Goal: Communication & Community: Answer question/provide support

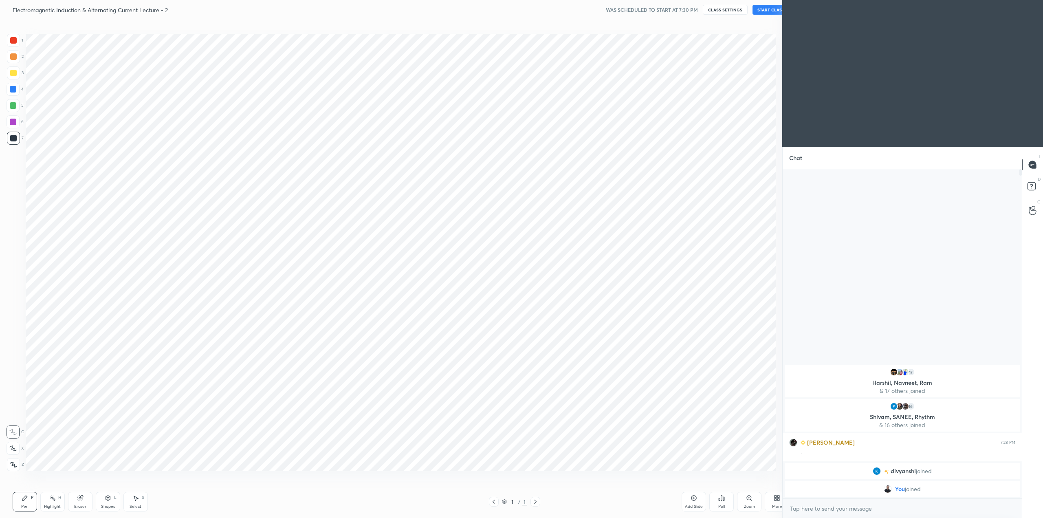
scroll to position [40260, 39977]
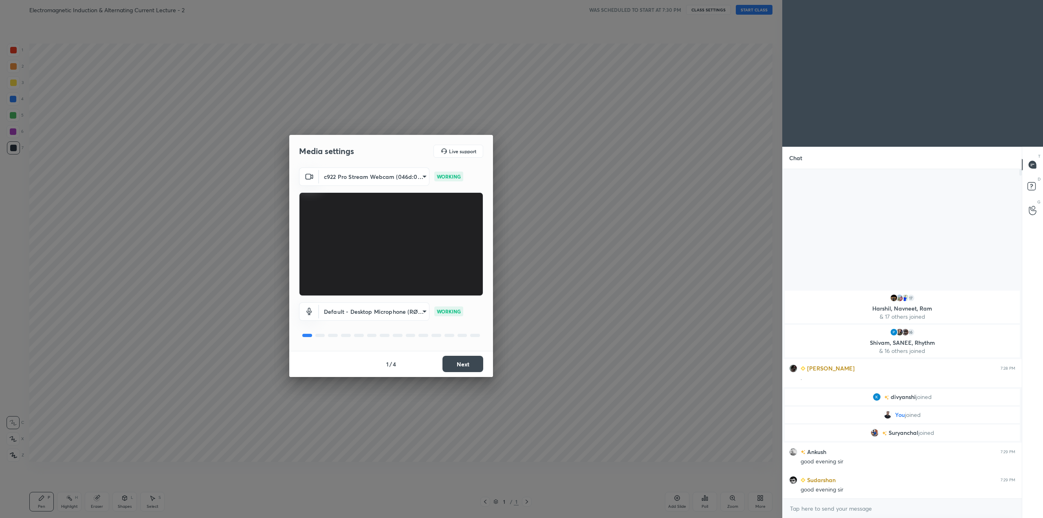
click at [463, 364] on button "Next" at bounding box center [462, 364] width 41 height 16
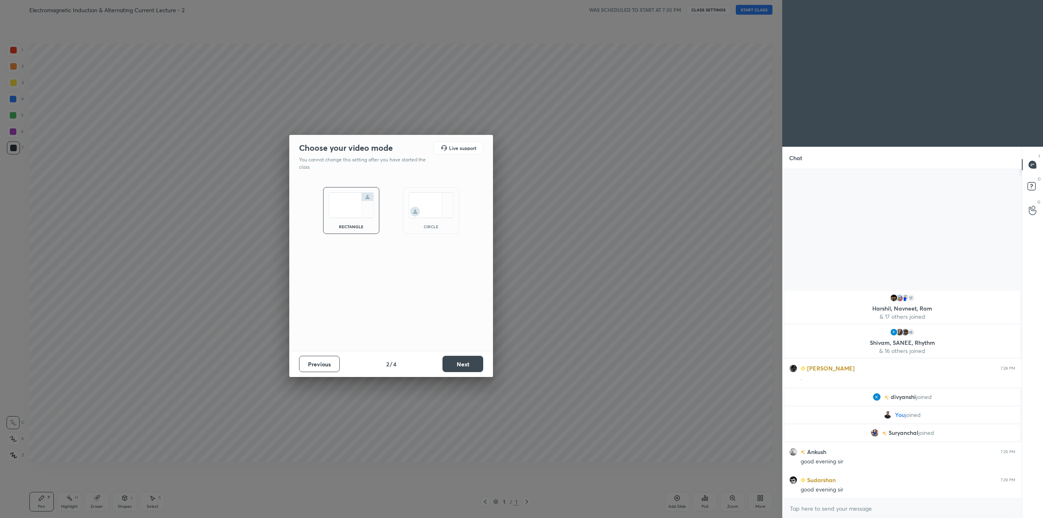
click at [438, 204] on img at bounding box center [431, 205] width 46 height 26
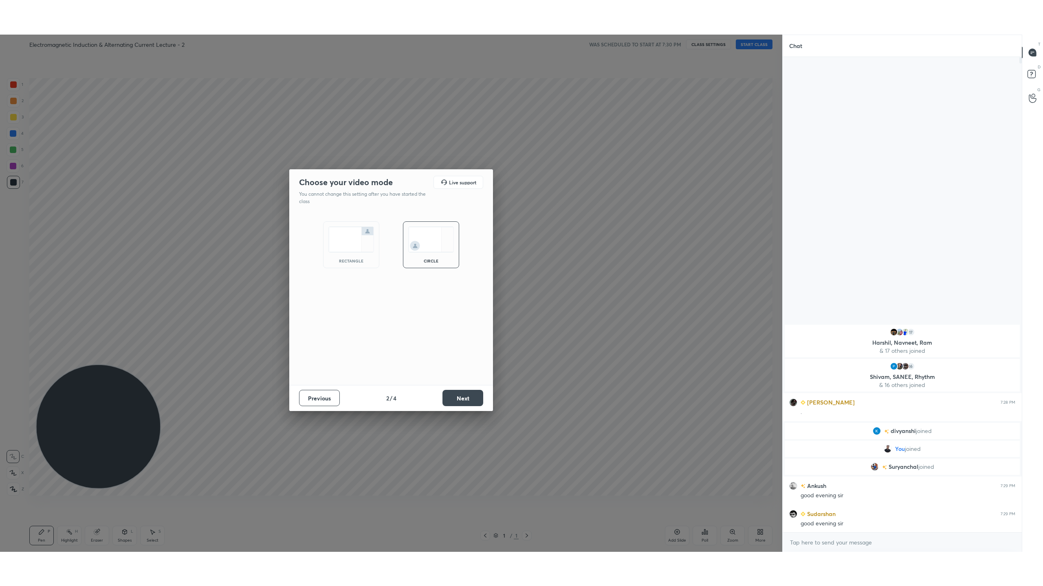
scroll to position [414, 237]
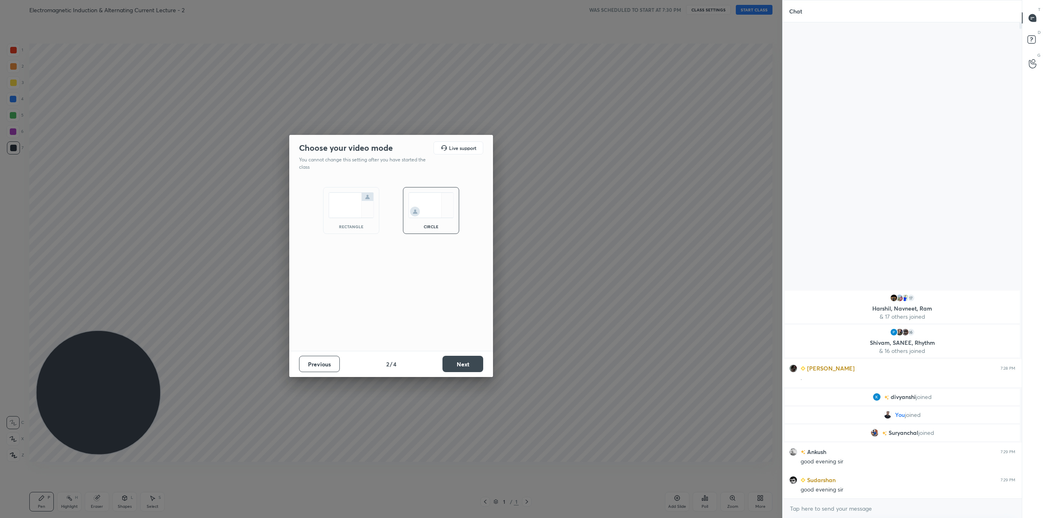
click at [473, 359] on button "Next" at bounding box center [462, 364] width 41 height 16
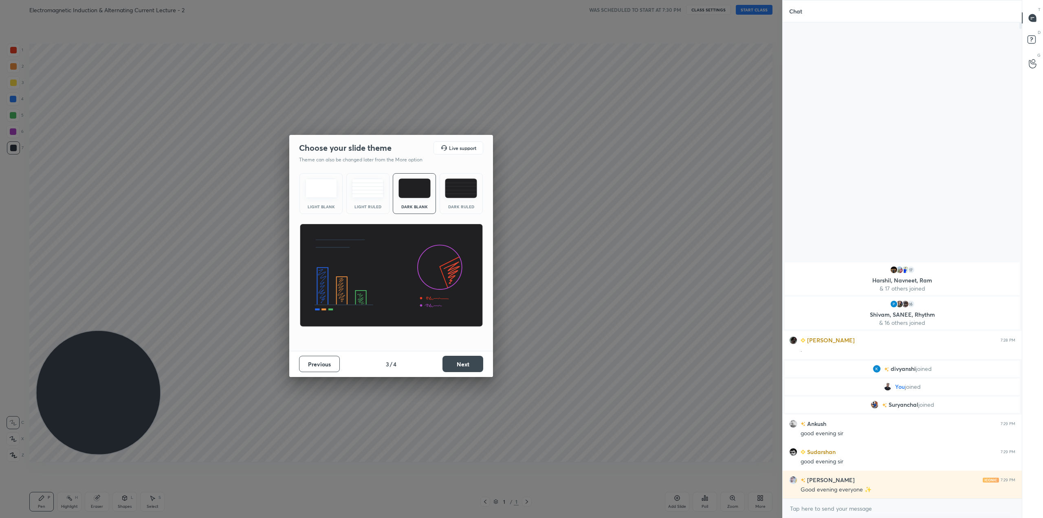
click at [465, 358] on button "Next" at bounding box center [462, 364] width 41 height 16
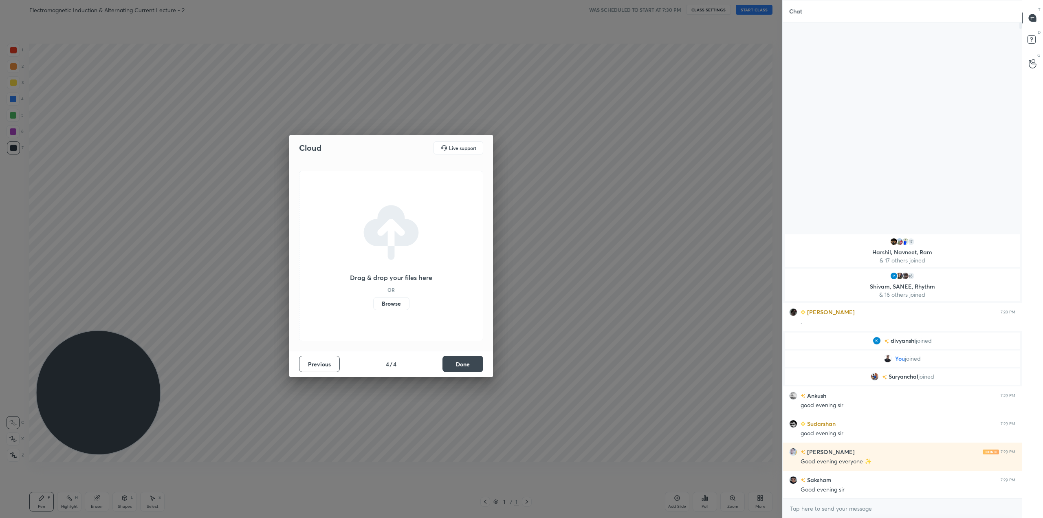
click at [403, 303] on label "Browse" at bounding box center [391, 303] width 36 height 13
click at [373, 303] on input "Browse" at bounding box center [373, 303] width 0 height 13
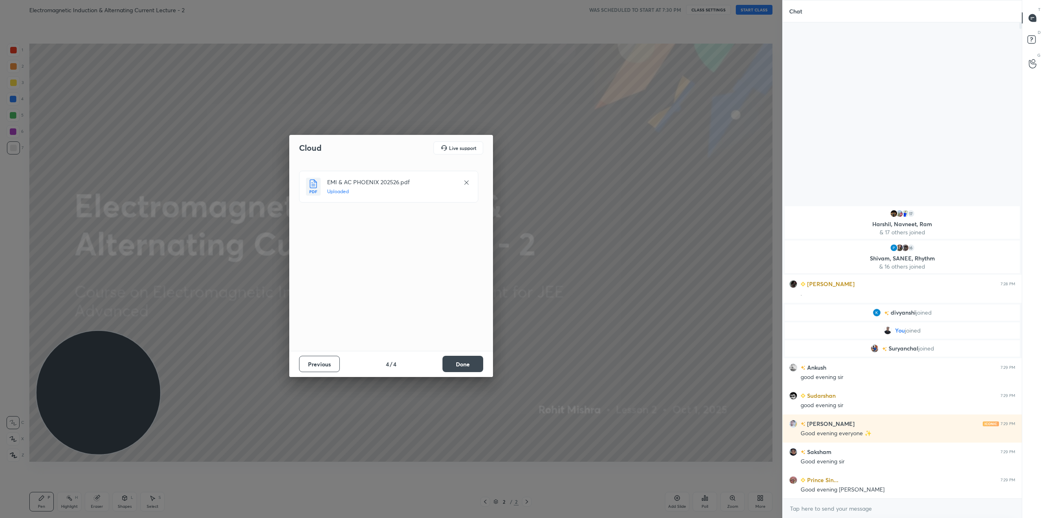
click at [462, 363] on button "Done" at bounding box center [462, 364] width 41 height 16
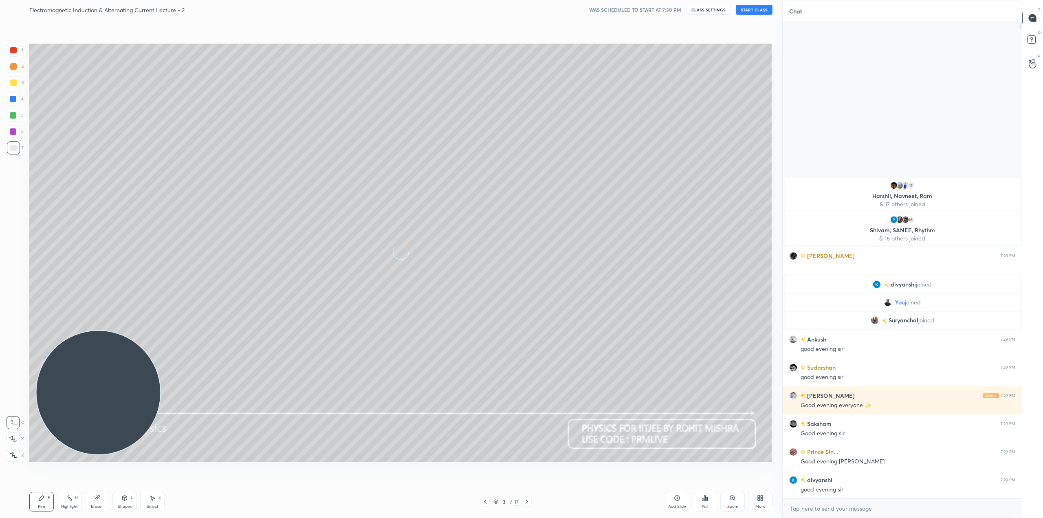
click at [762, 504] on div "More" at bounding box center [760, 506] width 10 height 4
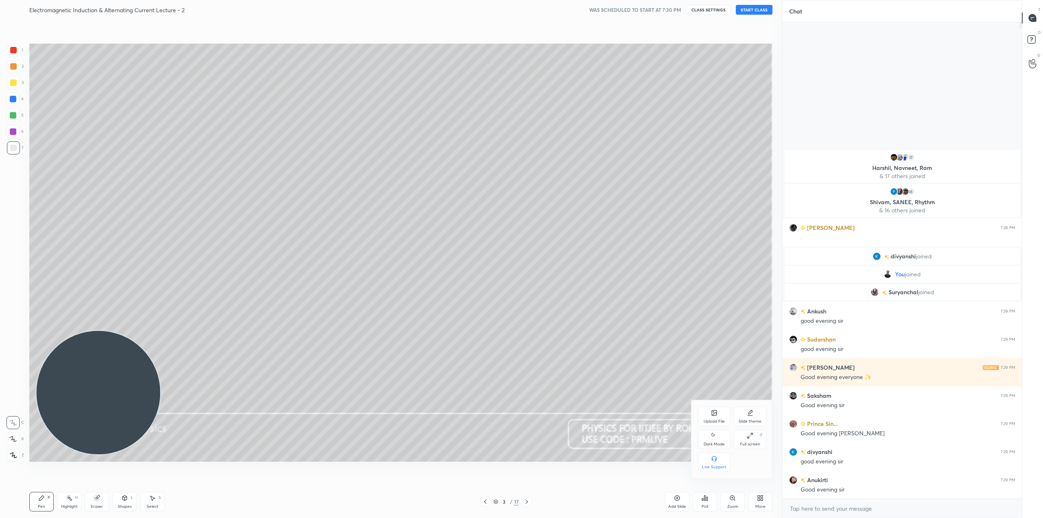
click at [707, 439] on div "Dark Mode" at bounding box center [714, 439] width 33 height 20
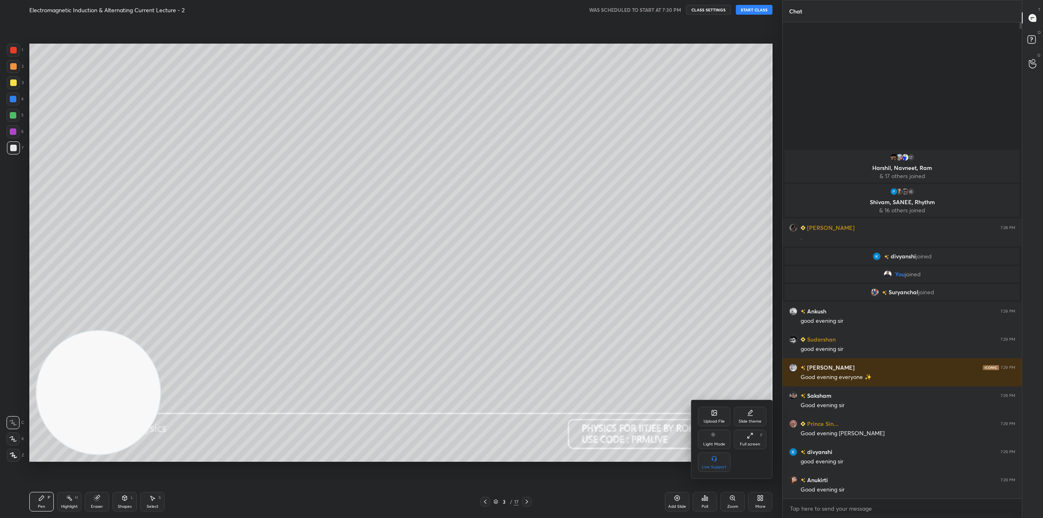
click at [640, 475] on div at bounding box center [521, 259] width 1043 height 518
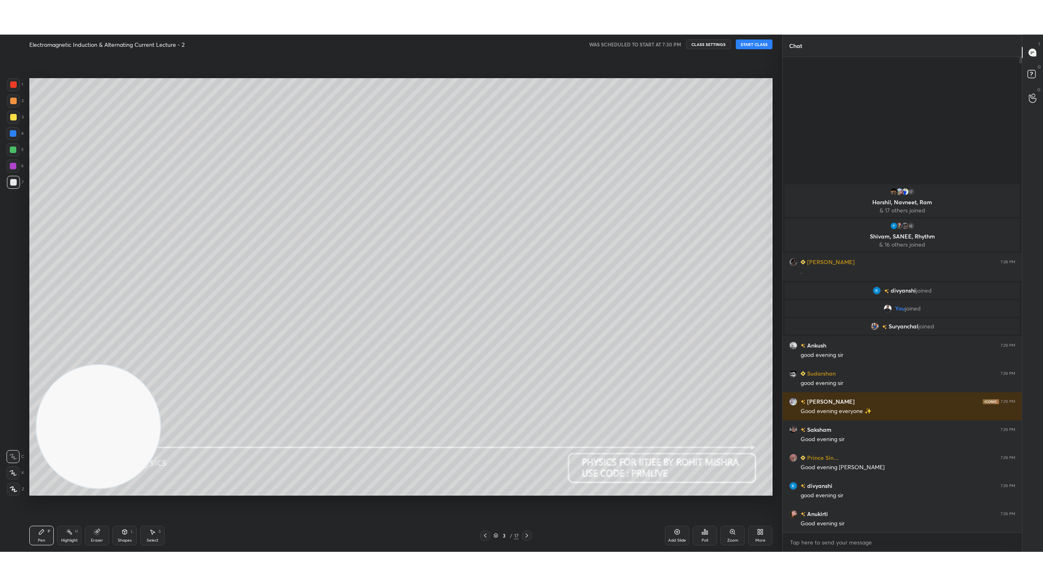
scroll to position [482, 237]
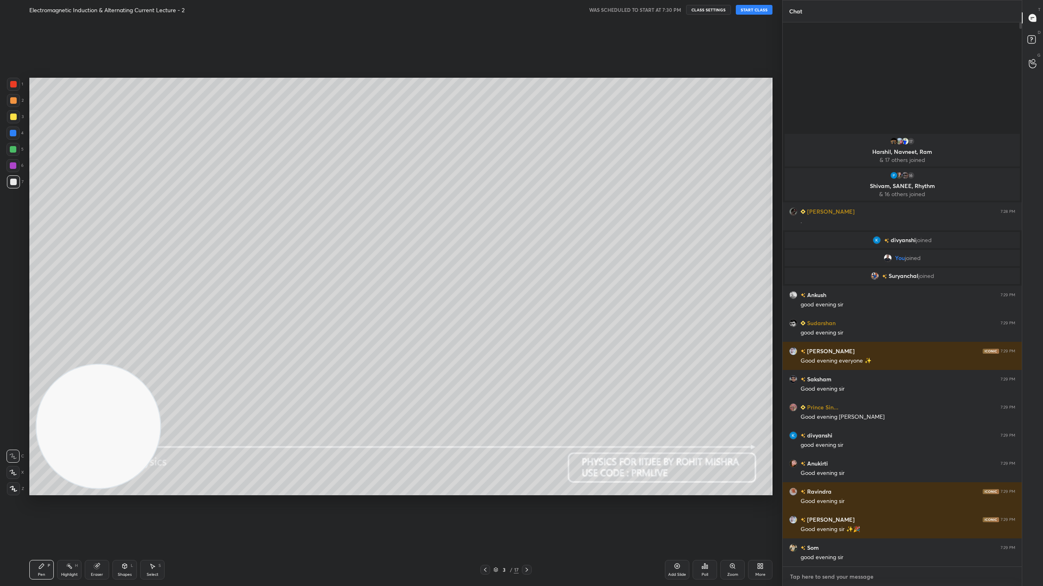
type textarea "x"
click at [843, 517] on textarea at bounding box center [902, 577] width 226 height 13
type textarea "g"
type textarea "x"
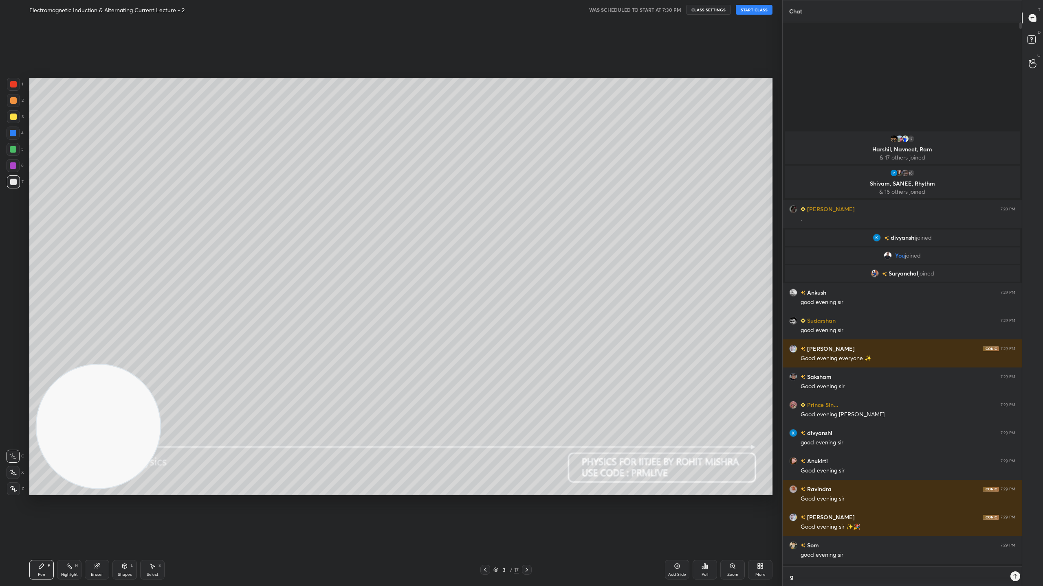
type textarea "go"
type textarea "x"
type textarea "goo"
type textarea "x"
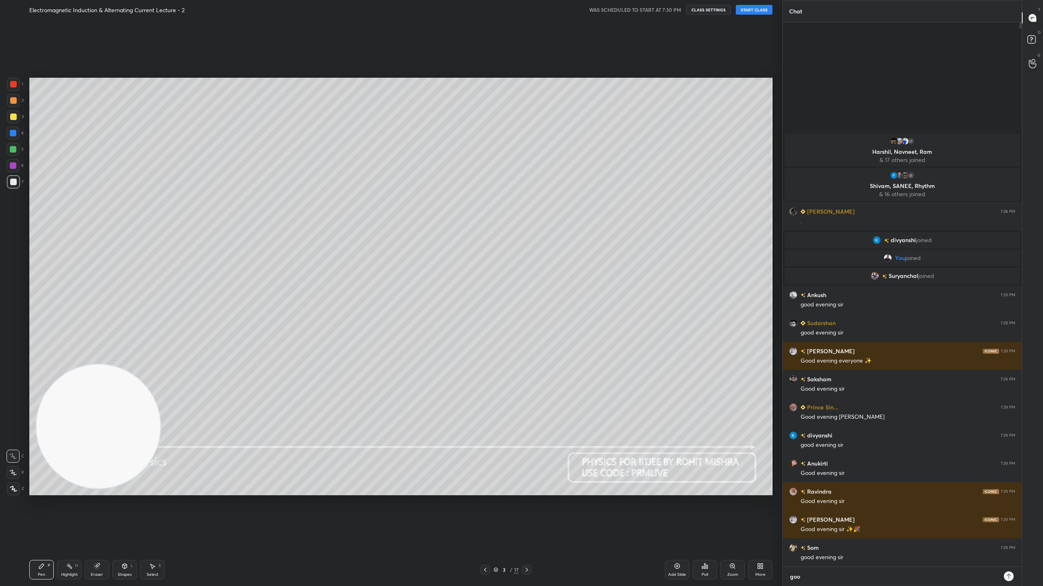
type textarea "good"
type textarea "x"
type textarea "good"
type textarea "x"
type textarea "good e"
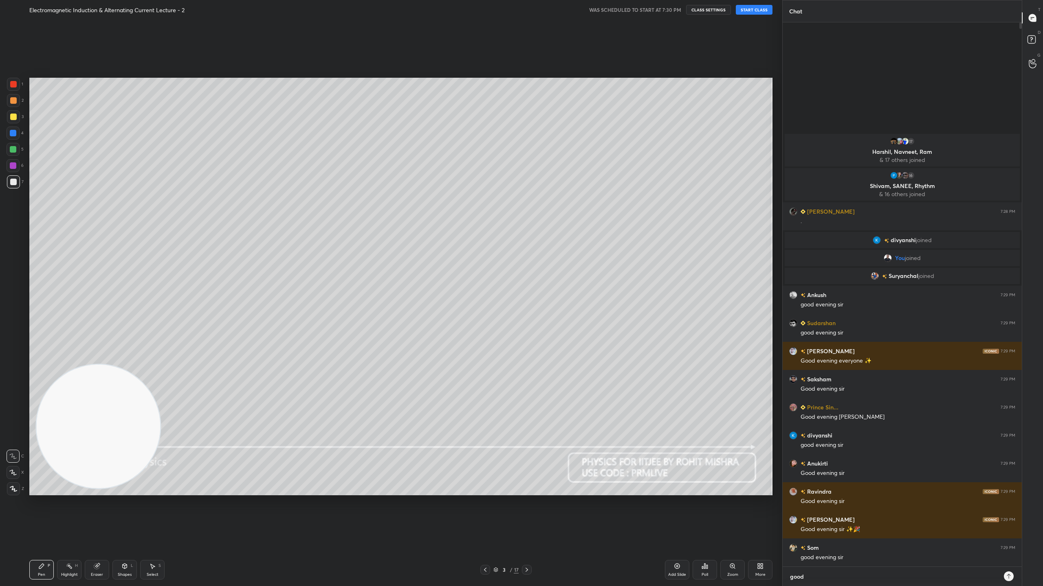
type textarea "x"
type textarea "good ev"
type textarea "x"
type textarea "good eve"
type textarea "x"
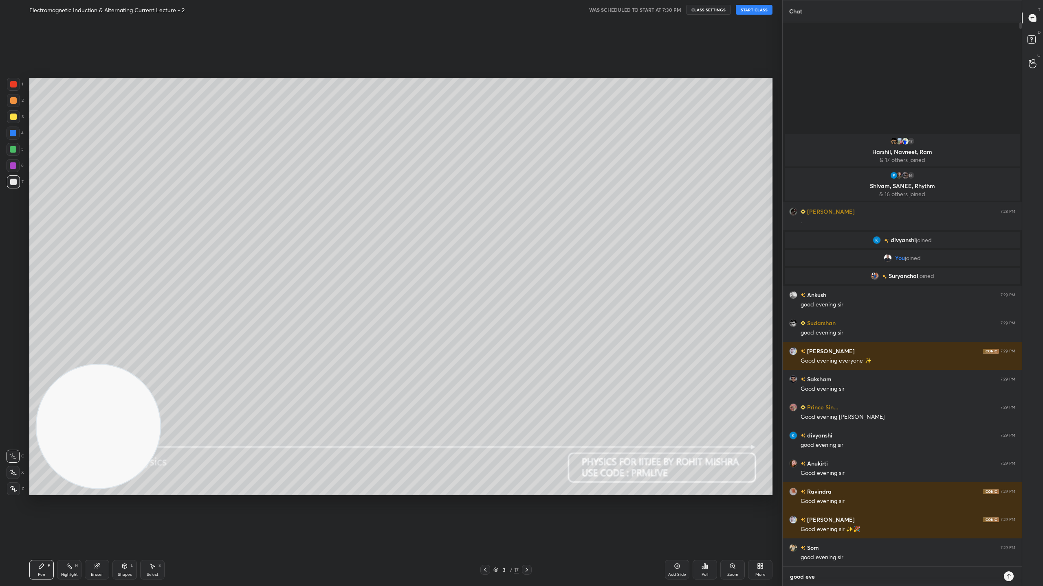
type textarea "good even"
type textarea "x"
type textarea "good eveni"
type textarea "x"
type textarea "good evenin"
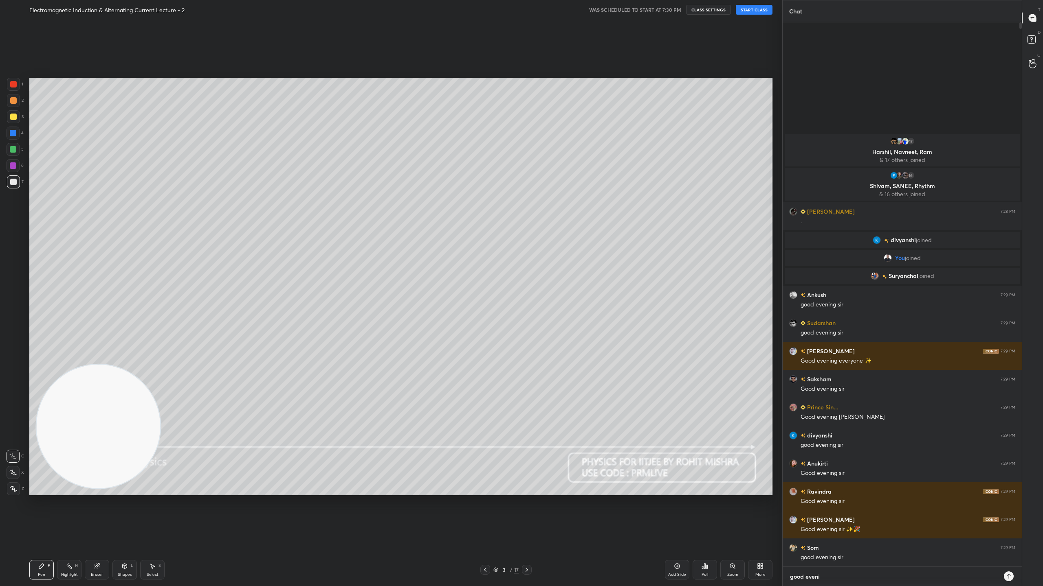
type textarea "x"
type textarea "good evening"
type textarea "x"
type textarea "good evening"
type textarea "x"
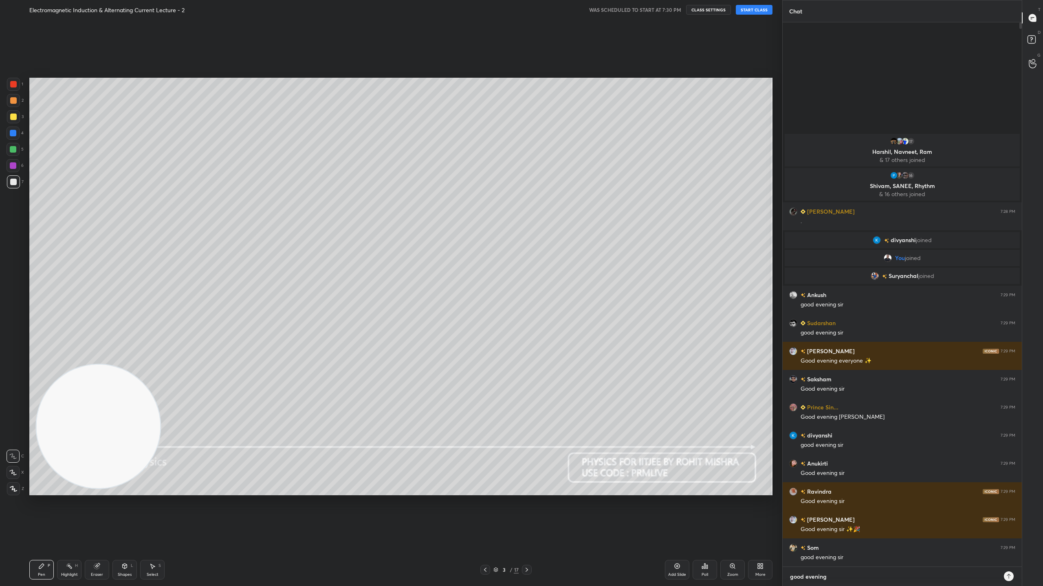
type textarea "good evening e"
type textarea "x"
type textarea "good evening ev"
type textarea "x"
type textarea "good evening eve"
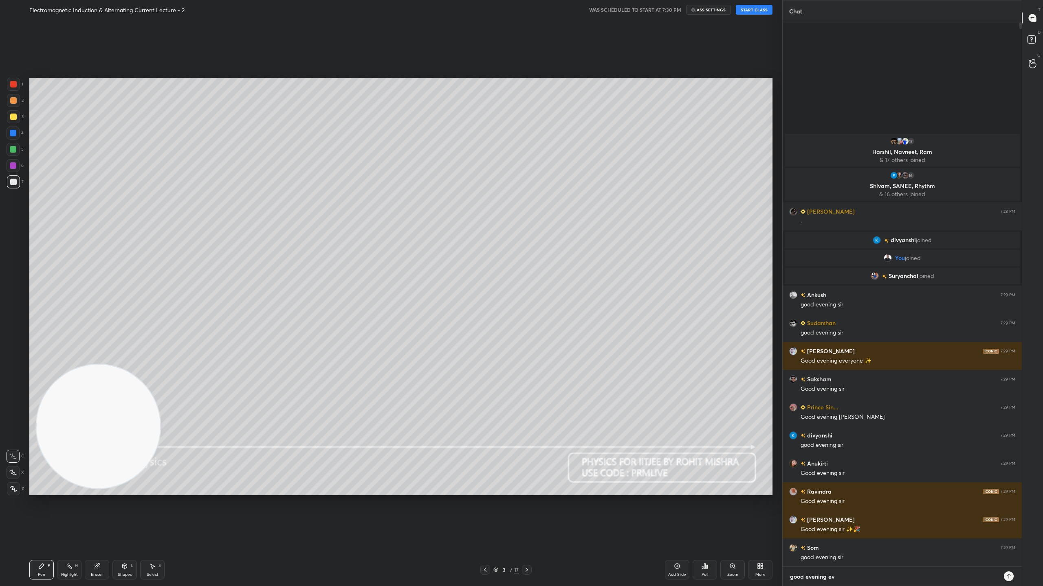
type textarea "x"
type textarea "good evening ever"
type textarea "x"
type textarea "good evening every"
type textarea "x"
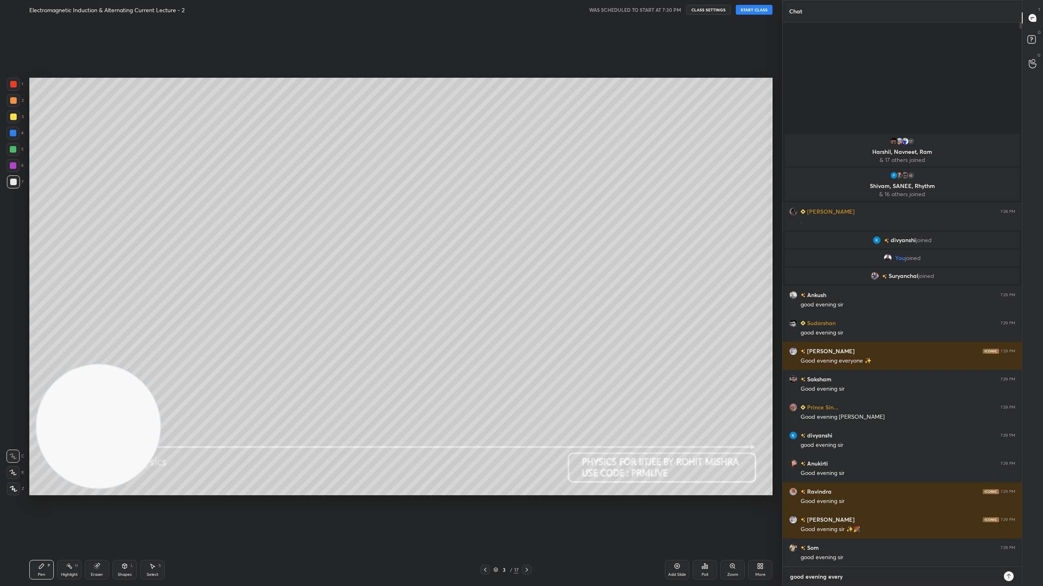
type textarea "good evening everyo"
type textarea "x"
type textarea "good evening everyon"
type textarea "x"
type textarea "good evening everyone"
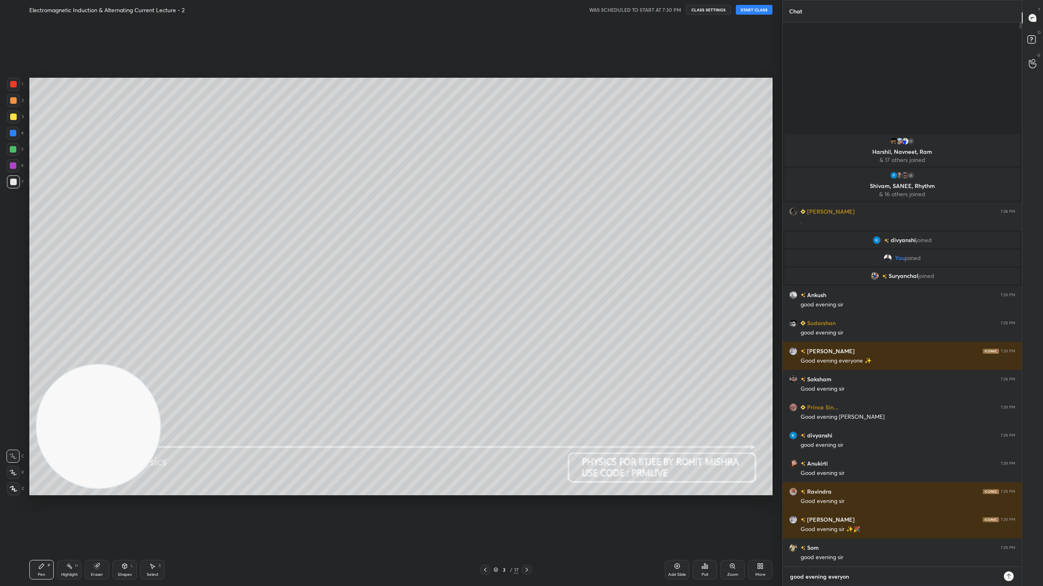
type textarea "x"
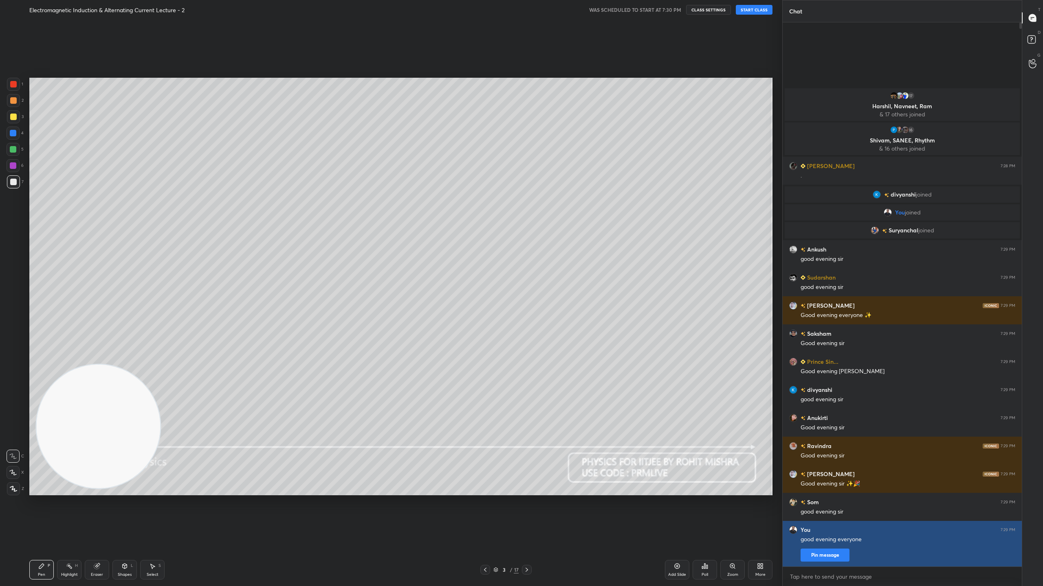
click at [838, 517] on button "Pin message" at bounding box center [824, 555] width 49 height 13
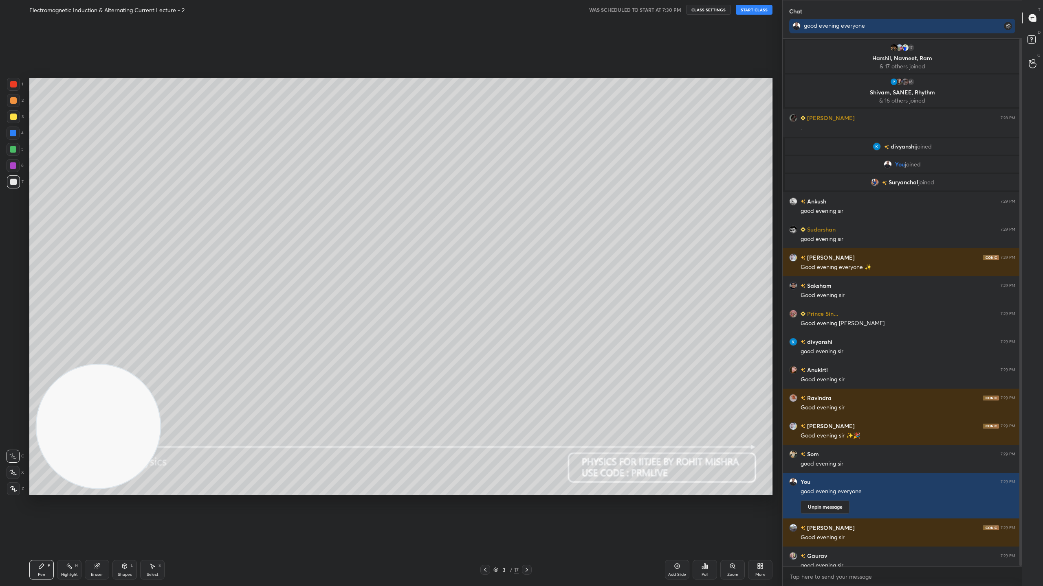
click at [496, 517] on icon at bounding box center [495, 570] width 5 height 5
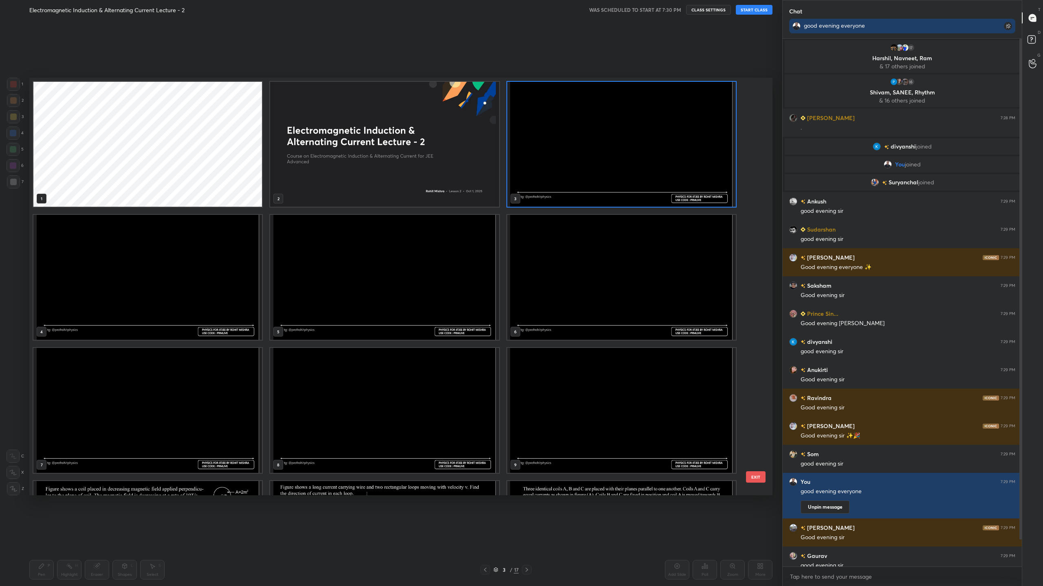
click at [428, 170] on img "grid" at bounding box center [384, 144] width 228 height 125
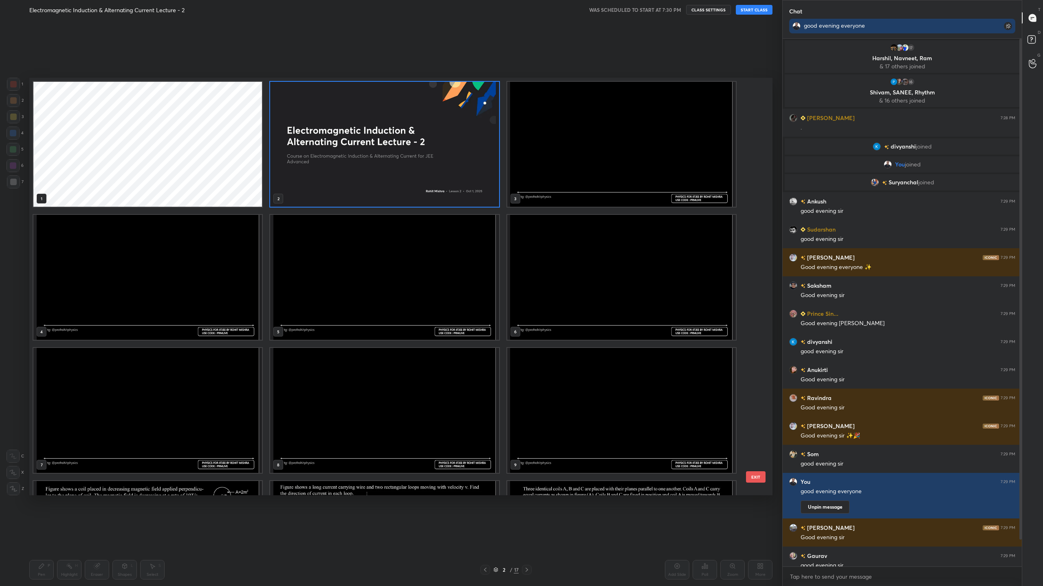
click at [428, 170] on img "grid" at bounding box center [384, 144] width 228 height 125
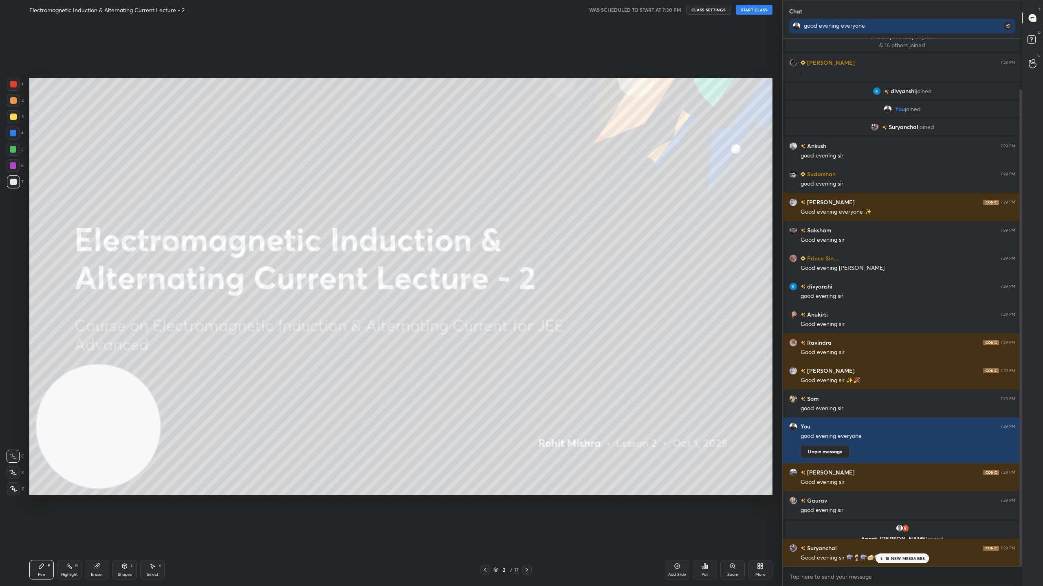
click at [913, 517] on p "18 NEW MESSAGES" at bounding box center [905, 558] width 40 height 5
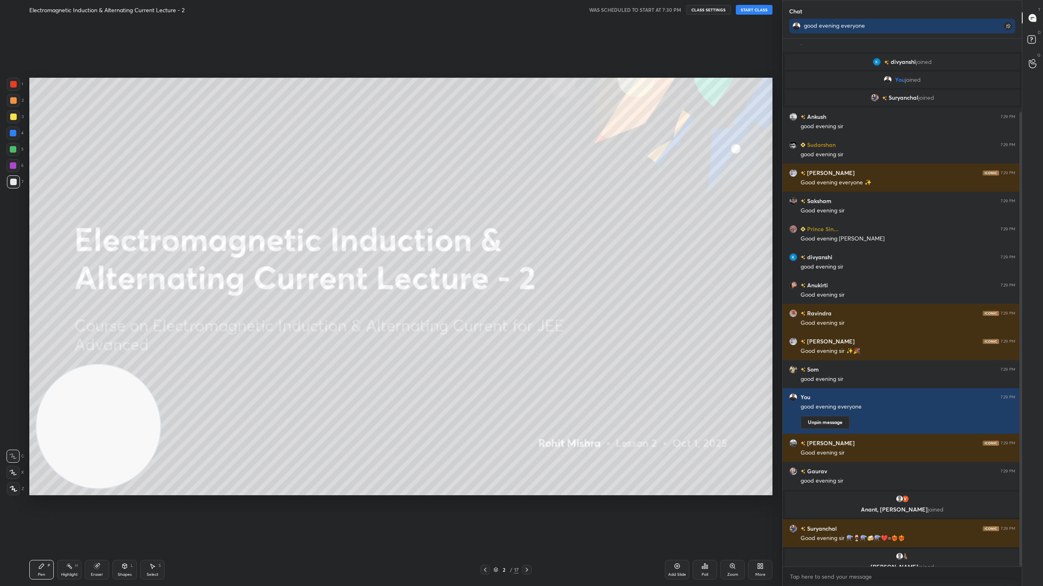
click at [744, 11] on button "START CLASS" at bounding box center [754, 10] width 37 height 10
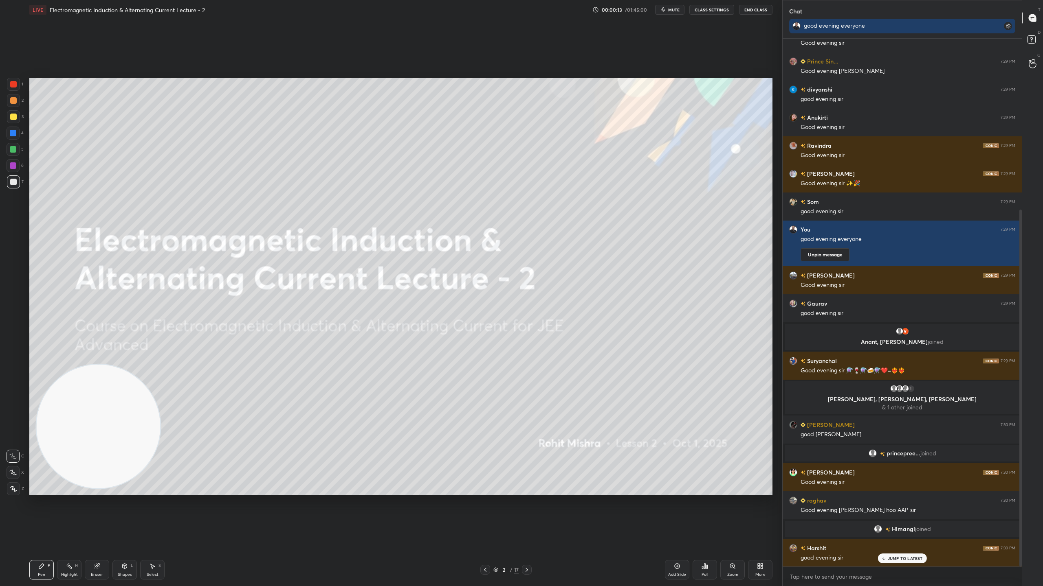
scroll to position [281, 0]
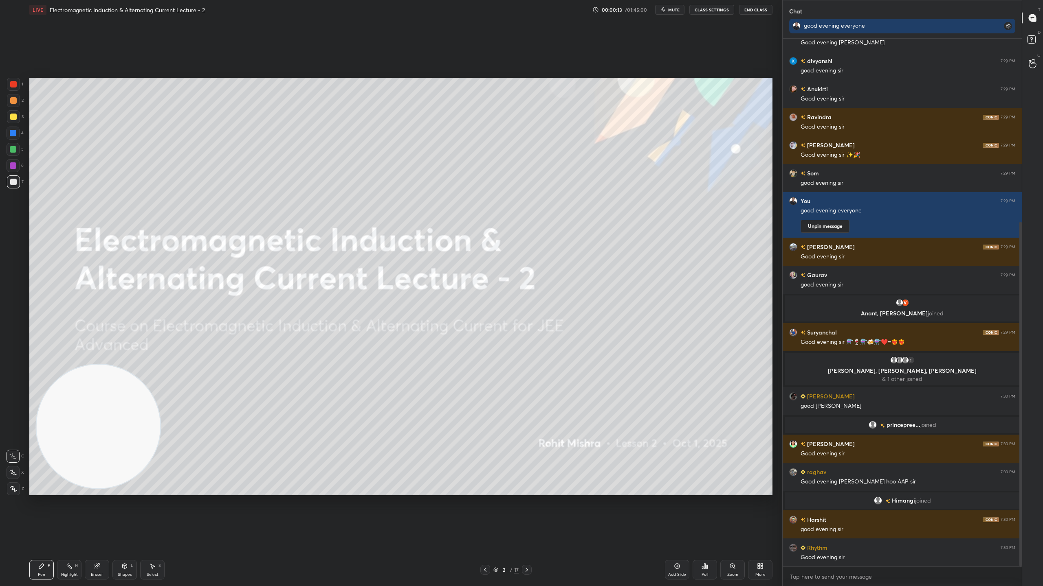
click at [907, 517] on div "Good evening sir" at bounding box center [907, 558] width 215 height 8
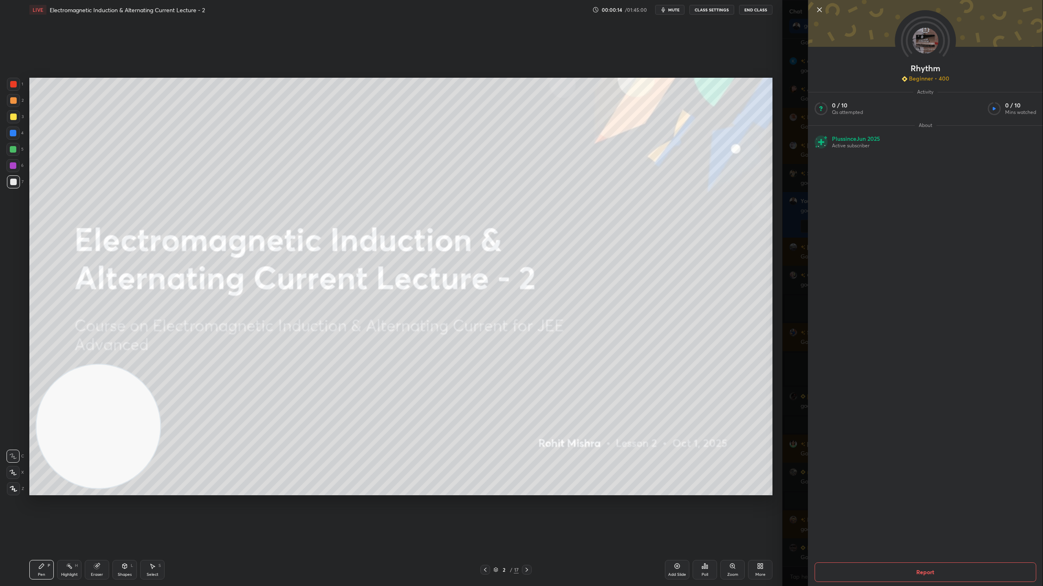
scroll to position [301, 0]
click at [817, 10] on icon at bounding box center [819, 10] width 10 height 10
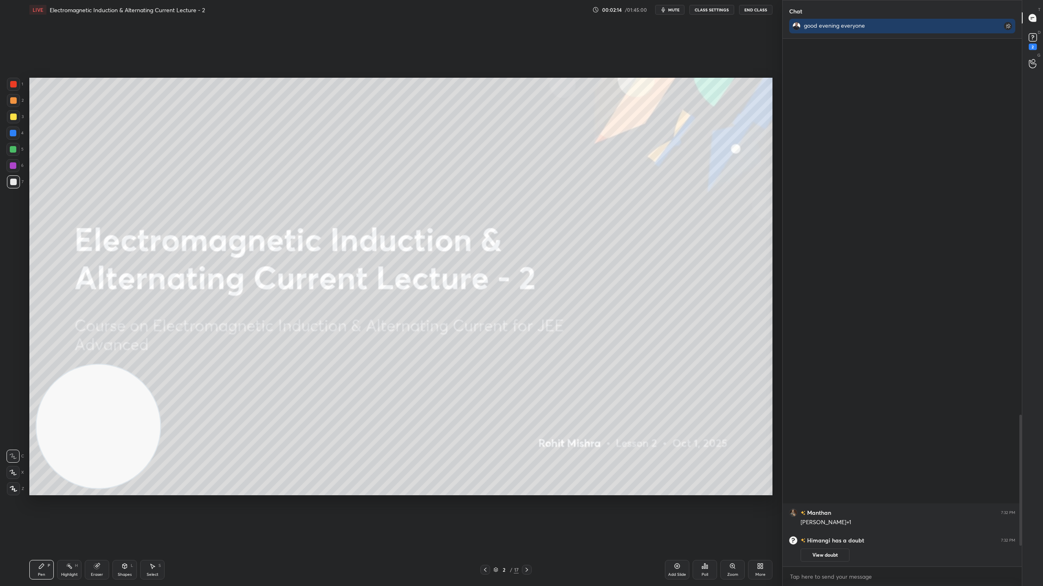
scroll to position [0, 0]
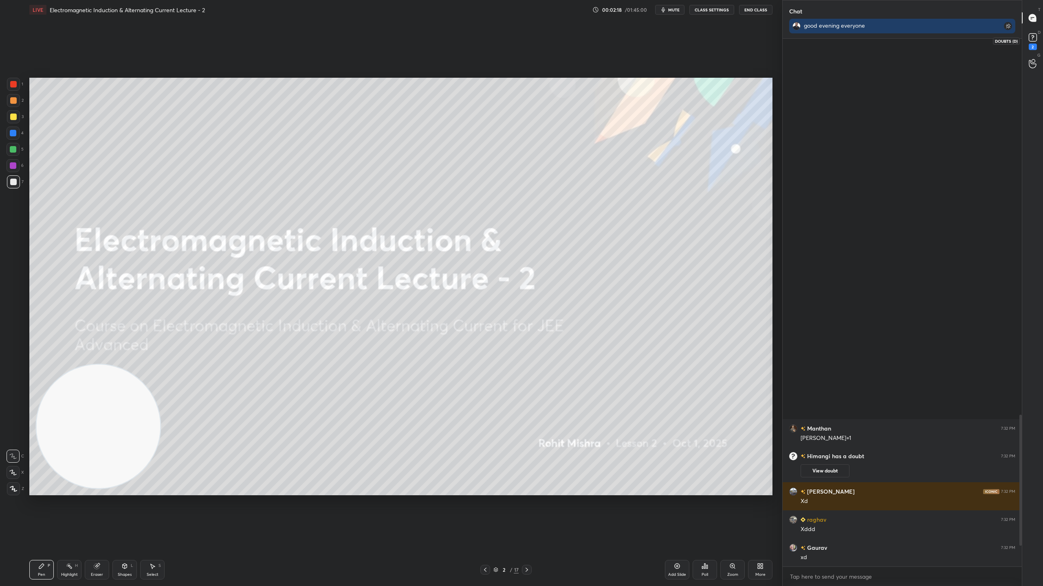
click at [1031, 39] on rect at bounding box center [1032, 38] width 8 height 8
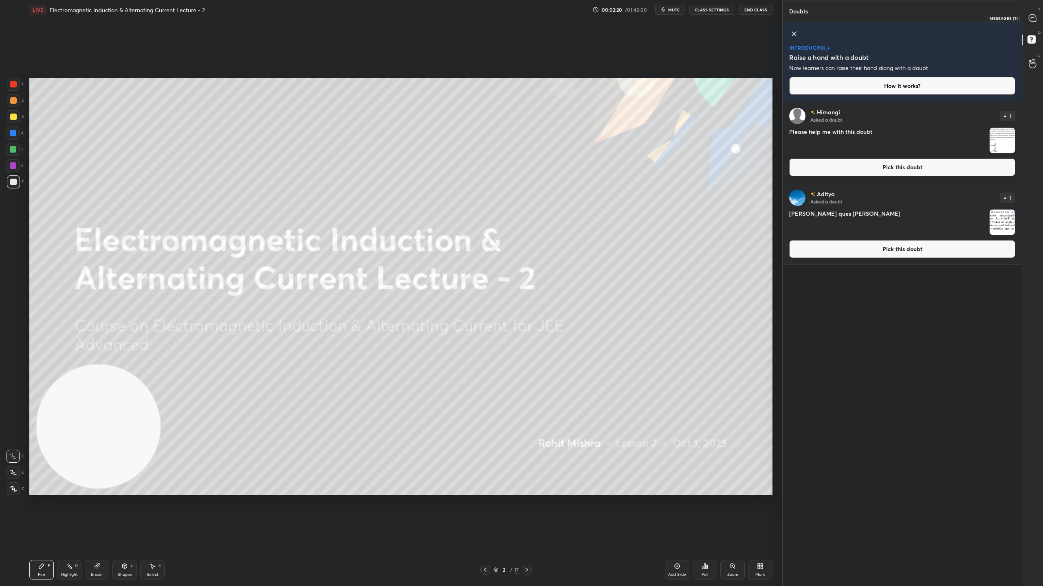
click at [1035, 17] on icon at bounding box center [1031, 17] width 7 height 7
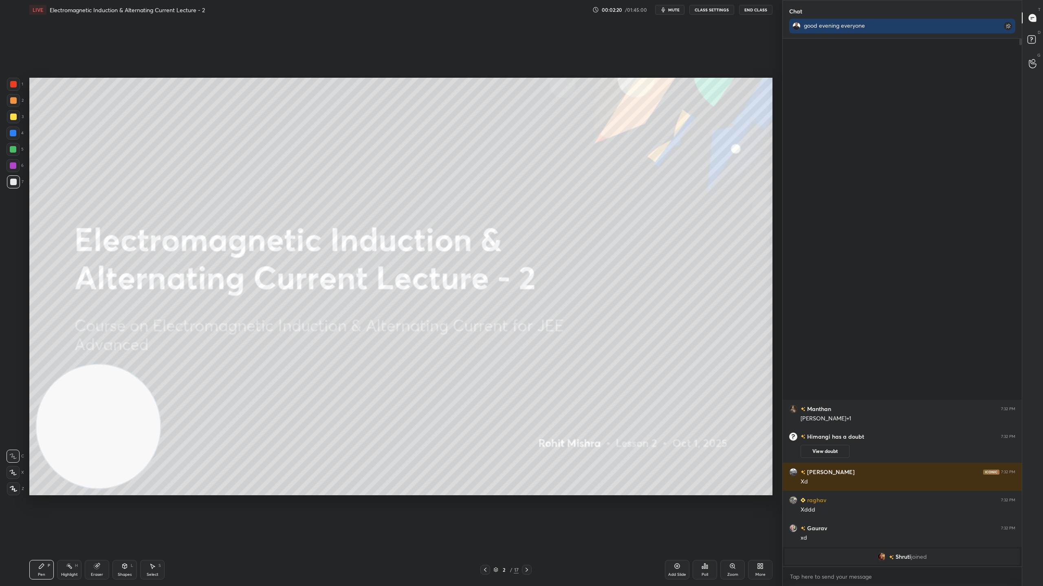
scroll to position [526, 237]
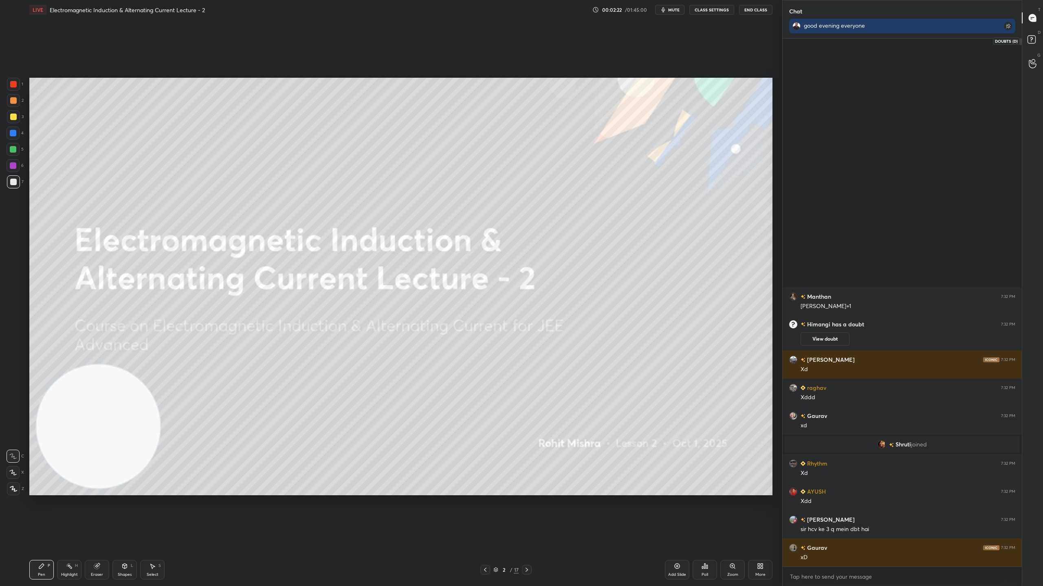
click at [1034, 36] on rect at bounding box center [1031, 40] width 8 height 8
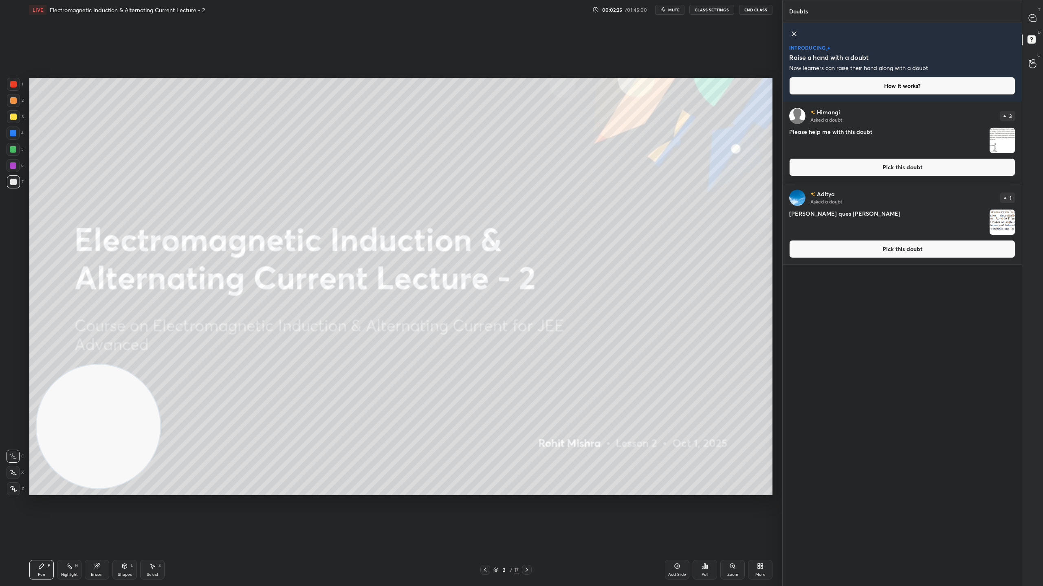
click at [1004, 137] on img "grid" at bounding box center [1001, 140] width 25 height 25
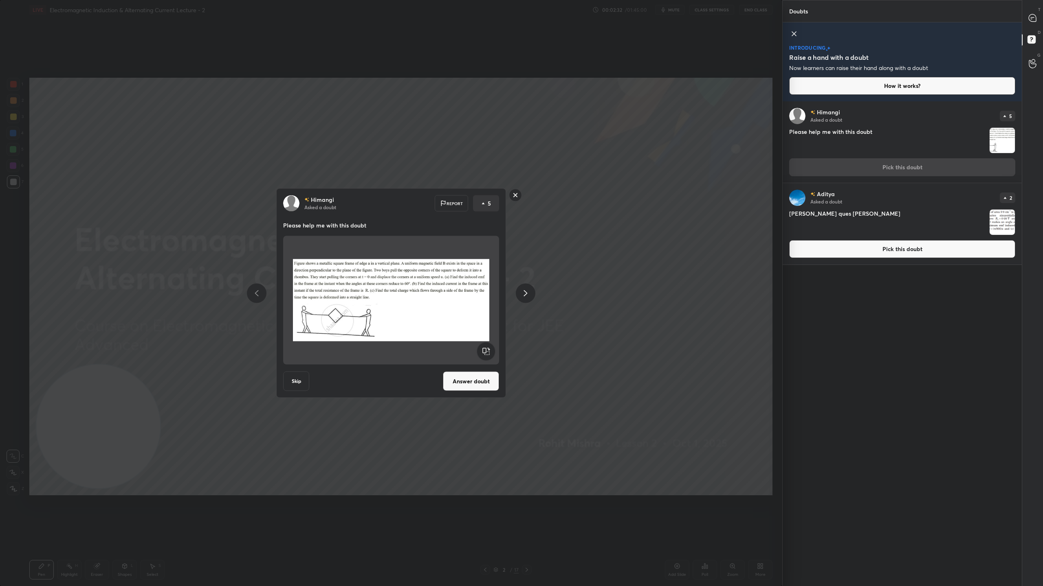
drag, startPoint x: 514, startPoint y: 199, endPoint x: 409, endPoint y: 287, distance: 137.0
click at [409, 287] on div "[PERSON_NAME] Asked a doubt Report 5 Please help me with this doubt Skip Answer…" at bounding box center [391, 294] width 230 height 210
click at [483, 382] on button "Answer doubt" at bounding box center [471, 382] width 56 height 20
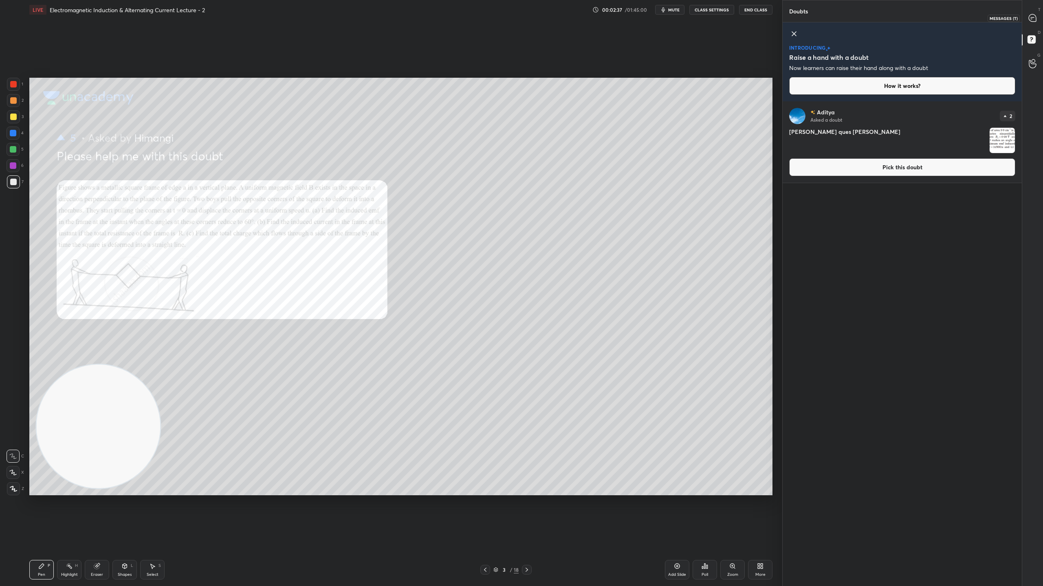
click at [1032, 16] on icon at bounding box center [1031, 17] width 7 height 7
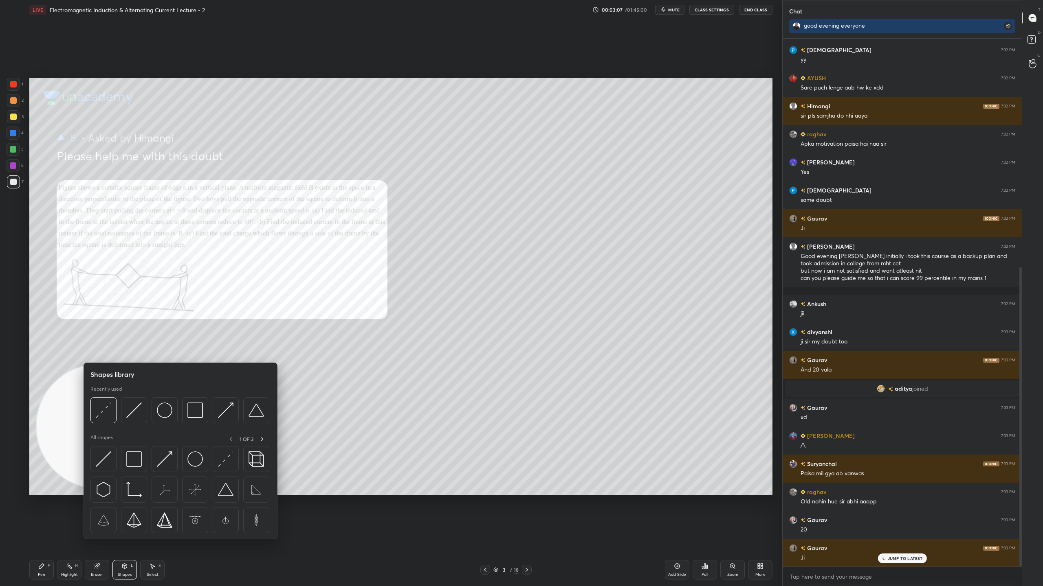
scroll to position [402, 0]
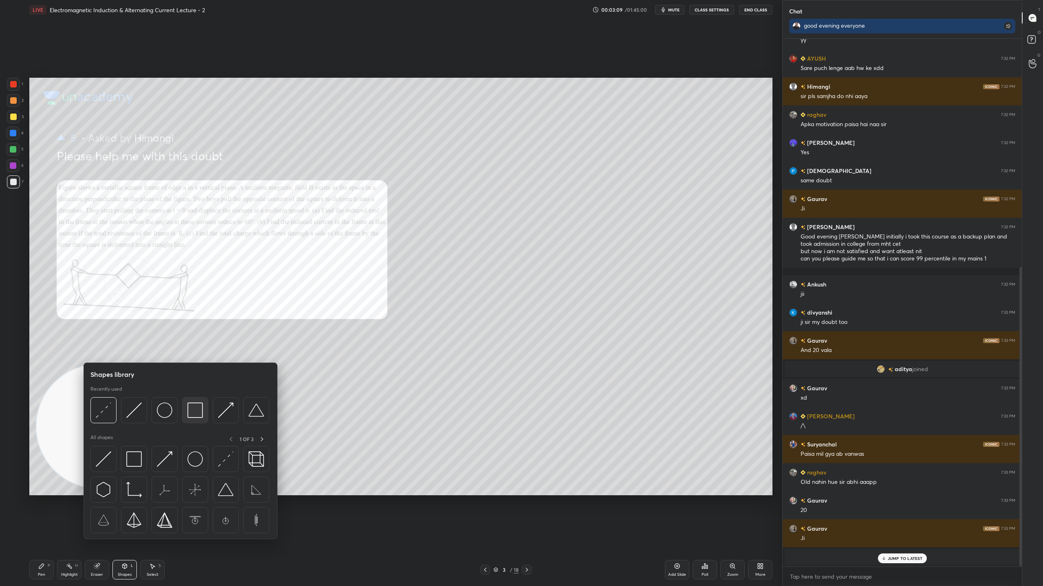
click at [197, 411] on img at bounding box center [194, 410] width 15 height 15
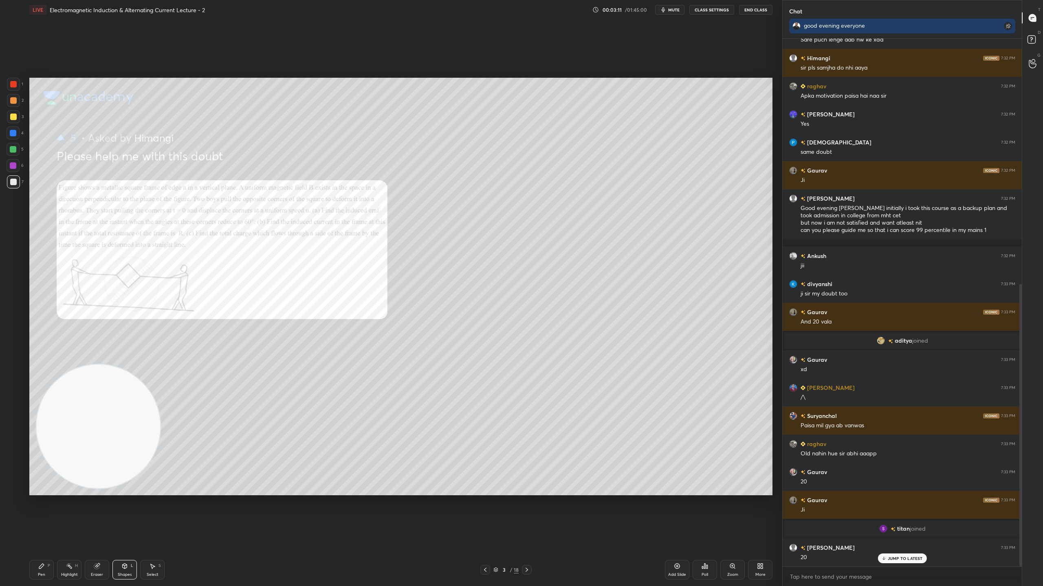
scroll to position [459, 0]
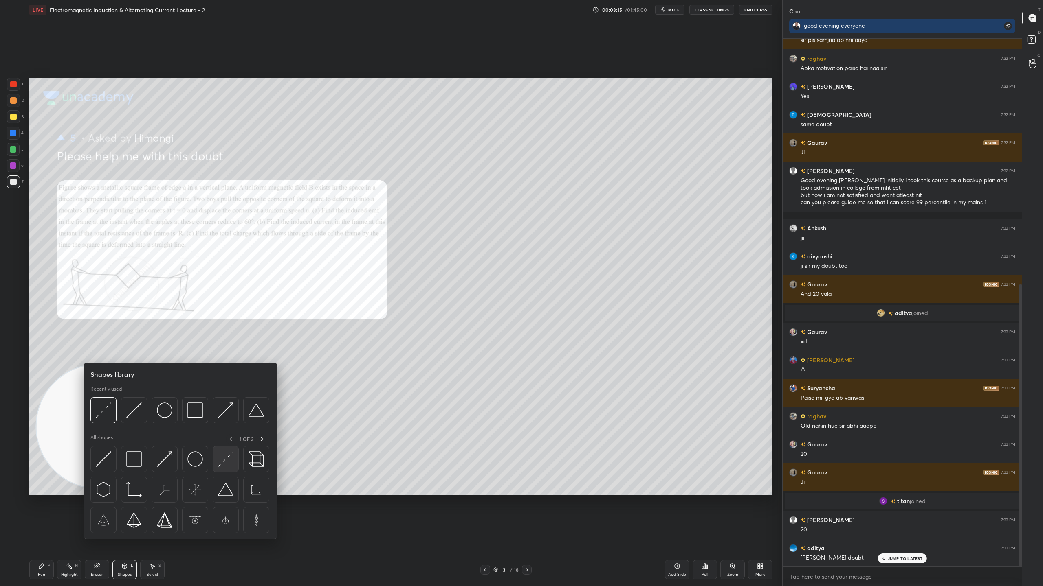
click at [227, 453] on img at bounding box center [225, 459] width 15 height 15
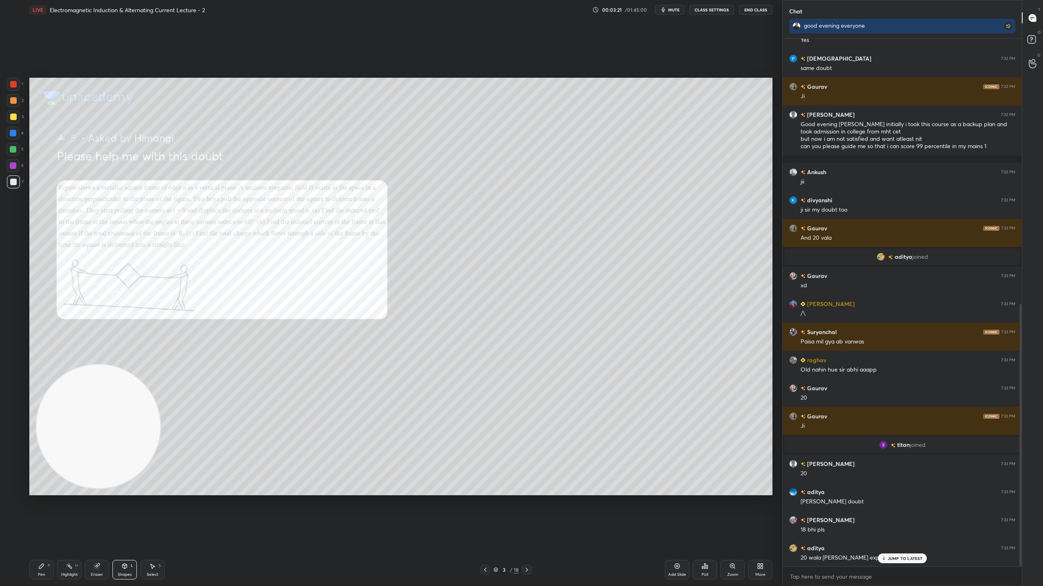
scroll to position [534, 0]
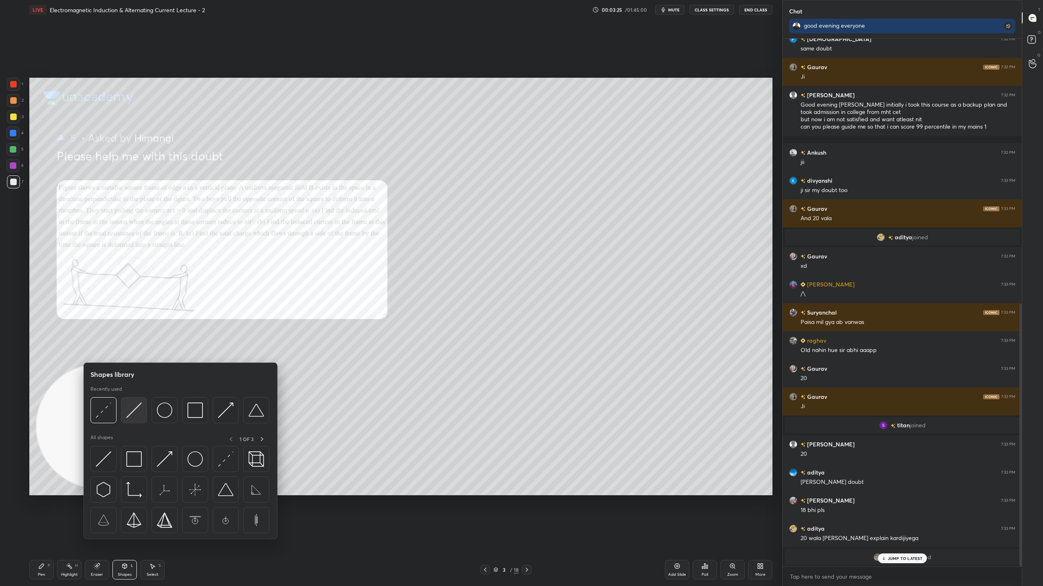
click at [138, 409] on img at bounding box center [133, 410] width 15 height 15
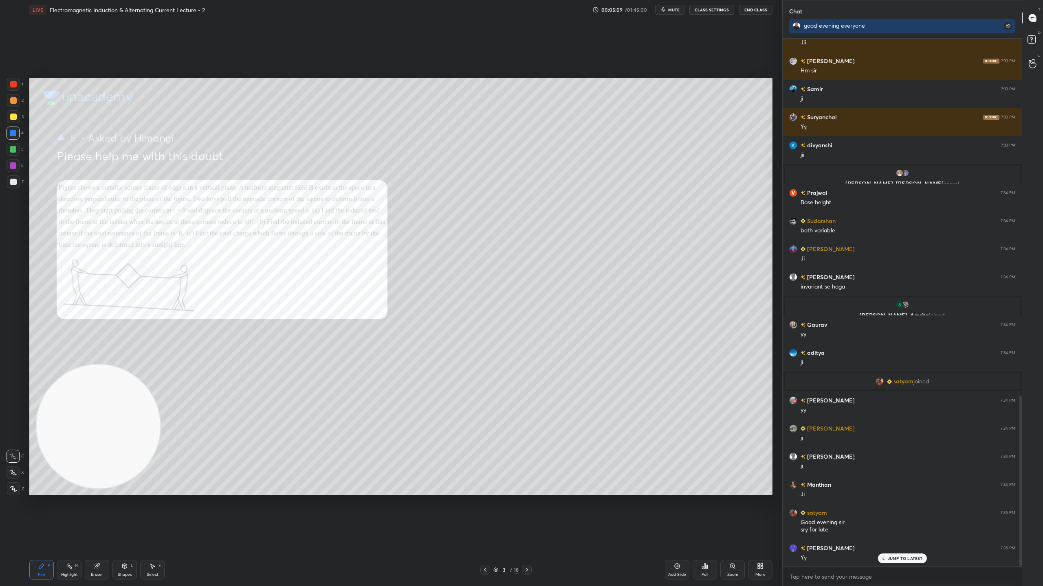
scroll to position [1135, 0]
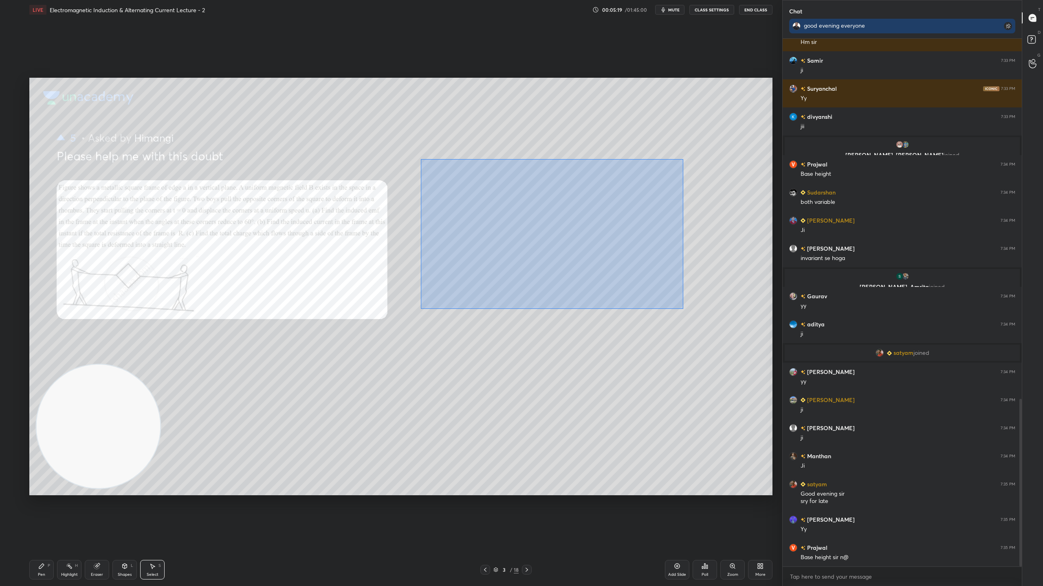
drag, startPoint x: 430, startPoint y: 172, endPoint x: 731, endPoint y: 327, distance: 338.8
click at [750, 340] on div "0 ° Undo Copy Duplicate Duplicate to new slide Delete" at bounding box center [400, 287] width 743 height 418
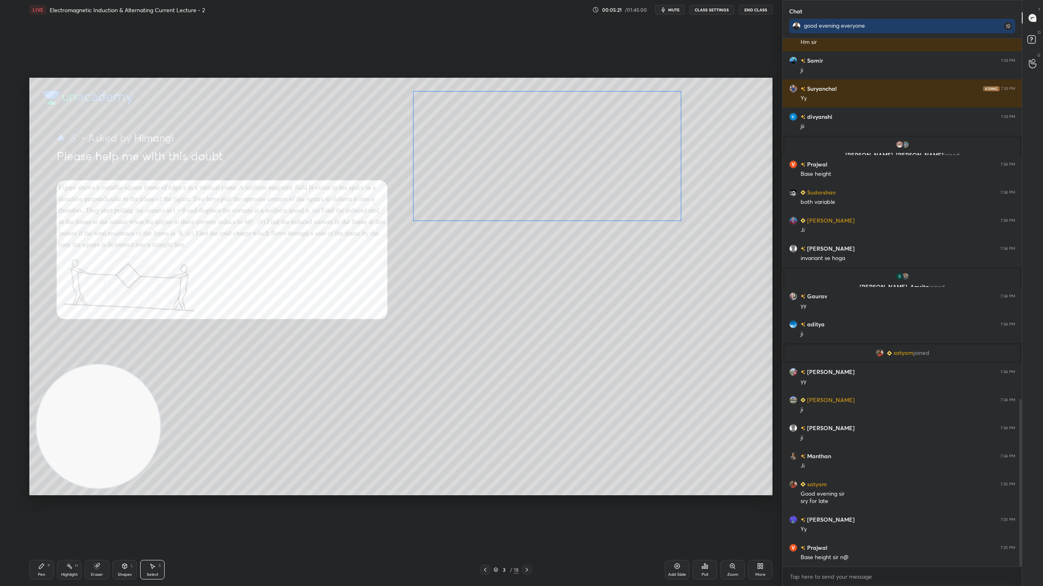
drag, startPoint x: 601, startPoint y: 245, endPoint x: 586, endPoint y: 181, distance: 66.0
click at [587, 179] on div "0 ° Undo Copy Duplicate Duplicate to new slide Delete" at bounding box center [400, 287] width 743 height 418
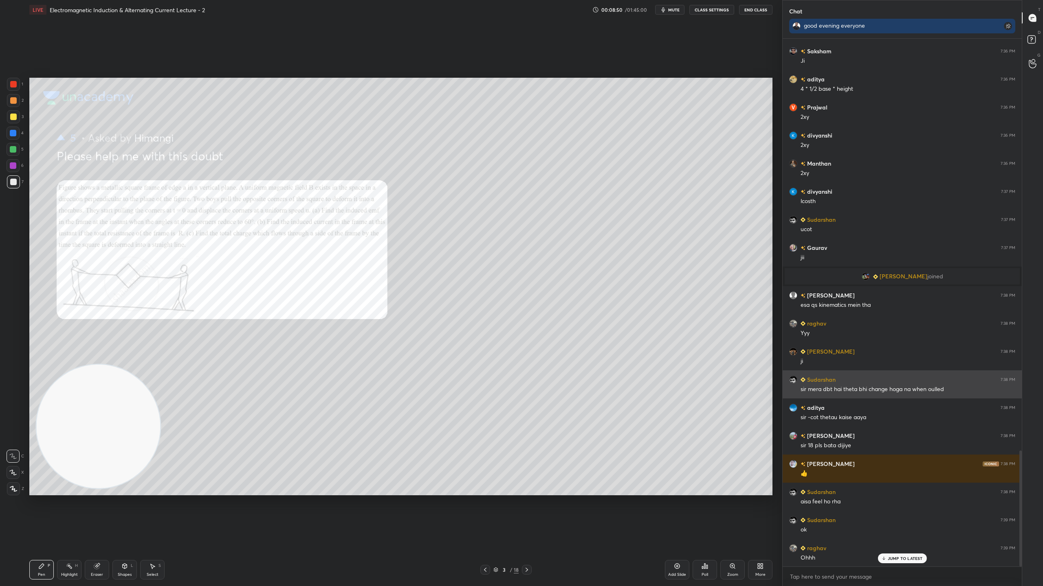
scroll to position [1835, 0]
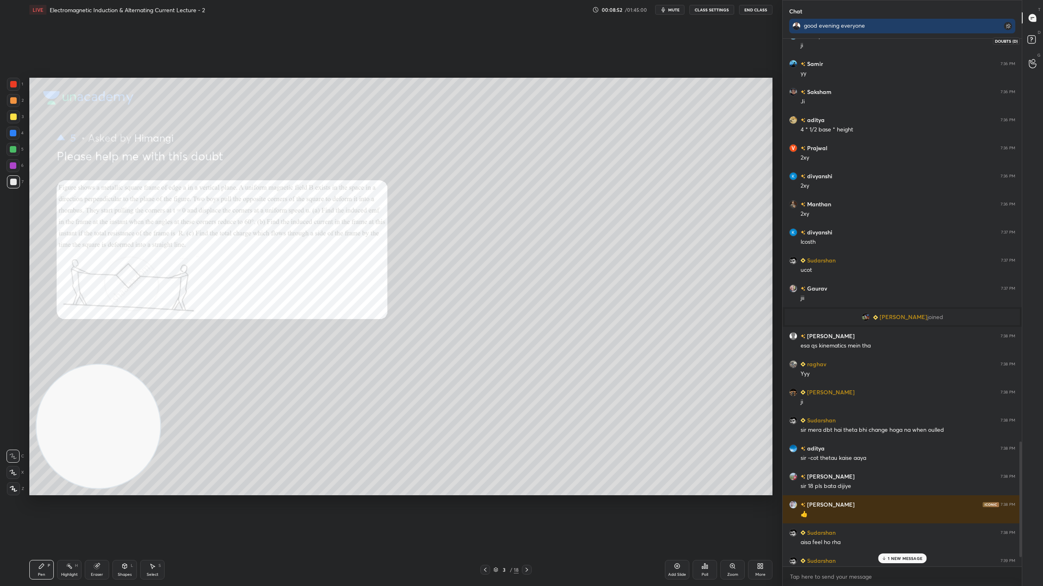
click at [1039, 38] on icon at bounding box center [1032, 40] width 15 height 15
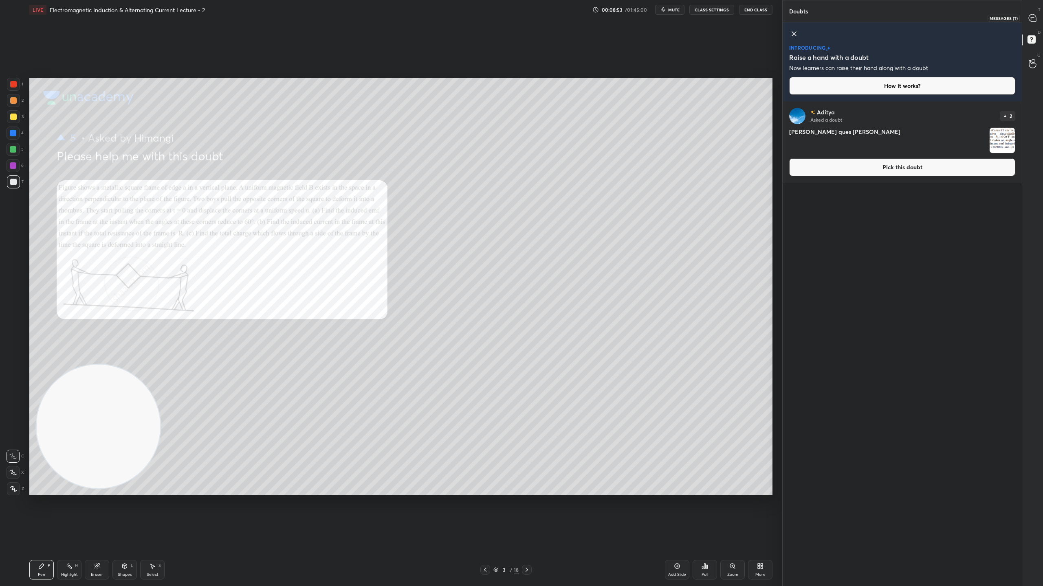
click at [1033, 15] on icon at bounding box center [1031, 17] width 7 height 7
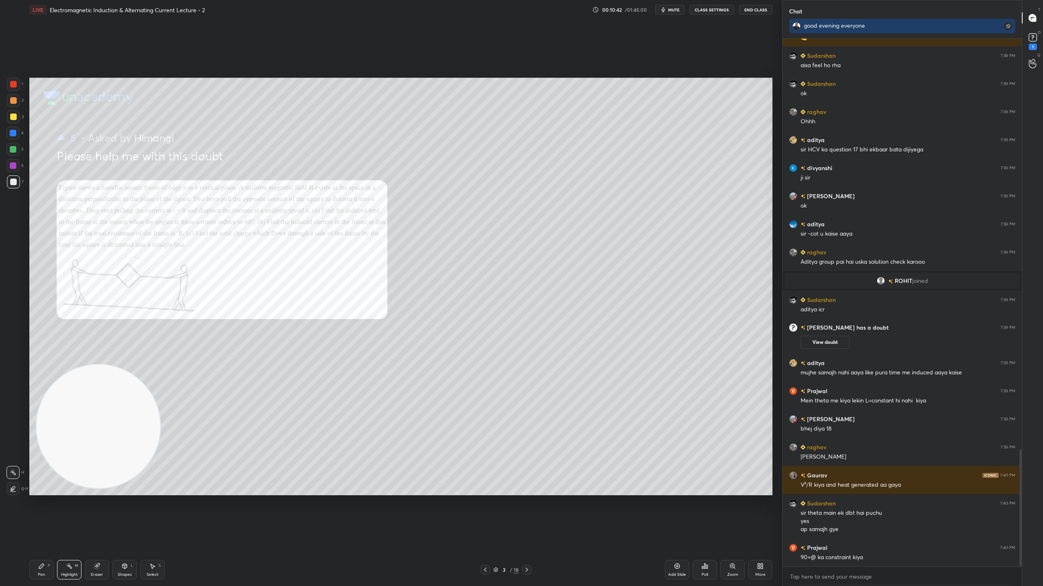
scroll to position [1877, 0]
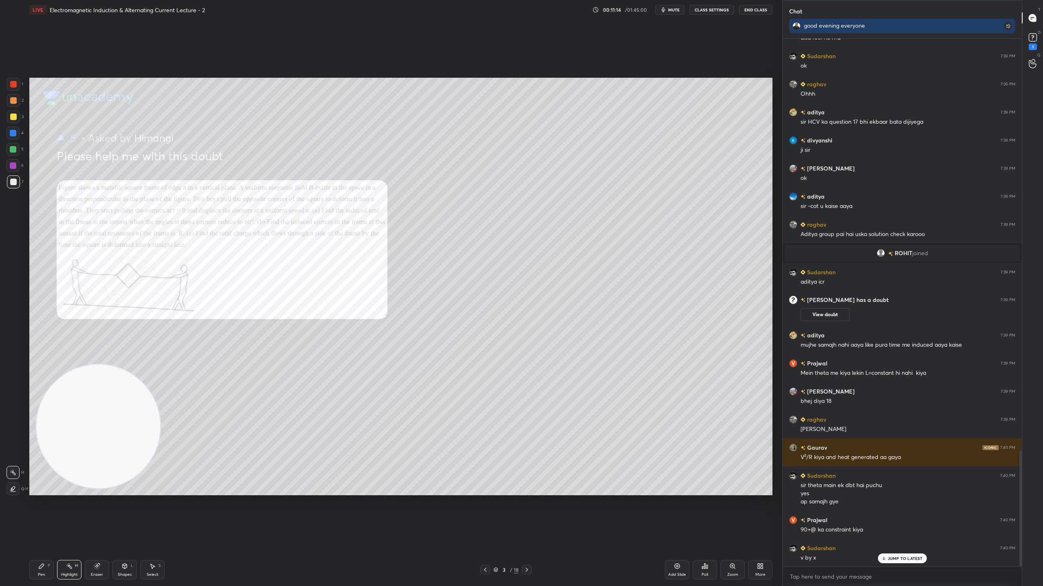
click at [894, 517] on div "JUMP TO LATEST" at bounding box center [901, 559] width 49 height 10
click at [1035, 38] on rect at bounding box center [1032, 38] width 8 height 8
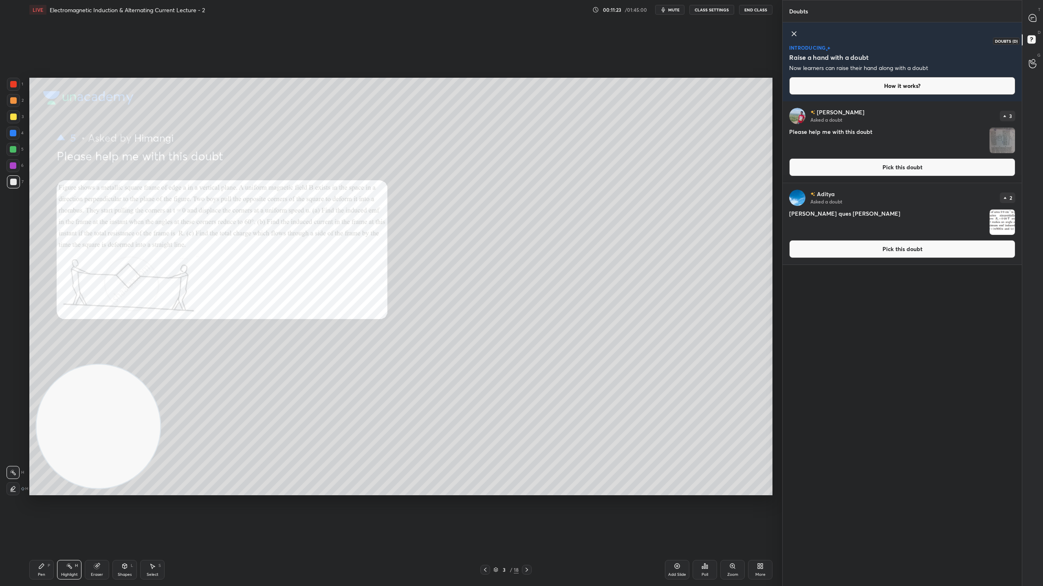
scroll to position [482, 237]
click at [1002, 218] on img "grid" at bounding box center [1001, 222] width 25 height 25
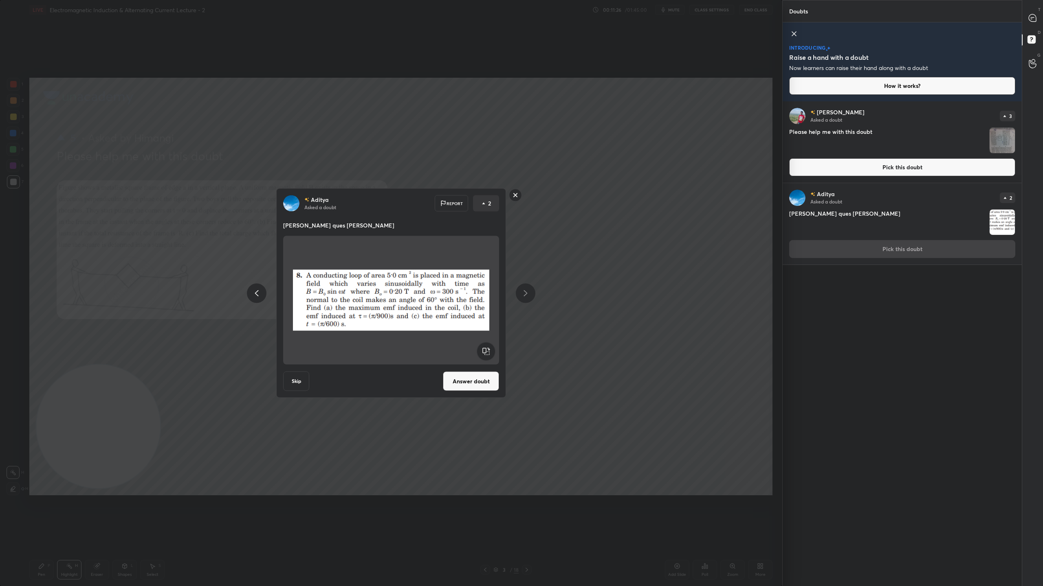
click at [480, 384] on button "Answer doubt" at bounding box center [471, 382] width 56 height 20
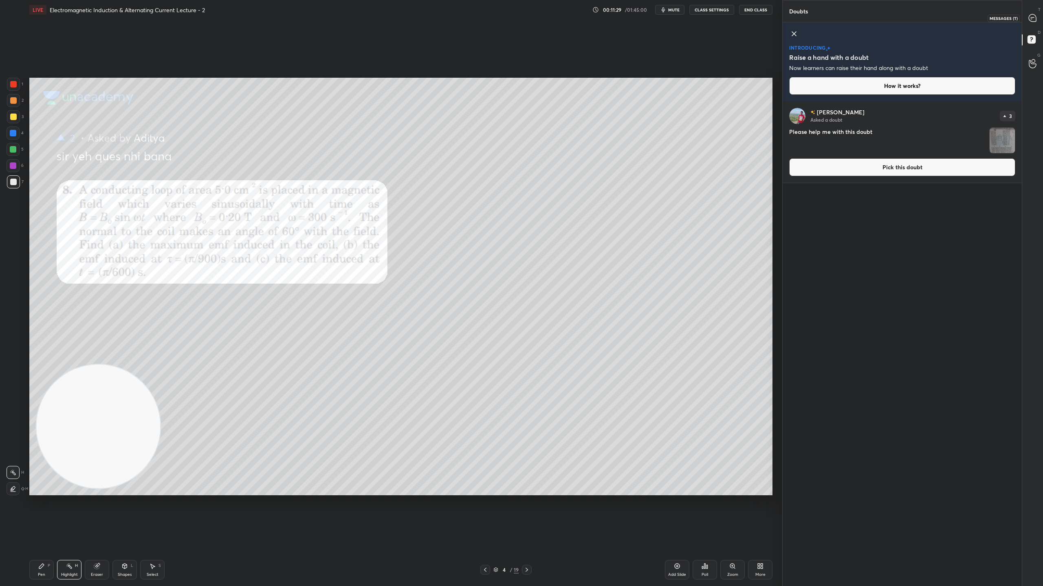
click at [1031, 18] on icon at bounding box center [1031, 17] width 7 height 7
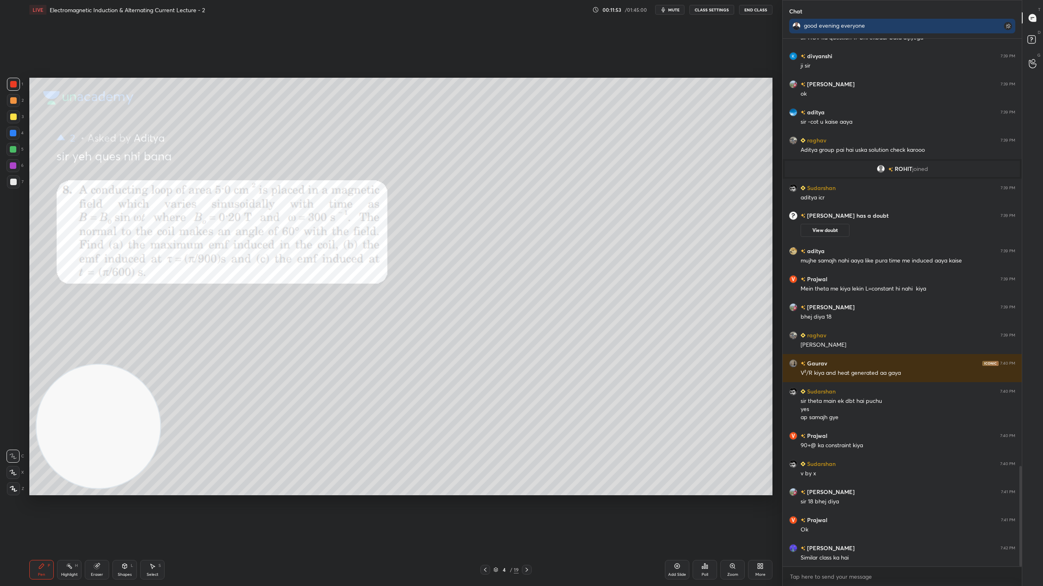
scroll to position [2272, 0]
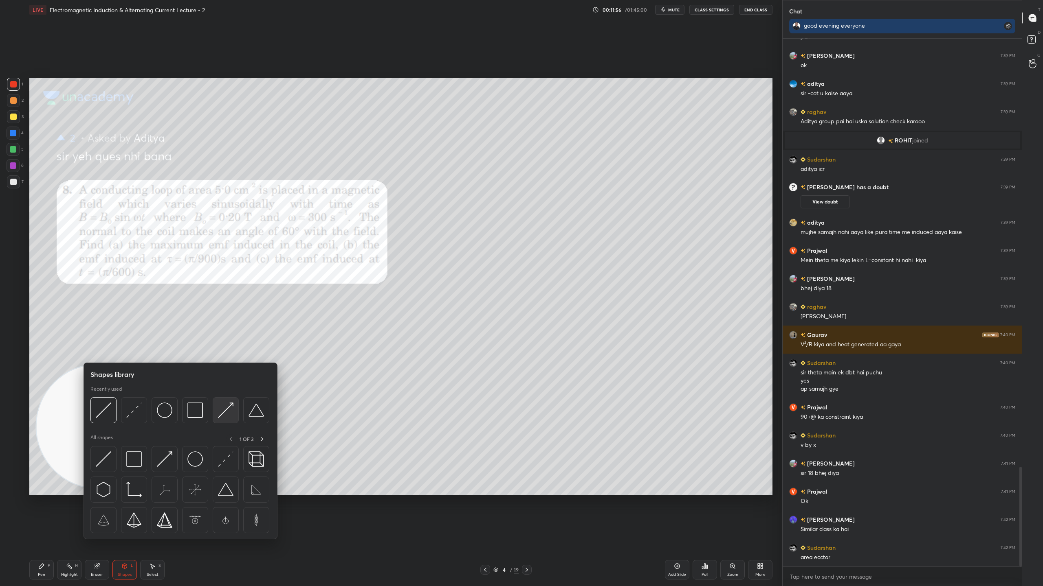
click at [230, 407] on img at bounding box center [225, 410] width 15 height 15
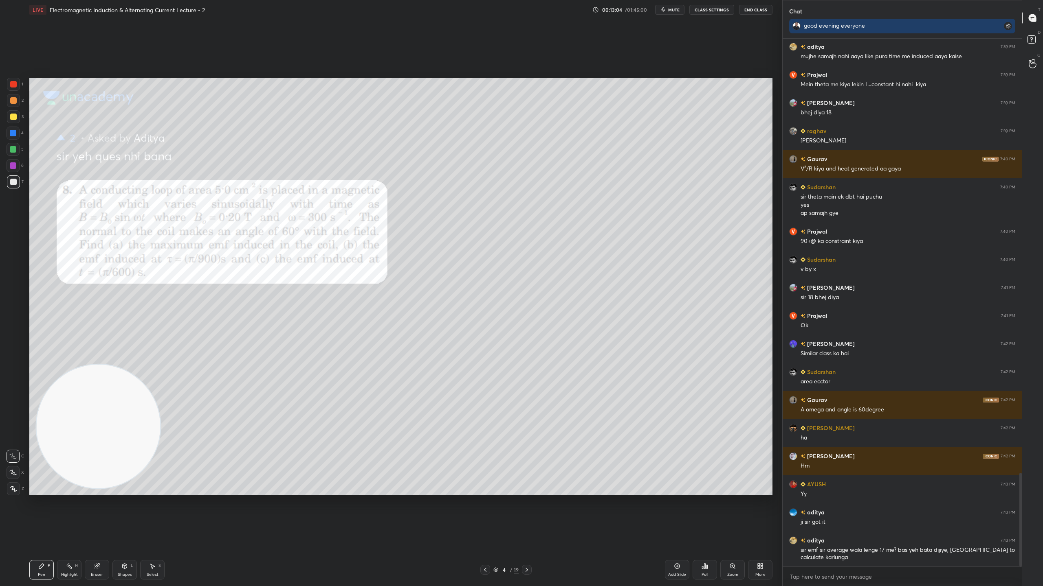
scroll to position [2475, 0]
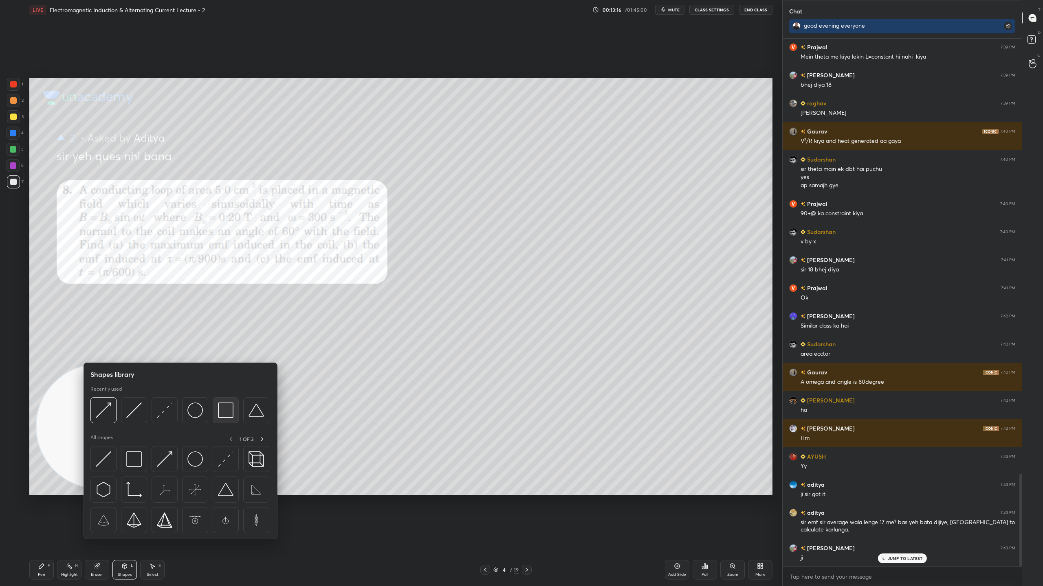
click at [227, 406] on img at bounding box center [225, 410] width 15 height 15
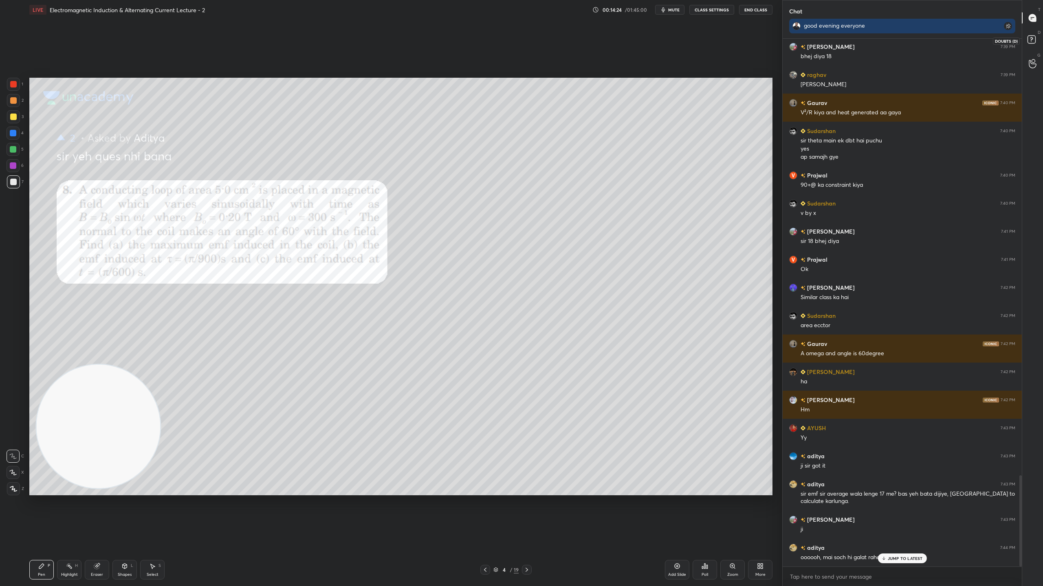
scroll to position [2532, 0]
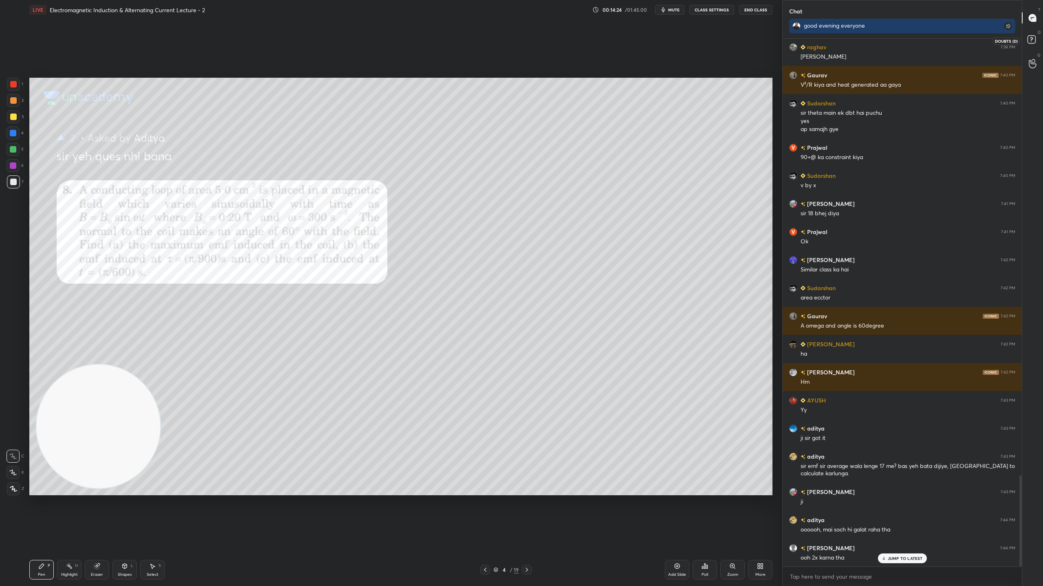
click at [1033, 35] on icon at bounding box center [1032, 40] width 15 height 15
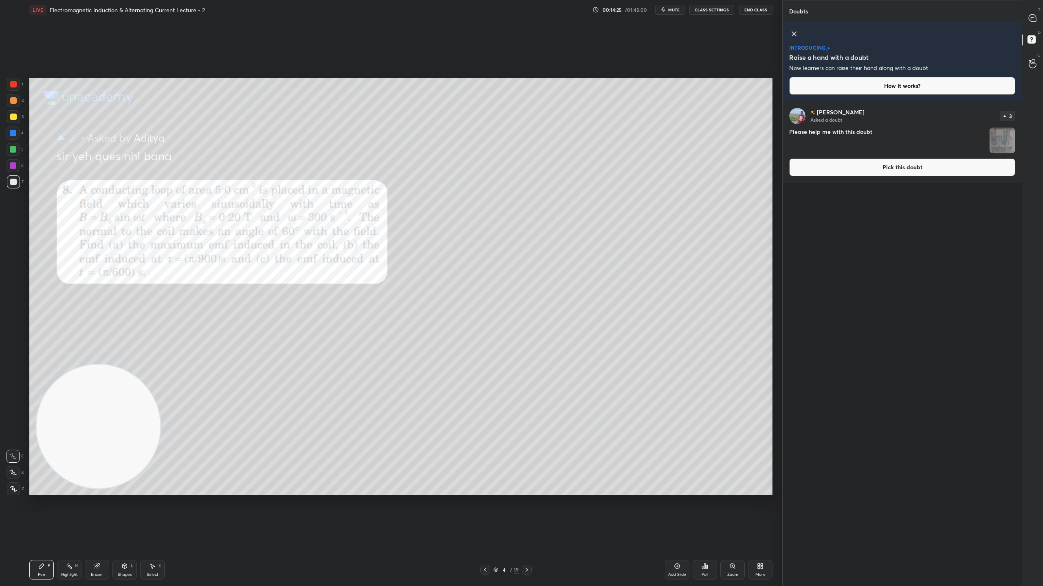
scroll to position [482, 237]
click at [997, 138] on img "grid" at bounding box center [1001, 140] width 25 height 25
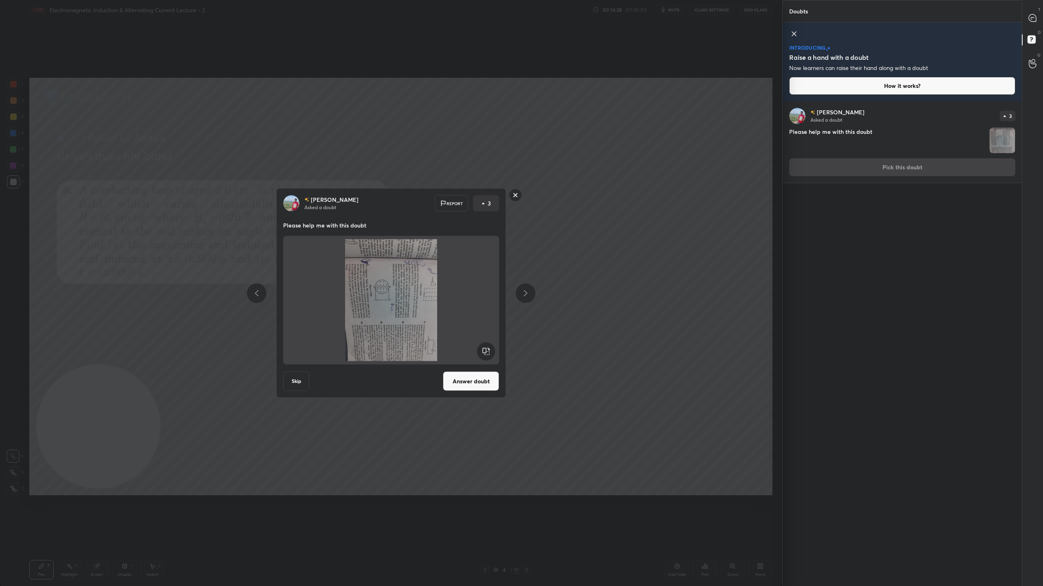
click at [482, 351] on rect at bounding box center [485, 352] width 18 height 18
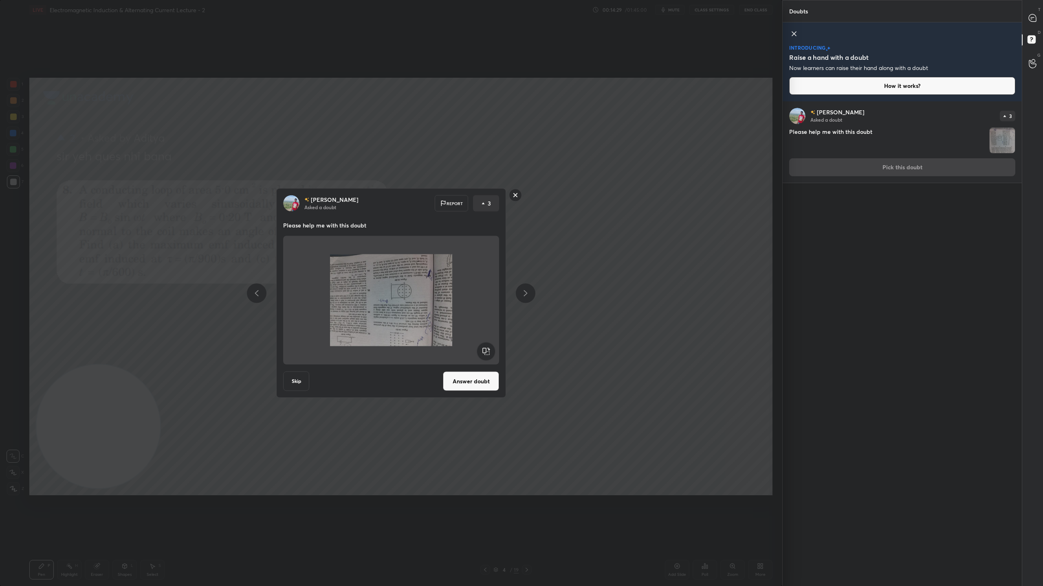
click at [484, 351] on rect at bounding box center [485, 352] width 18 height 18
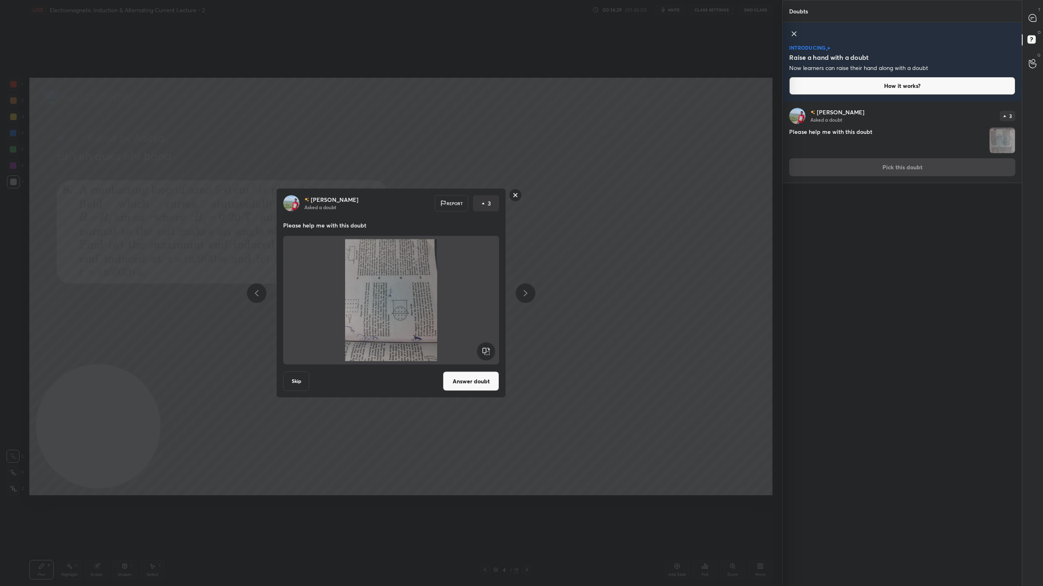
click at [484, 351] on rect at bounding box center [485, 352] width 18 height 18
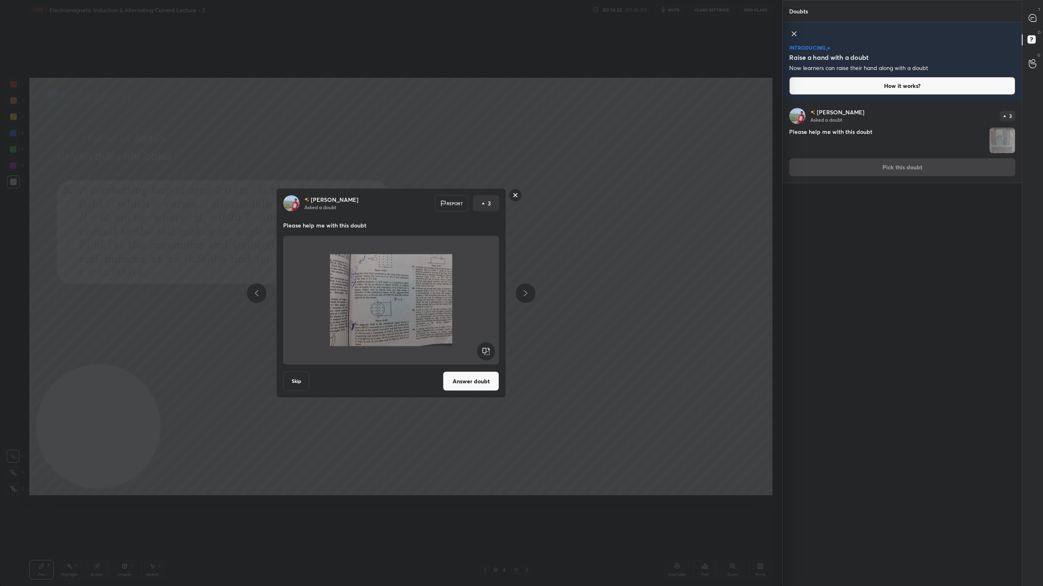
click at [471, 383] on button "Answer doubt" at bounding box center [471, 382] width 56 height 20
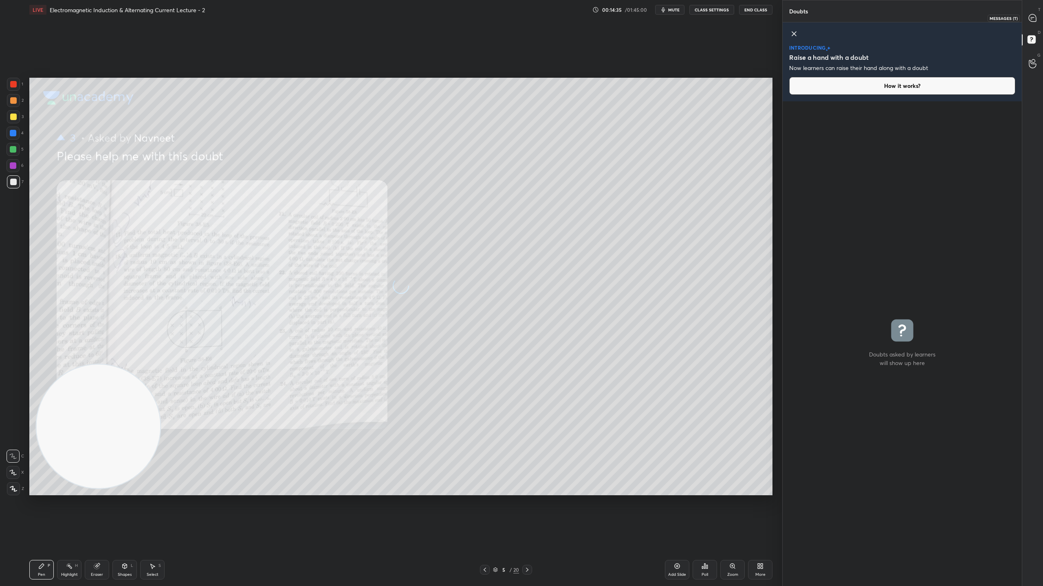
click at [1030, 18] on icon at bounding box center [1031, 18] width 3 height 0
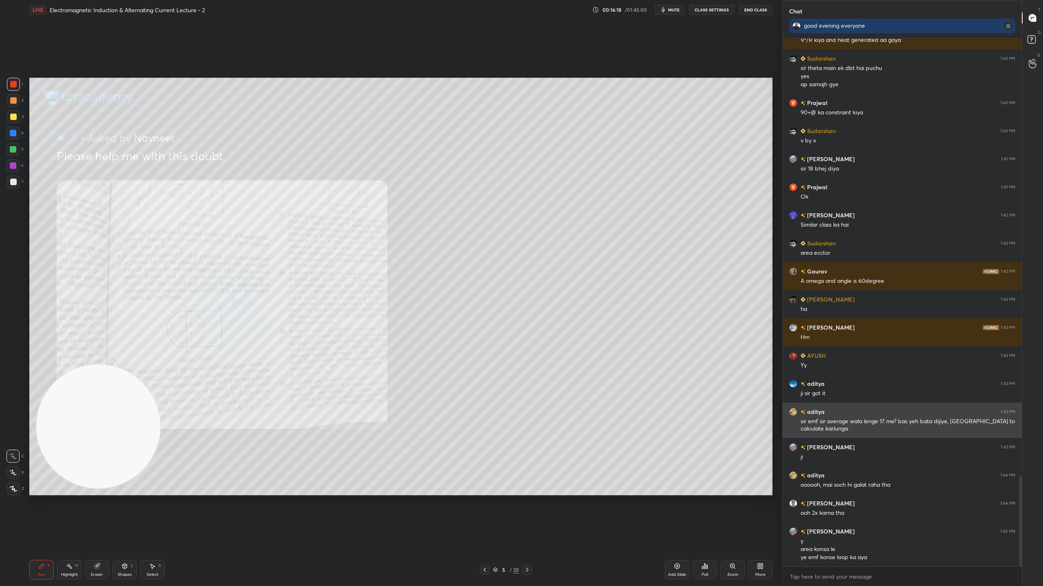
scroll to position [2569, 0]
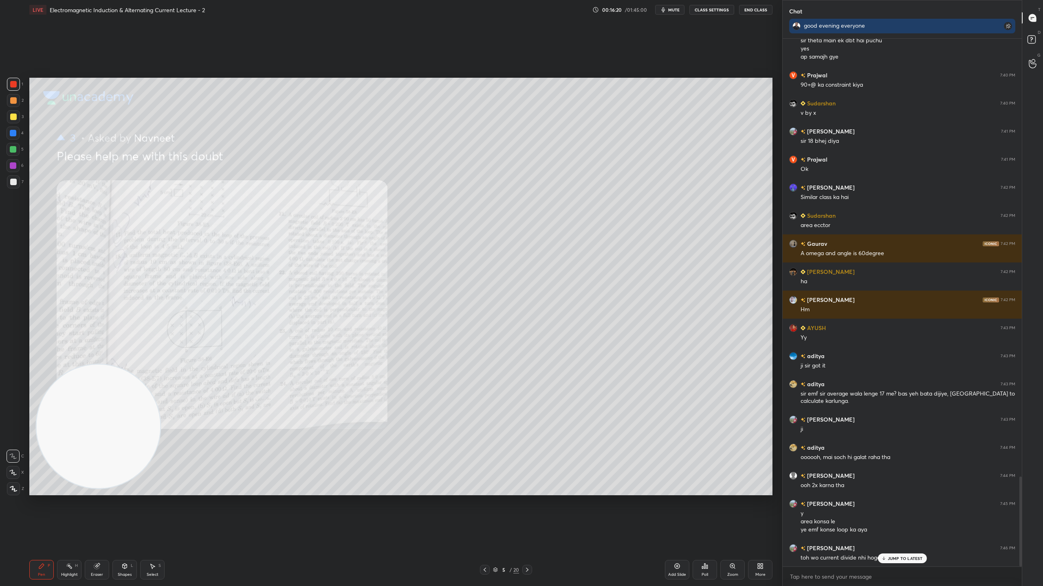
click at [916, 517] on p "JUMP TO LATEST" at bounding box center [904, 558] width 35 height 5
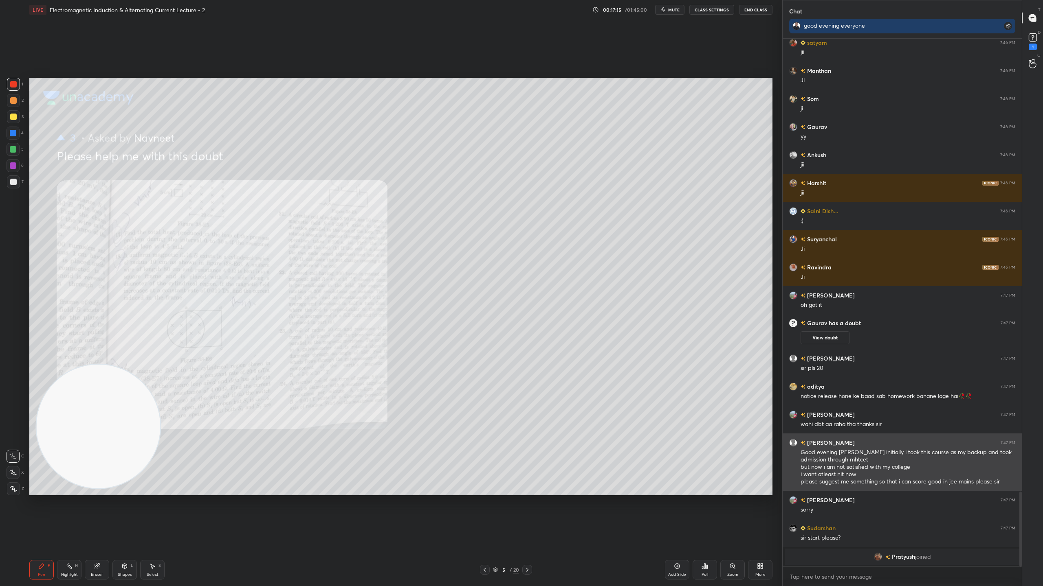
scroll to position [2601, 0]
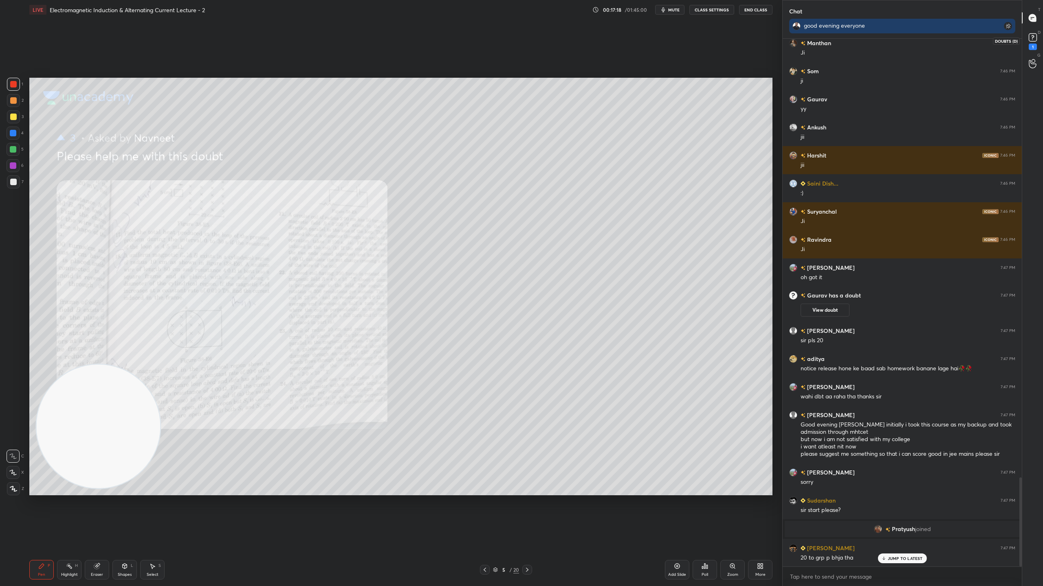
click at [1032, 34] on rect at bounding box center [1032, 38] width 8 height 8
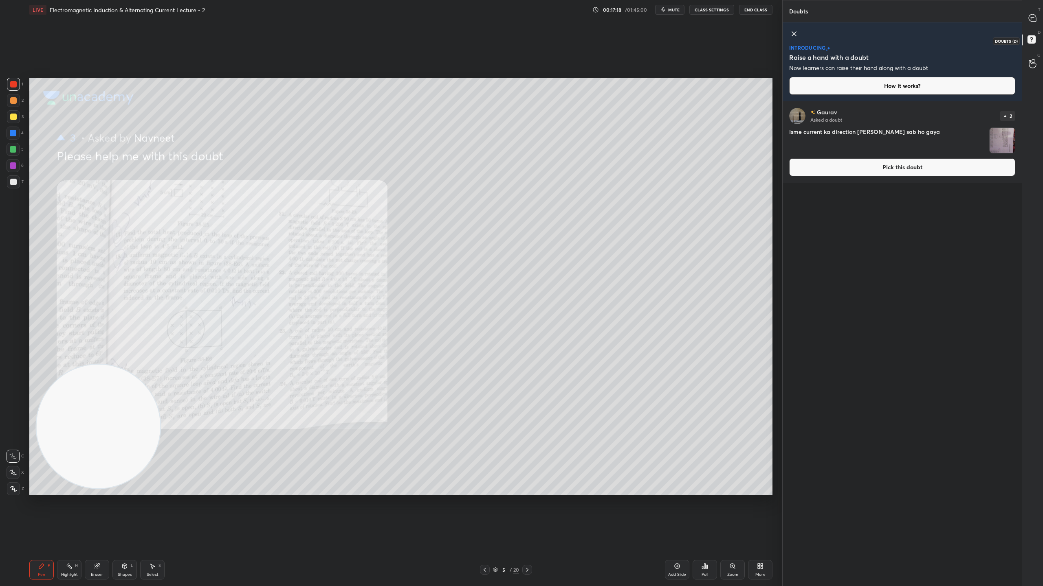
scroll to position [482, 237]
click at [996, 141] on img "grid" at bounding box center [1001, 140] width 25 height 25
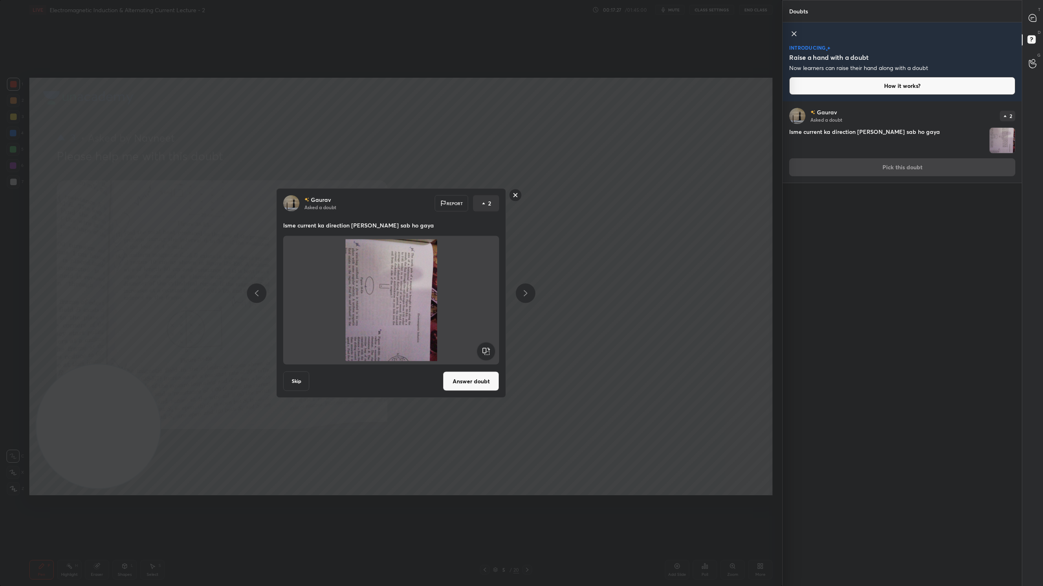
click at [297, 377] on button "Skip" at bounding box center [296, 382] width 26 height 20
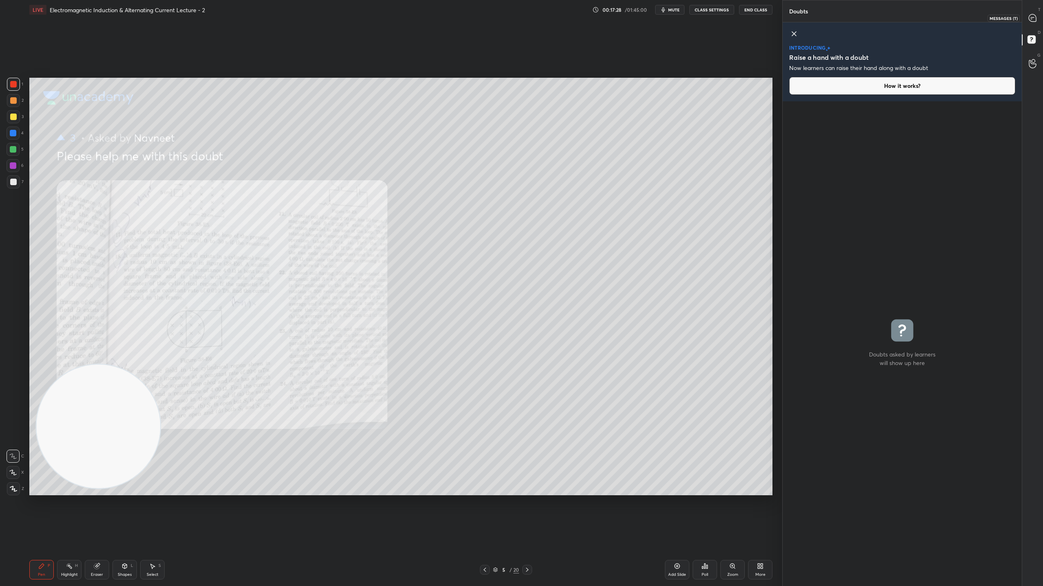
click at [1034, 19] on icon at bounding box center [1031, 17] width 7 height 7
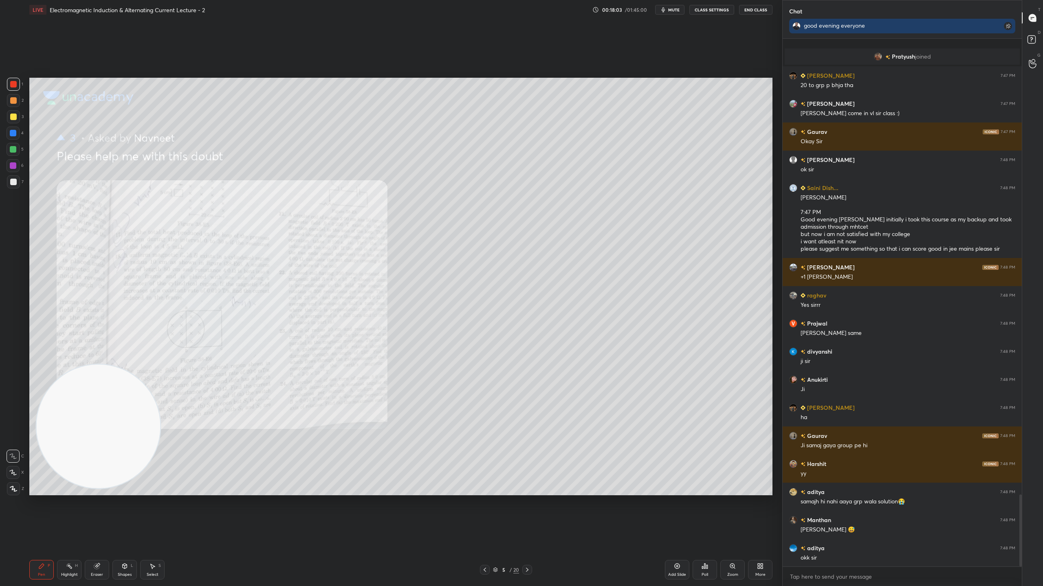
scroll to position [3349, 0]
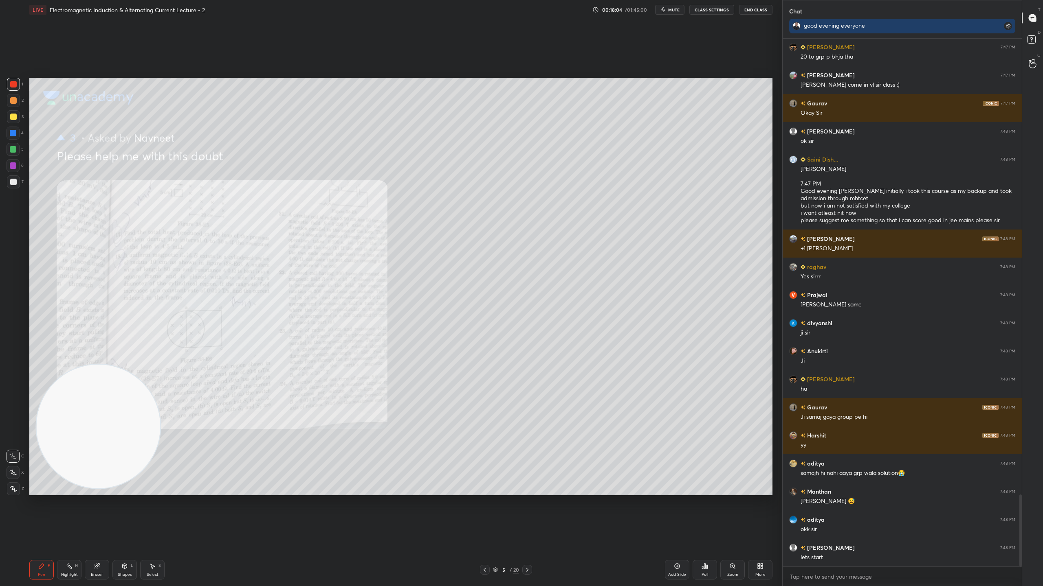
click at [494, 517] on icon at bounding box center [495, 570] width 5 height 5
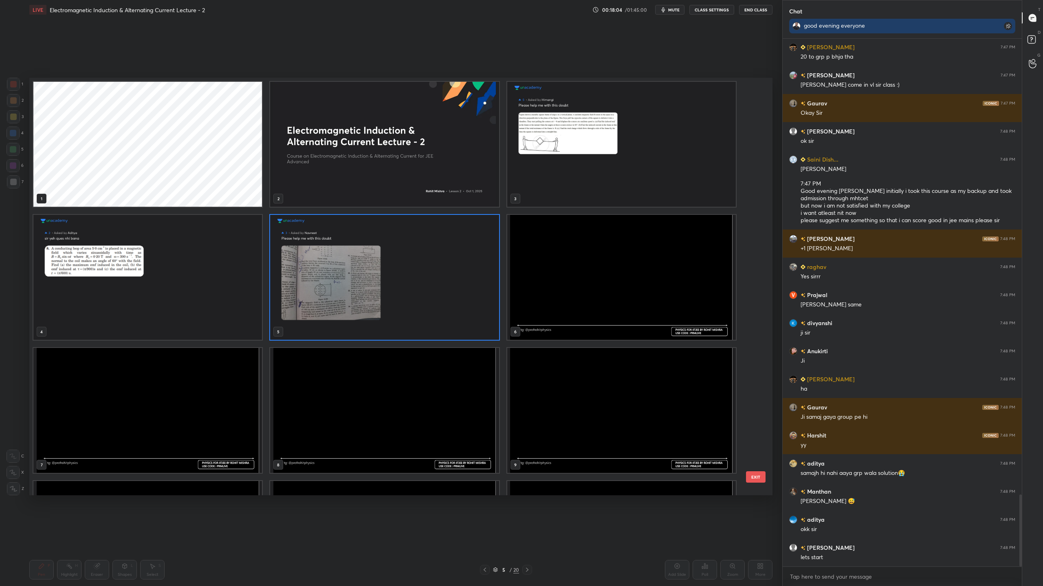
scroll to position [415, 739]
click at [547, 275] on img "grid" at bounding box center [621, 277] width 228 height 125
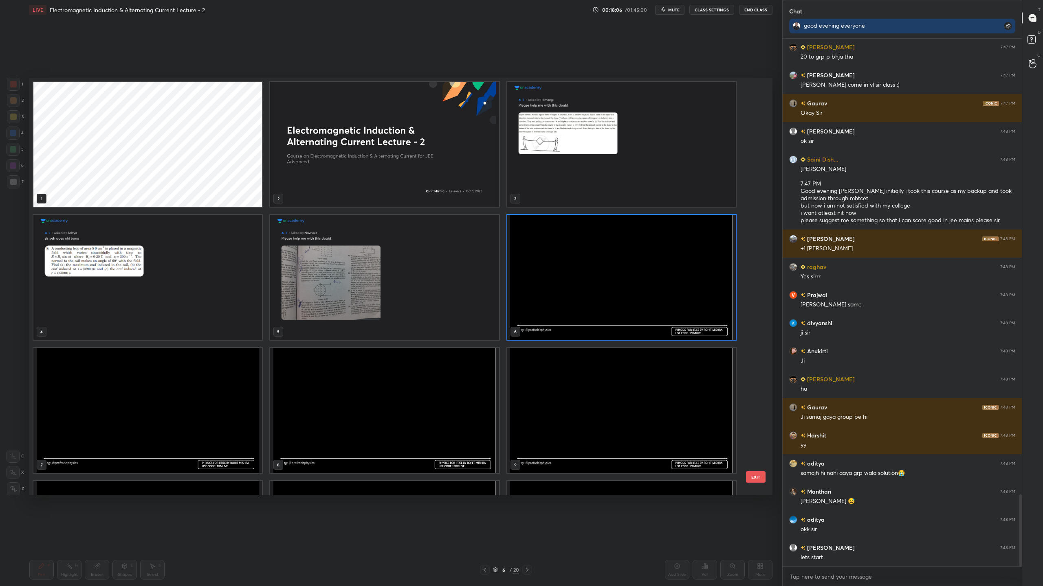
click at [547, 275] on img "grid" at bounding box center [621, 277] width 228 height 125
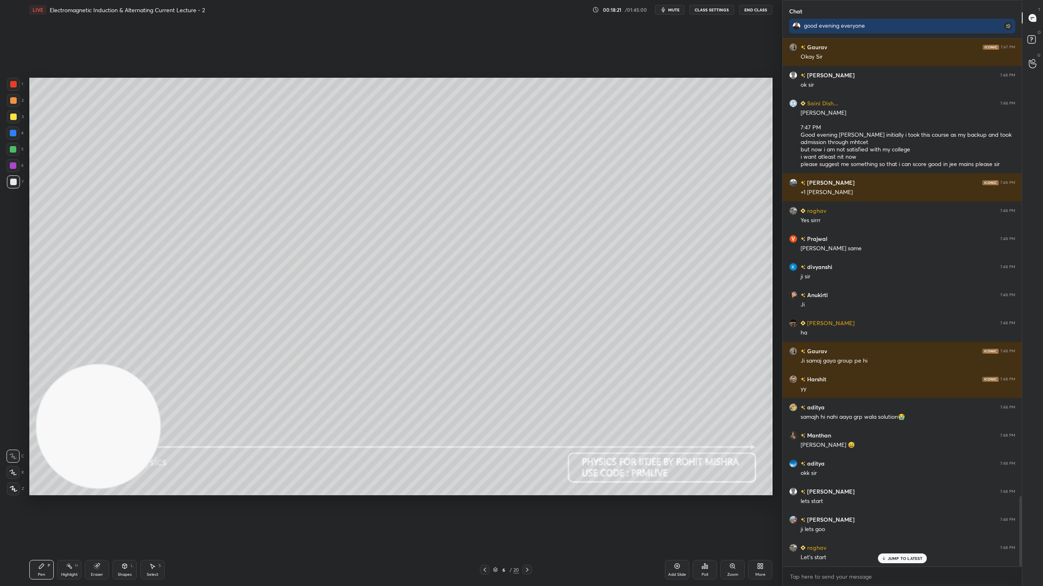
scroll to position [3433, 0]
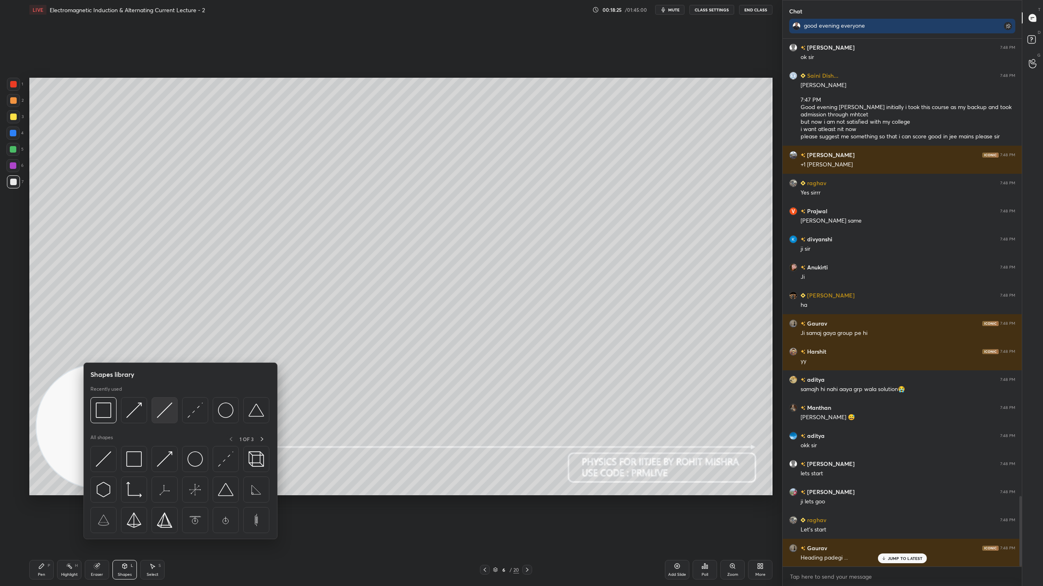
click at [162, 408] on img at bounding box center [164, 410] width 15 height 15
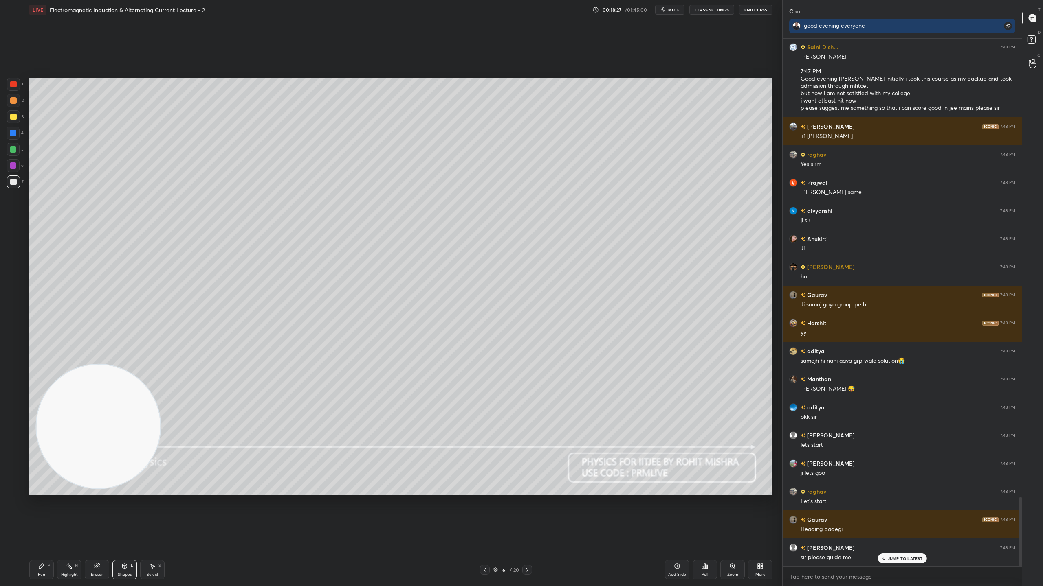
scroll to position [3489, 0]
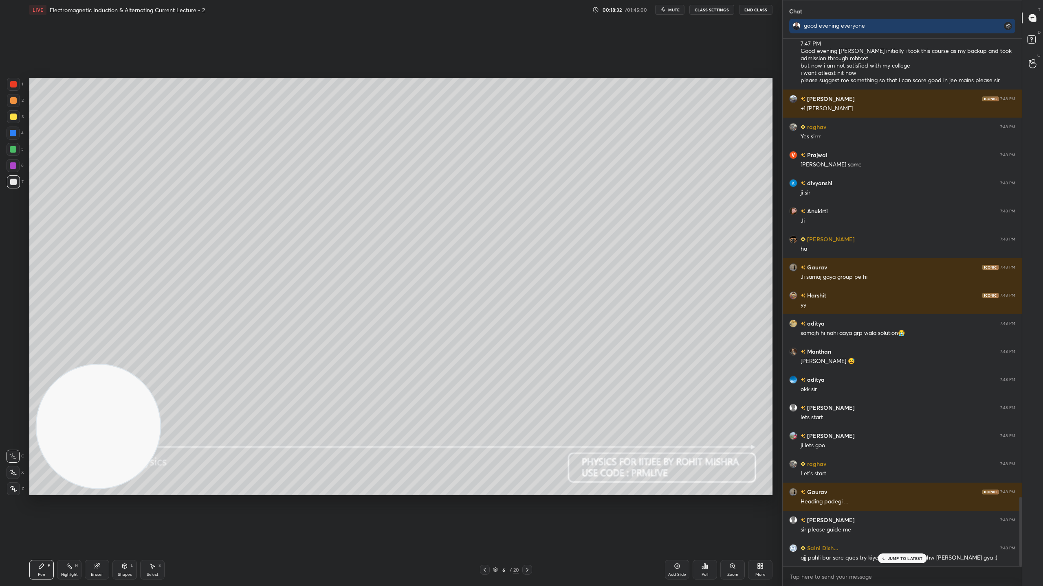
click at [905, 517] on p "JUMP TO LATEST" at bounding box center [904, 558] width 35 height 5
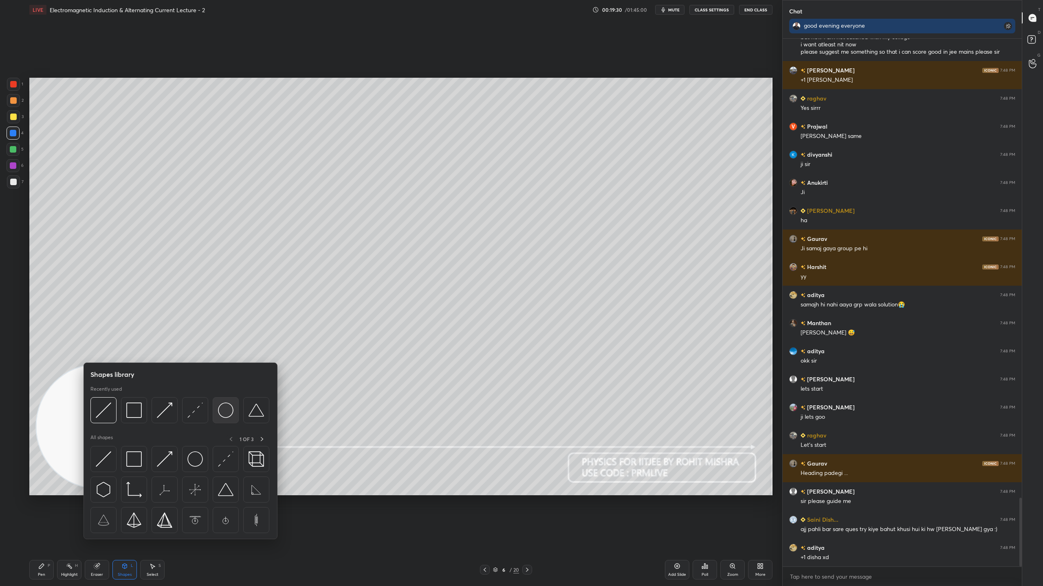
click at [224, 411] on img at bounding box center [225, 410] width 15 height 15
click at [228, 411] on img at bounding box center [225, 410] width 15 height 15
click at [196, 413] on img at bounding box center [194, 410] width 15 height 15
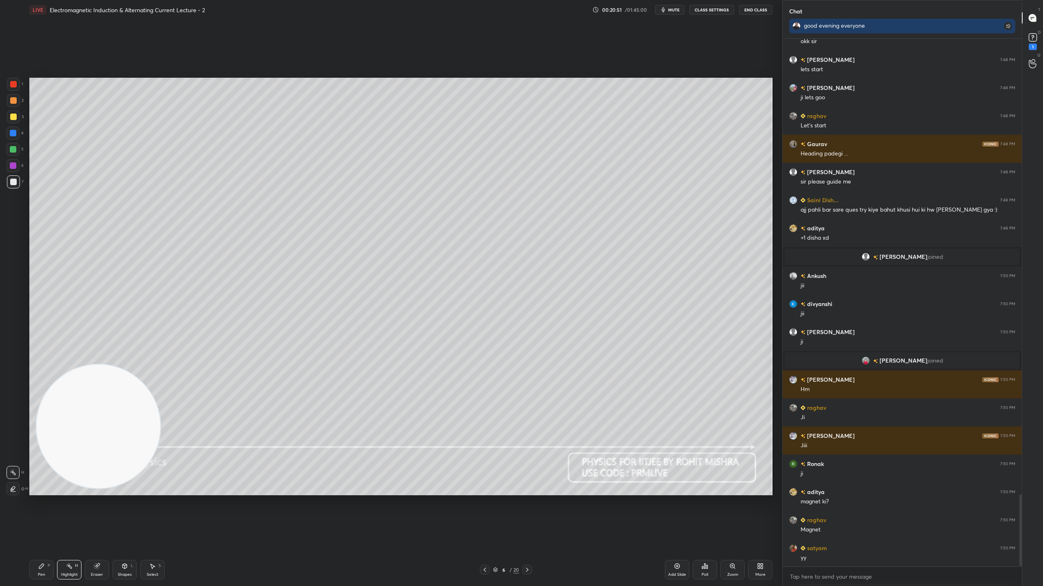
scroll to position [3375, 0]
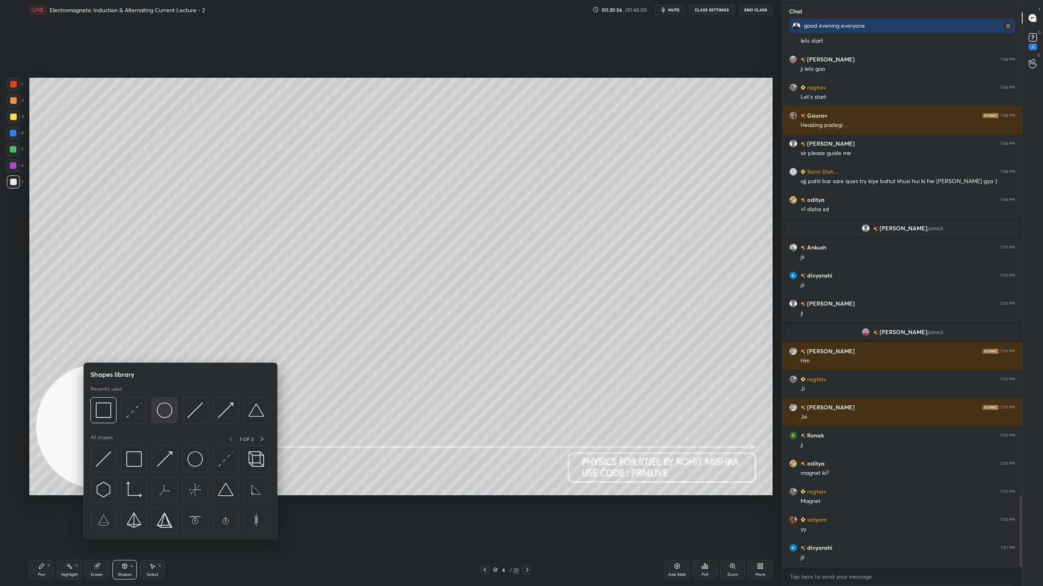
click at [165, 408] on img at bounding box center [164, 410] width 15 height 15
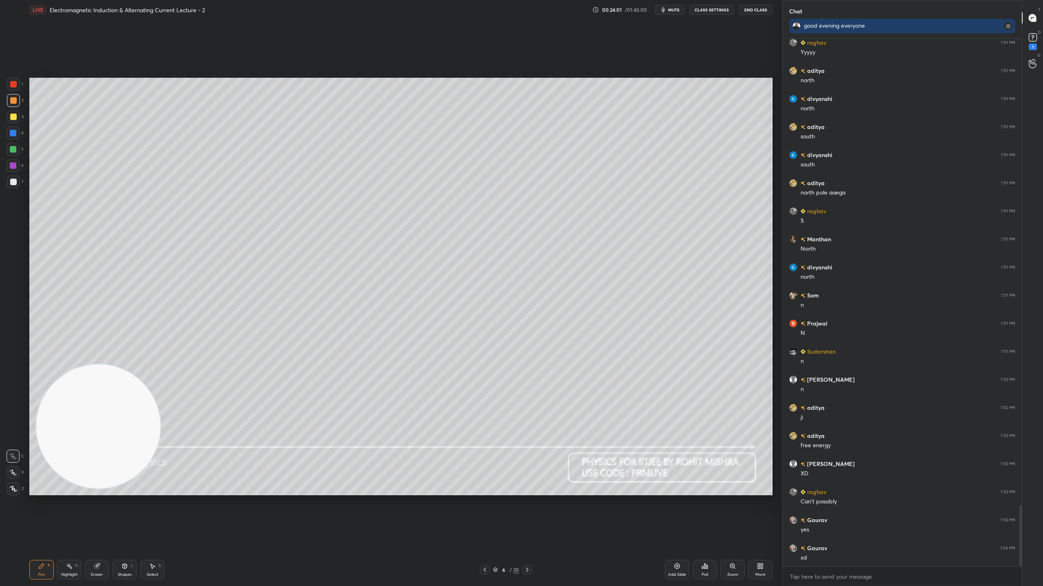
scroll to position [4001, 0]
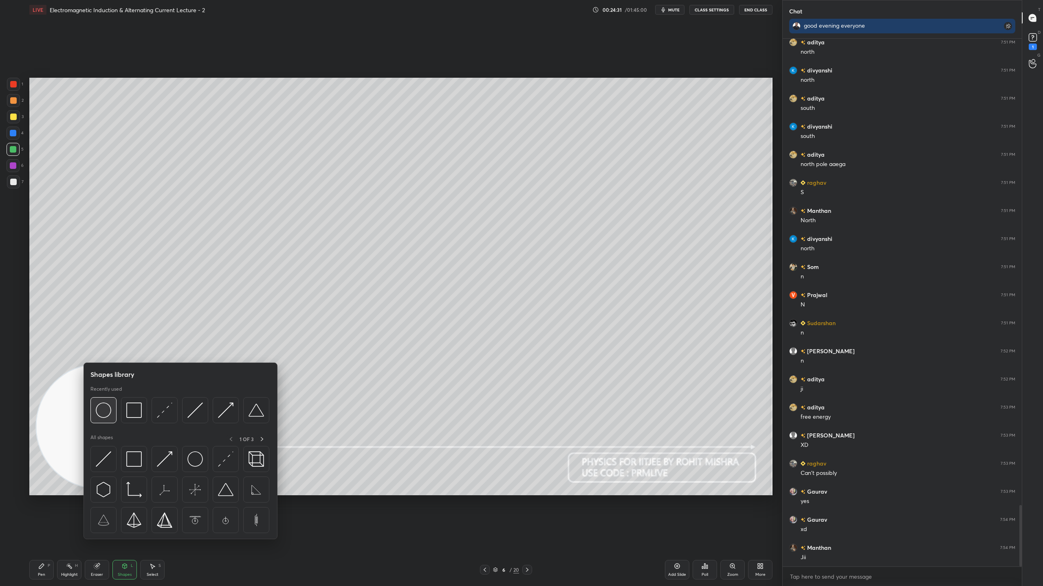
click at [112, 401] on div at bounding box center [103, 410] width 26 height 26
click at [136, 406] on img at bounding box center [133, 410] width 15 height 15
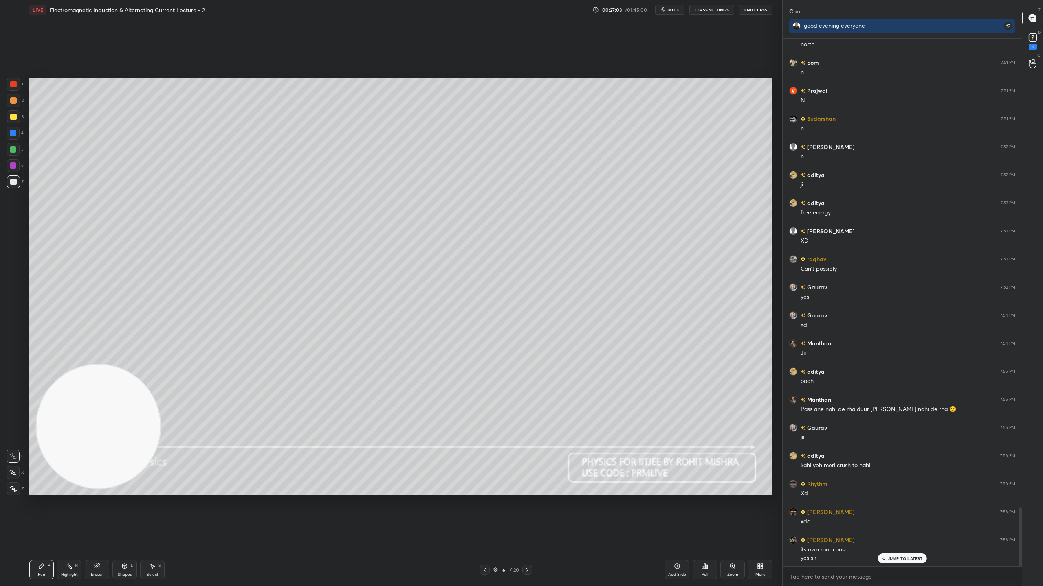
scroll to position [4234, 0]
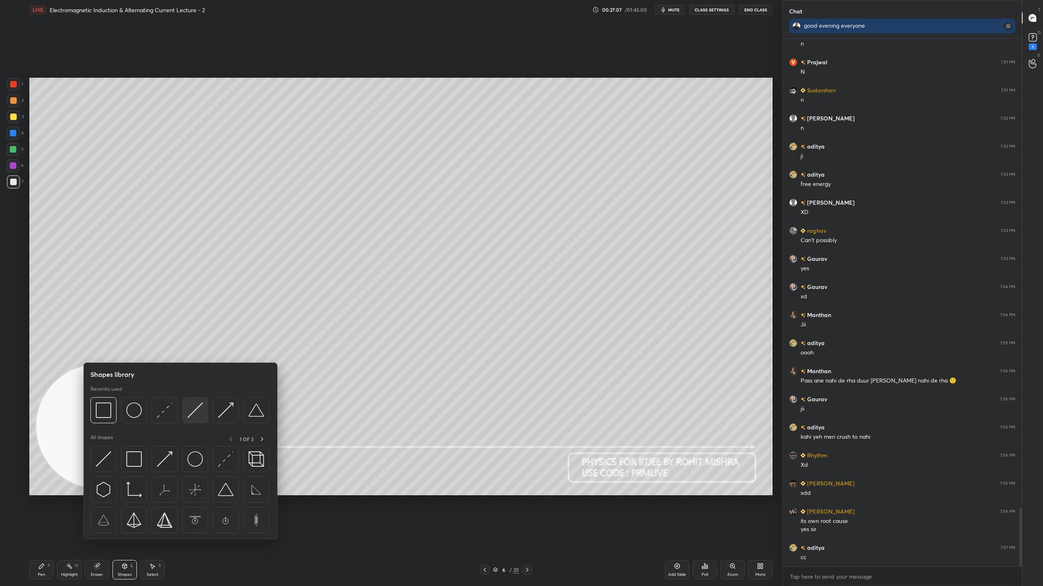
click at [195, 410] on img at bounding box center [194, 410] width 15 height 15
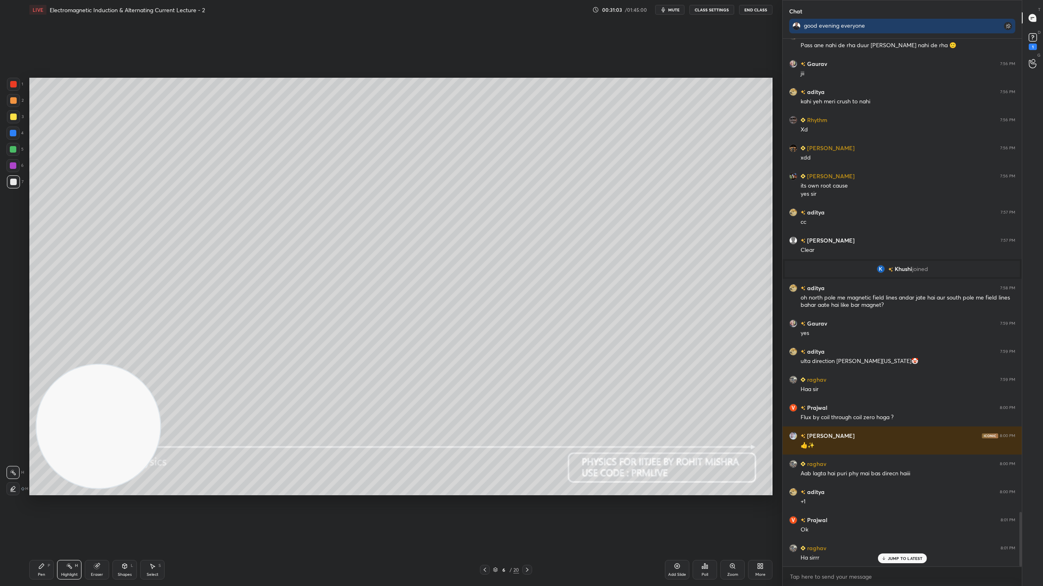
scroll to position [4598, 0]
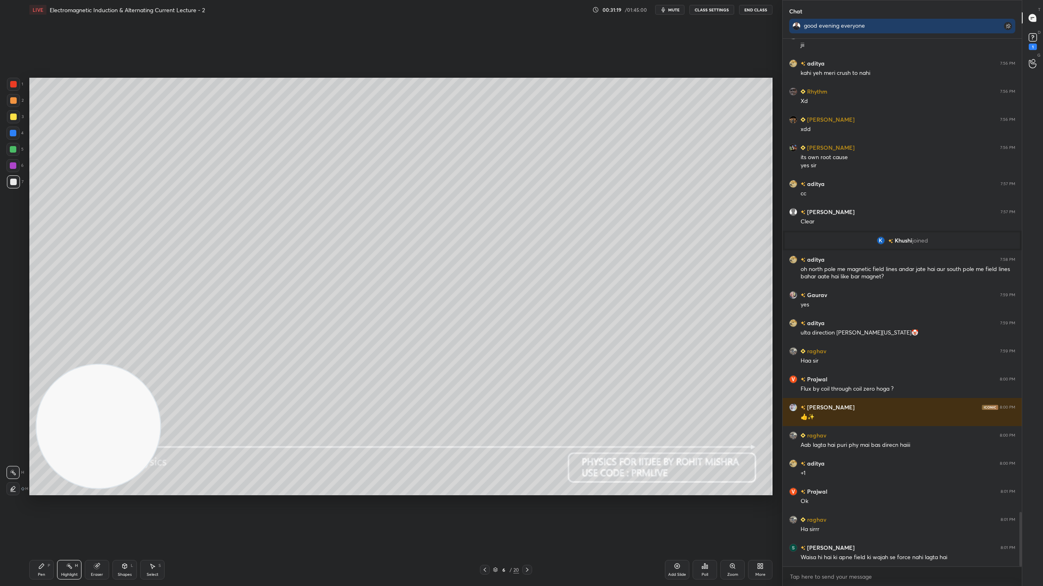
click at [496, 517] on icon at bounding box center [495, 569] width 4 height 2
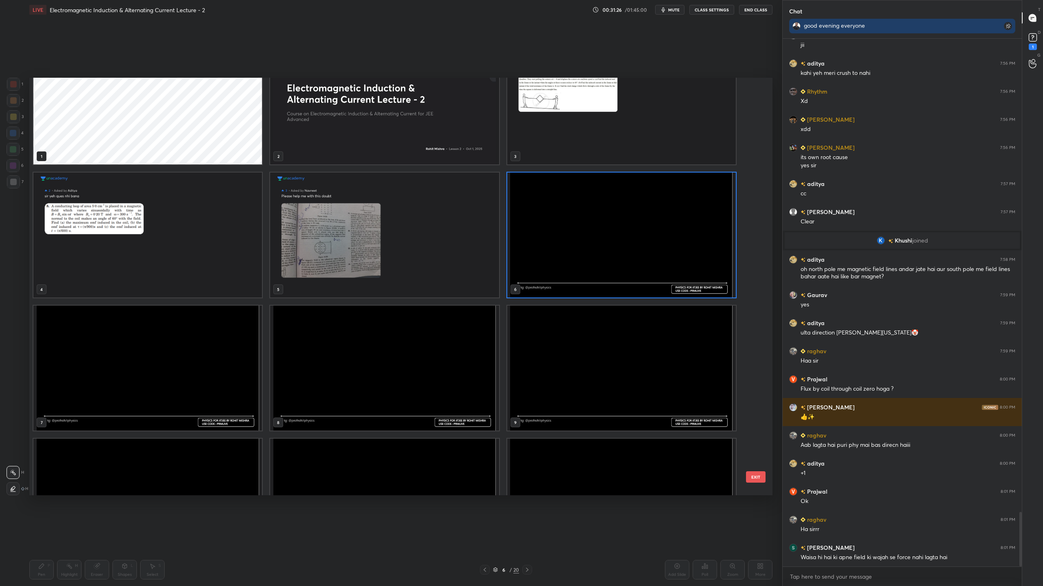
scroll to position [41, 0]
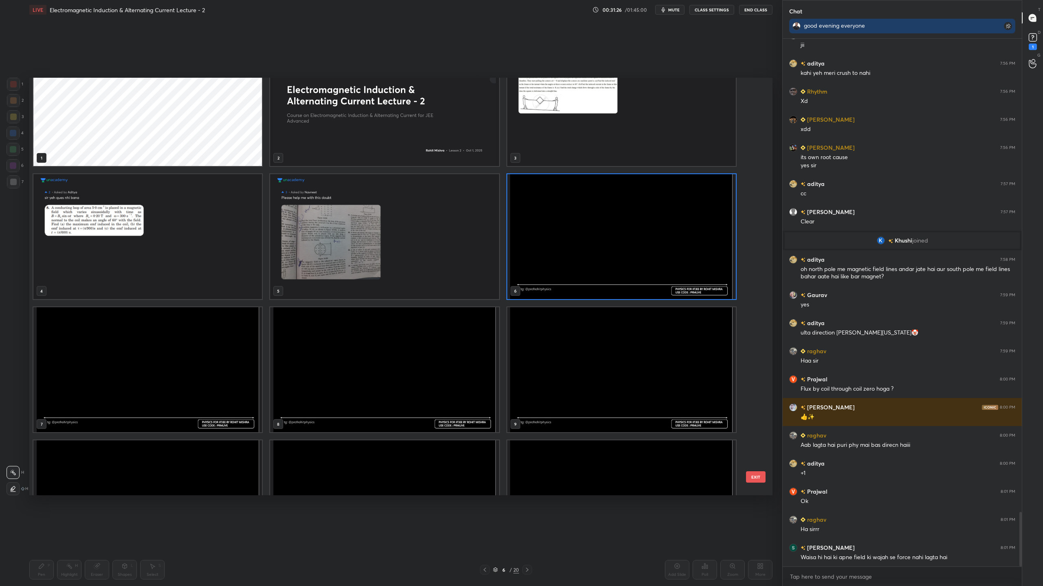
click at [584, 230] on img "grid" at bounding box center [621, 236] width 228 height 125
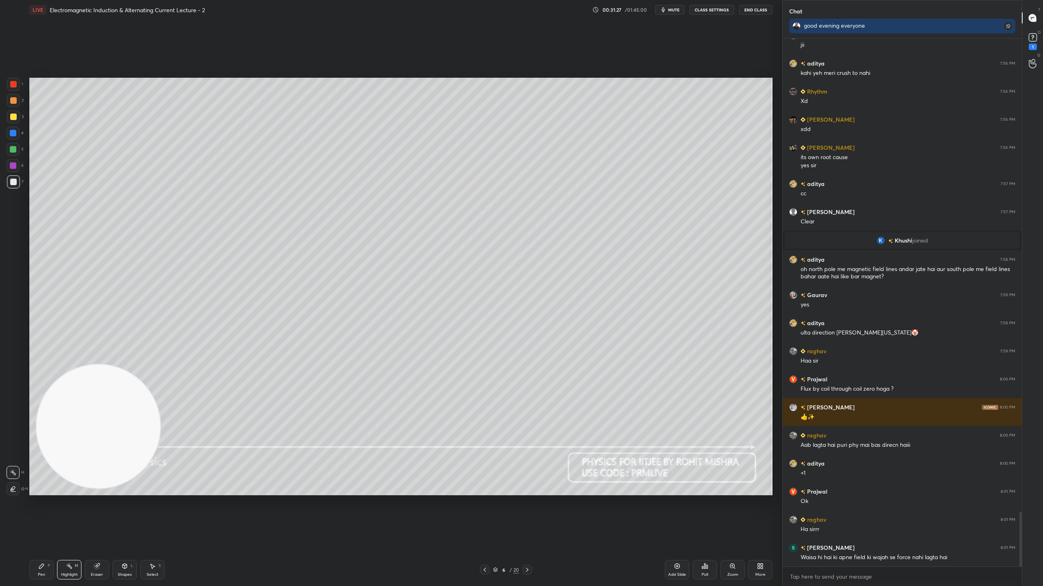
click at [584, 230] on img "grid" at bounding box center [621, 236] width 228 height 125
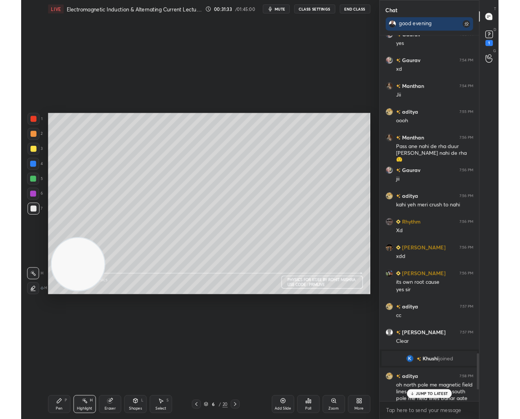
scroll to position [3, 3]
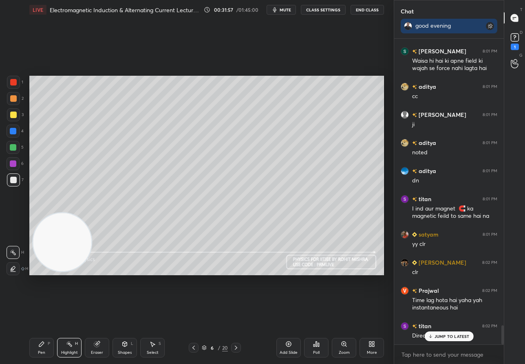
click at [447, 335] on p "JUMP TO LATEST" at bounding box center [451, 336] width 35 height 5
click at [516, 40] on rect at bounding box center [514, 38] width 8 height 8
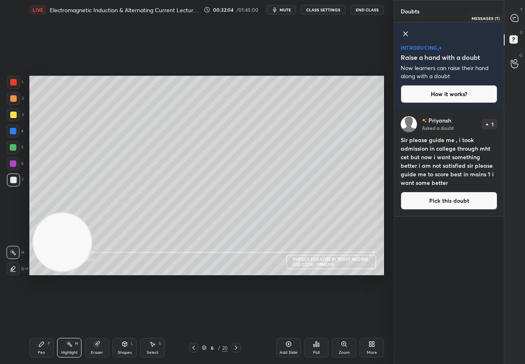
click at [517, 19] on icon at bounding box center [513, 17] width 7 height 7
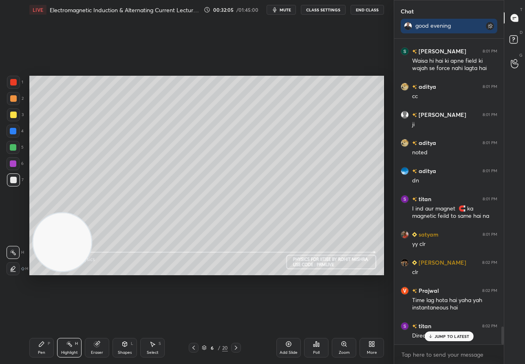
click at [459, 338] on p "JUMP TO LATEST" at bounding box center [451, 336] width 35 height 5
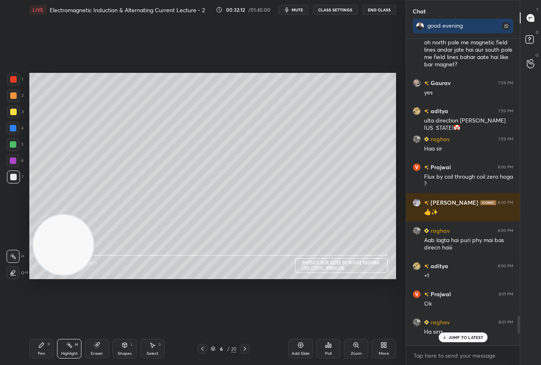
click at [472, 338] on p "JUMP TO LATEST" at bounding box center [465, 337] width 35 height 5
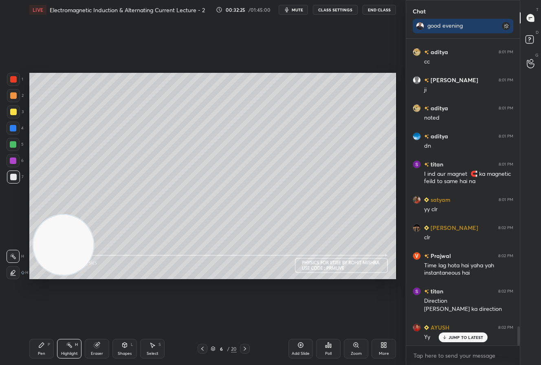
click at [212, 349] on icon at bounding box center [213, 349] width 5 height 5
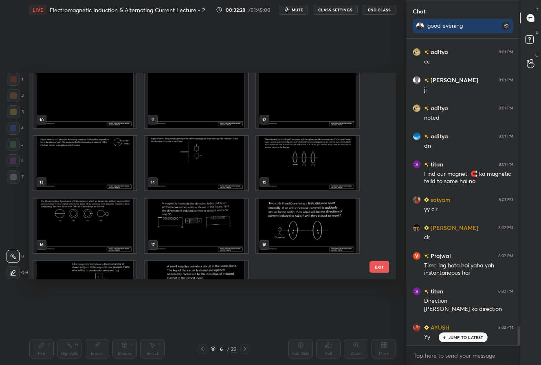
click at [103, 175] on img "grid" at bounding box center [84, 163] width 103 height 55
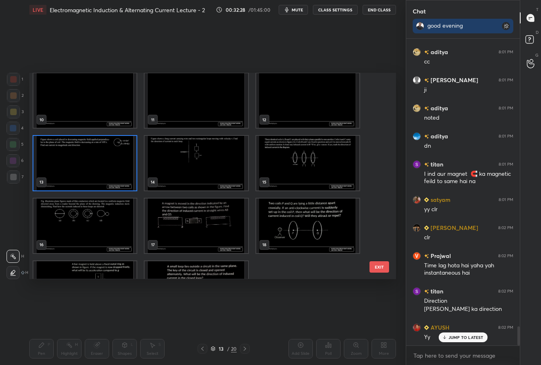
click at [103, 175] on img "grid" at bounding box center [84, 163] width 103 height 55
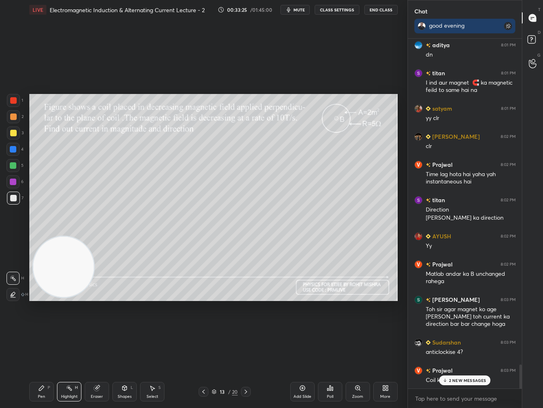
click at [469, 382] on p "2 NEW MESSAGES" at bounding box center [467, 380] width 37 height 5
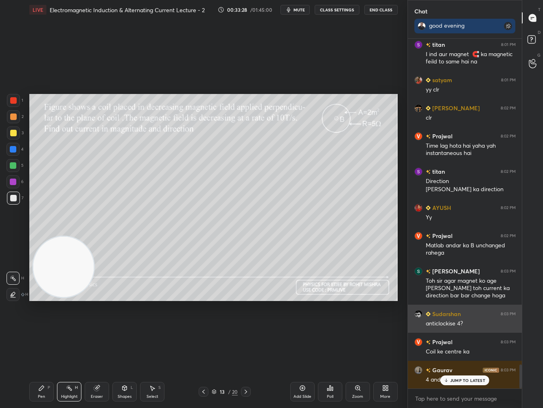
scroll to position [4776, 0]
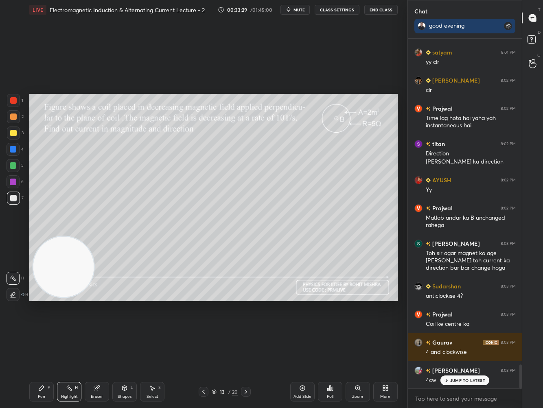
click at [463, 382] on p "JUMP TO LATEST" at bounding box center [467, 380] width 35 height 5
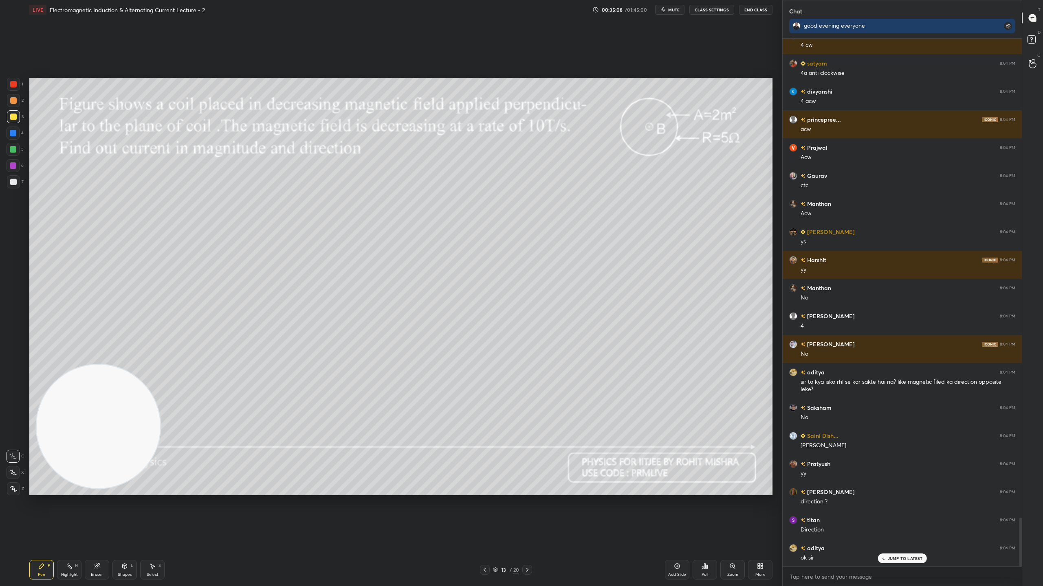
scroll to position [5204, 0]
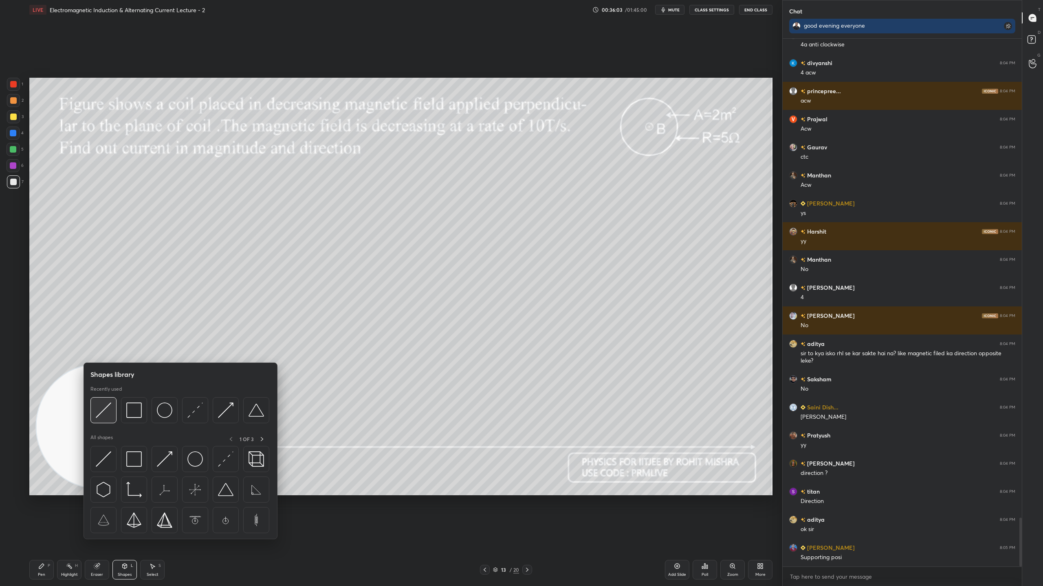
click at [105, 412] on img at bounding box center [103, 410] width 15 height 15
click at [168, 409] on img at bounding box center [164, 410] width 15 height 15
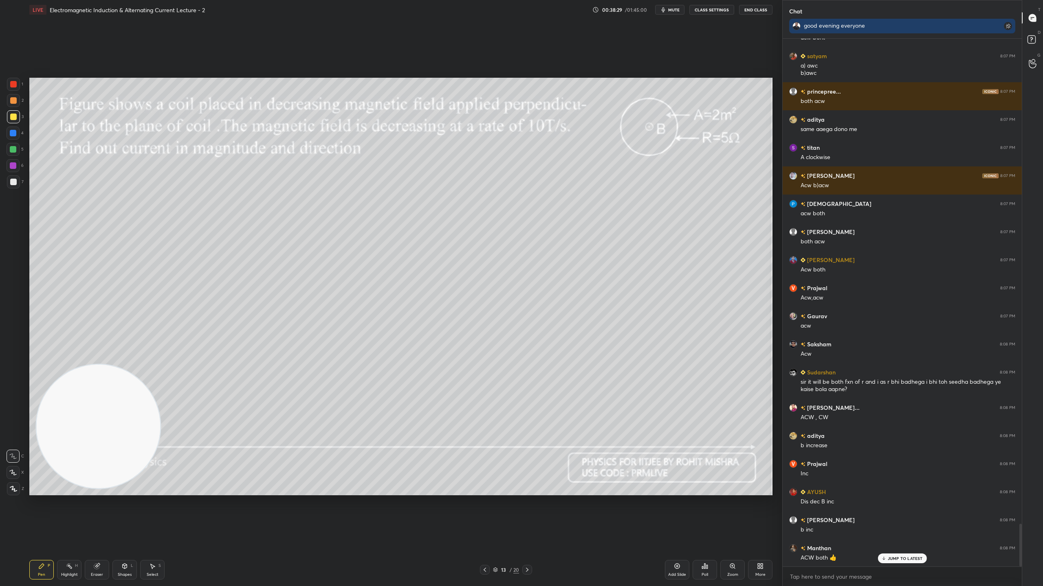
scroll to position [6005, 0]
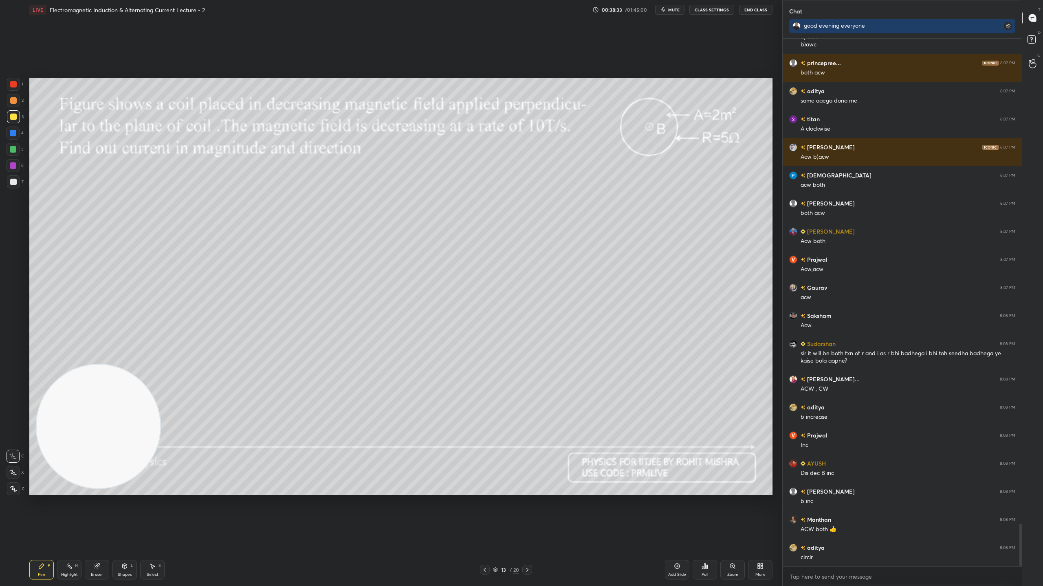
click at [761, 517] on icon at bounding box center [761, 568] width 2 height 2
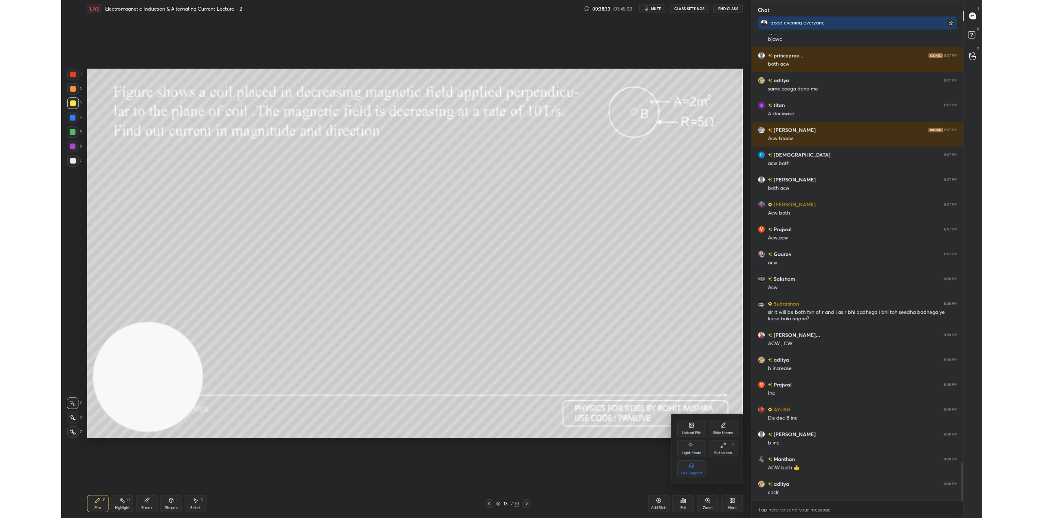
scroll to position [6033, 0]
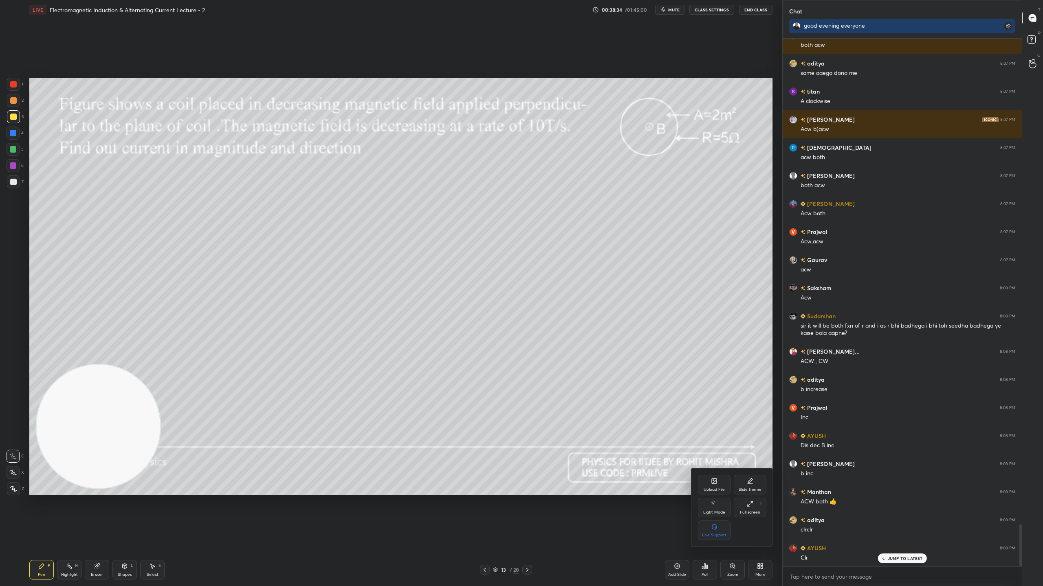
click at [721, 490] on div "Upload File" at bounding box center [713, 490] width 21 height 4
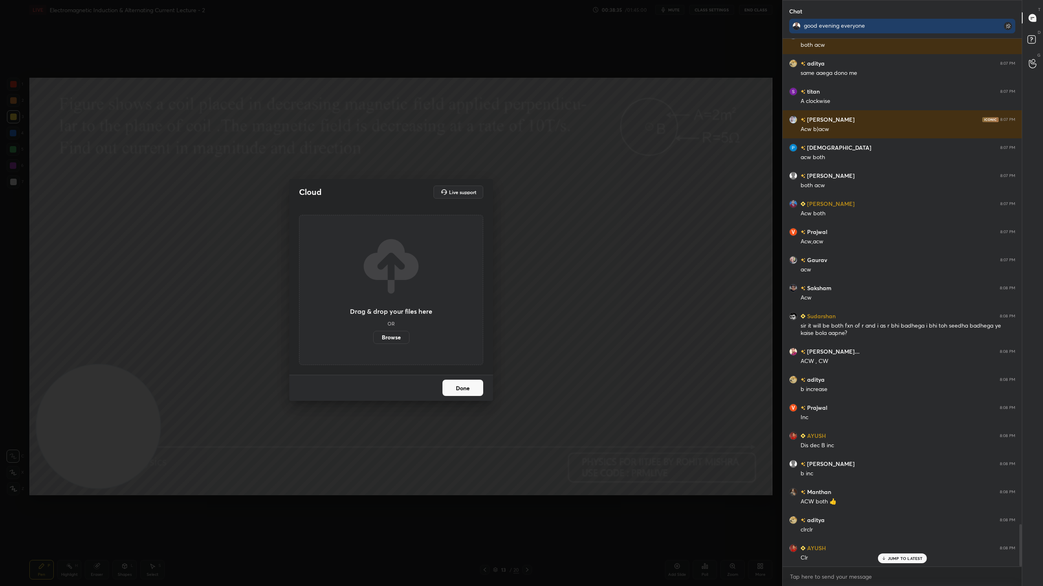
click at [394, 336] on label "Browse" at bounding box center [391, 337] width 36 height 13
click at [373, 336] on input "Browse" at bounding box center [373, 337] width 0 height 13
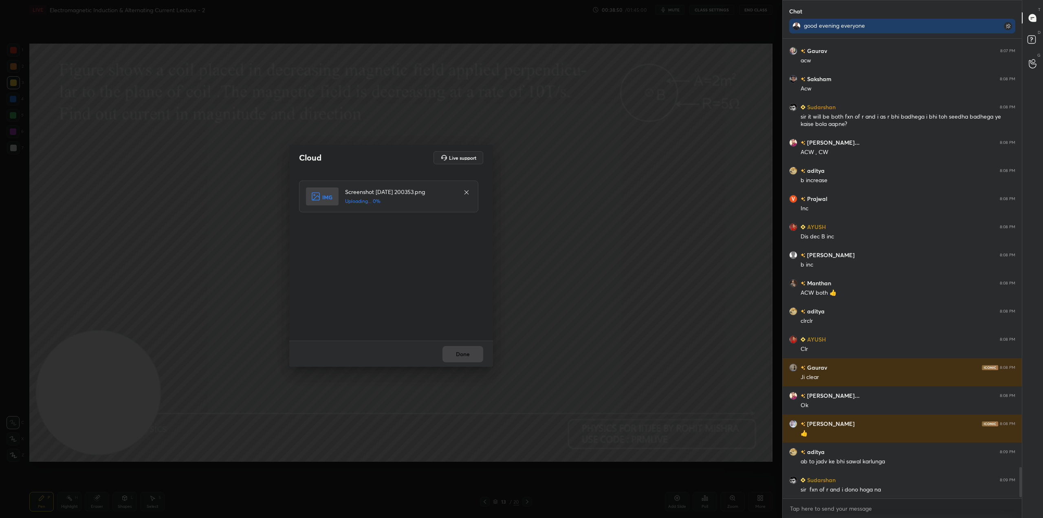
scroll to position [6242, 0]
click at [465, 351] on button "Done" at bounding box center [462, 354] width 41 height 16
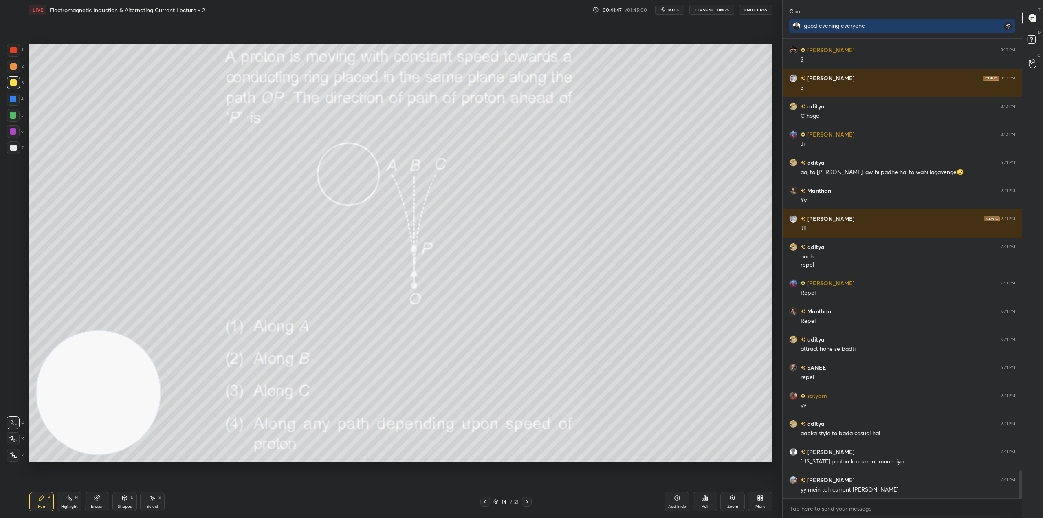
scroll to position [7090, 0]
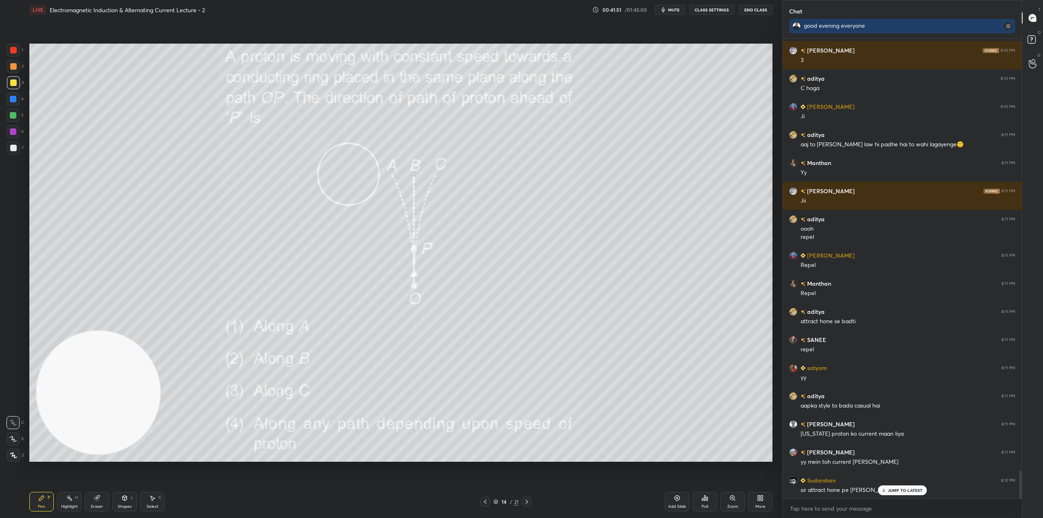
click at [909, 490] on p "JUMP TO LATEST" at bounding box center [904, 489] width 35 height 5
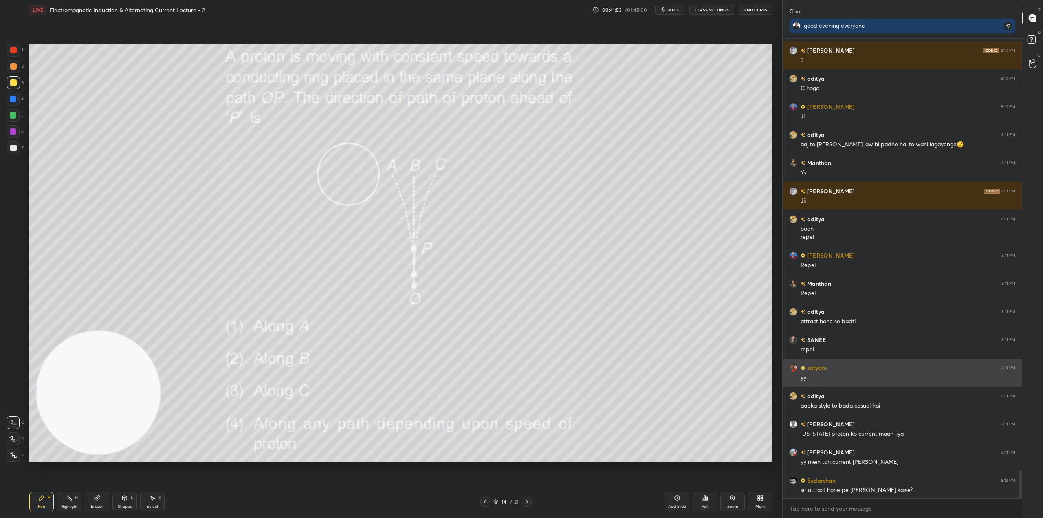
scroll to position [7098, 0]
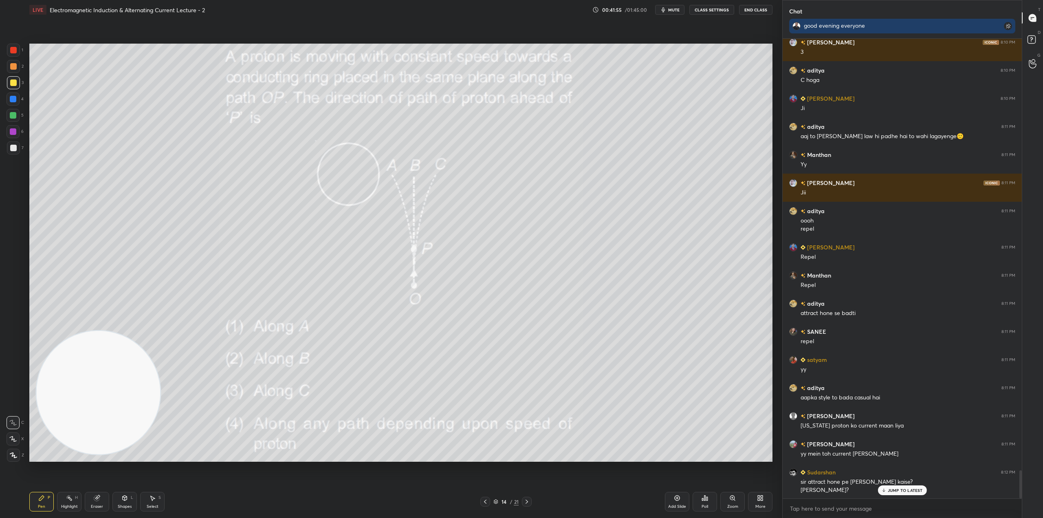
click at [907, 487] on p "JUMP TO LATEST" at bounding box center [904, 489] width 35 height 5
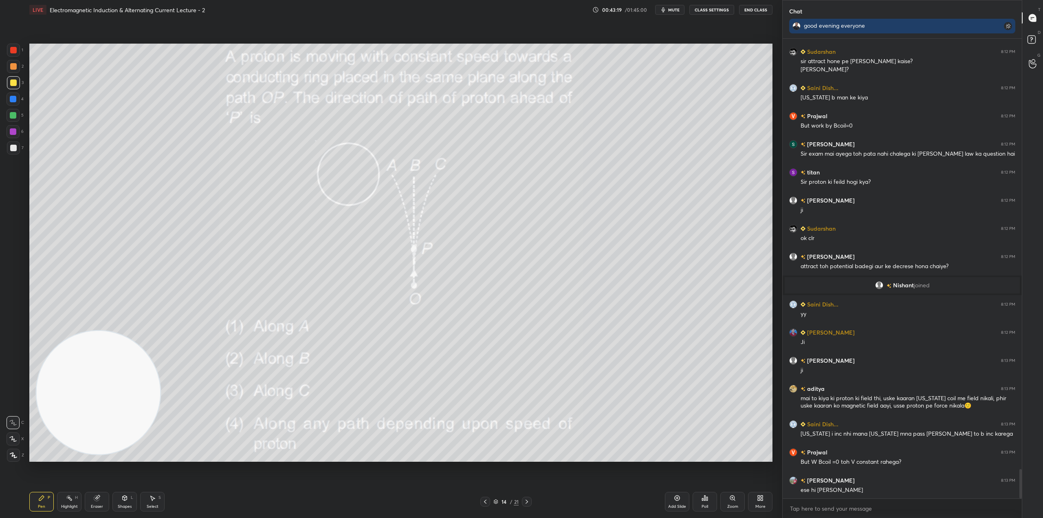
scroll to position [6696, 0]
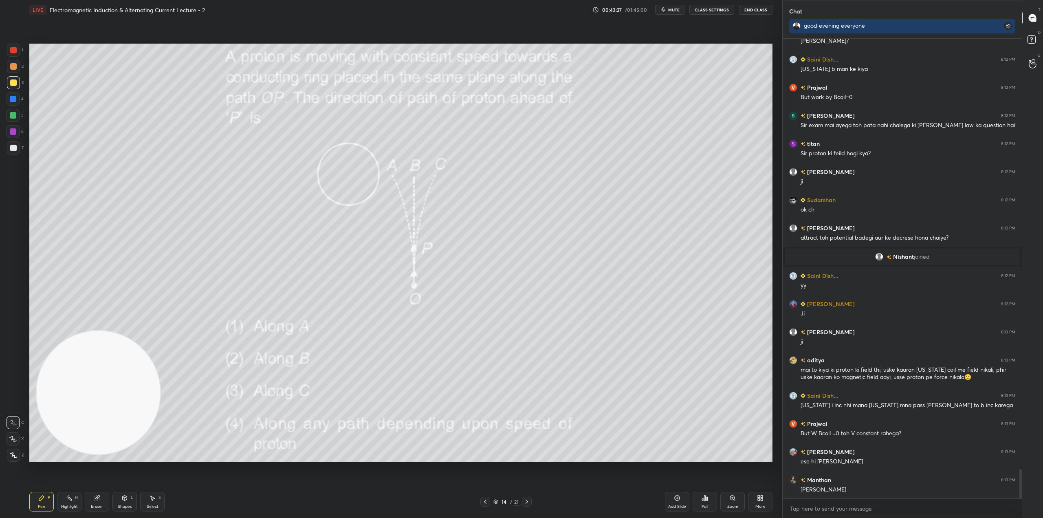
click at [496, 503] on icon at bounding box center [496, 502] width 4 height 1
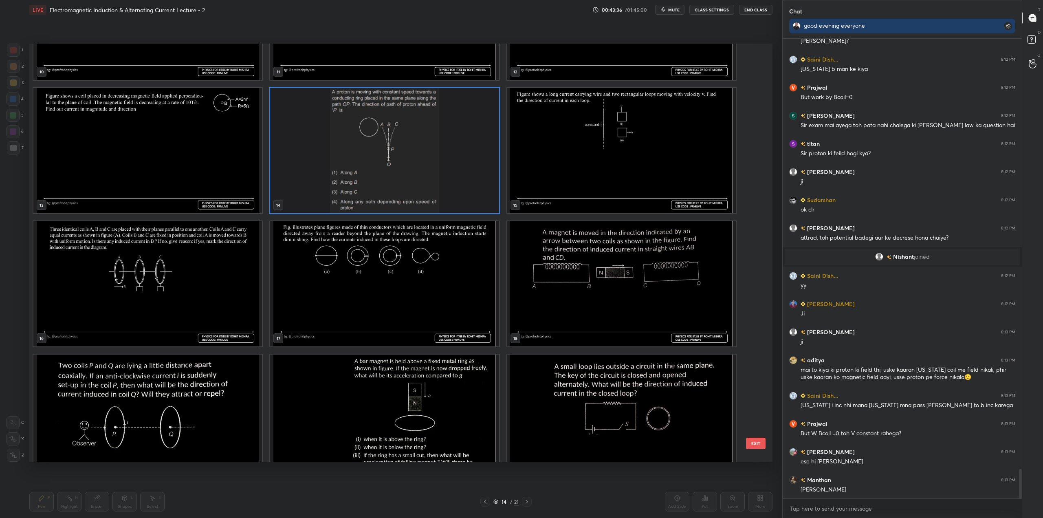
scroll to position [514, 0]
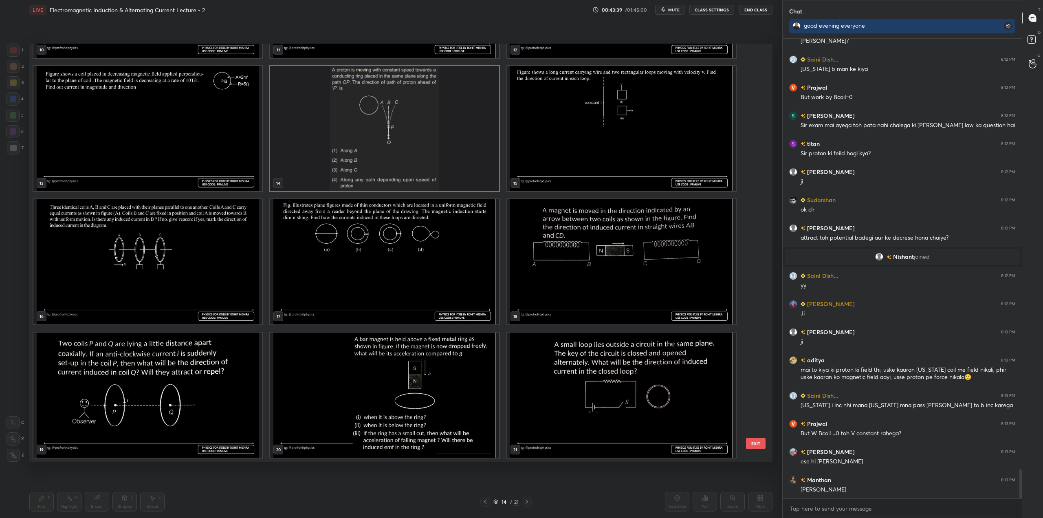
click at [610, 271] on img "grid" at bounding box center [621, 261] width 228 height 125
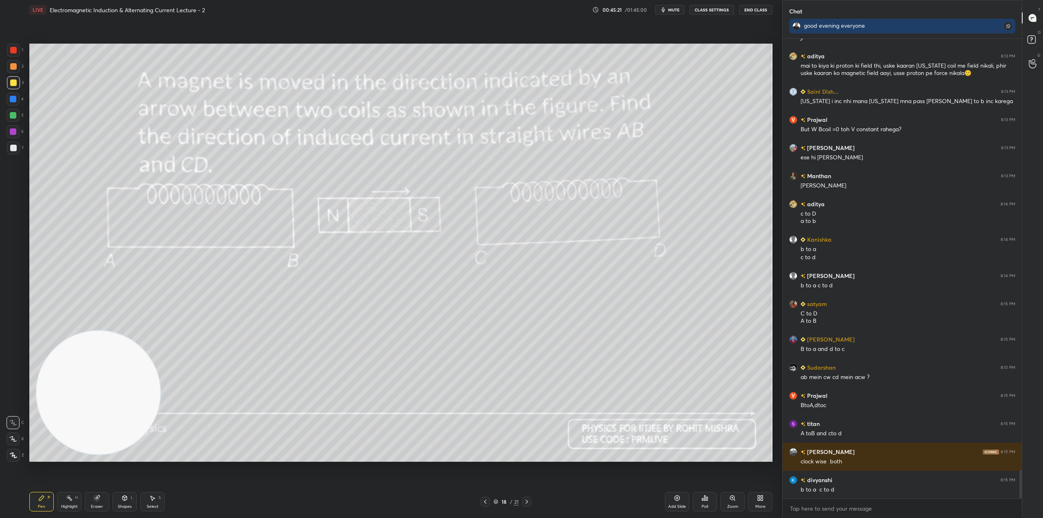
scroll to position [7028, 0]
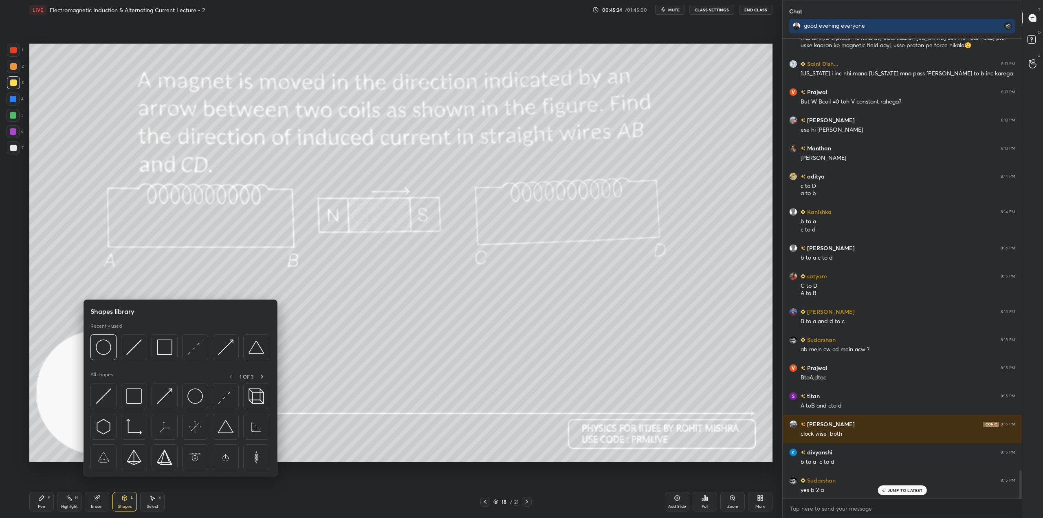
click at [105, 345] on img at bounding box center [103, 346] width 15 height 15
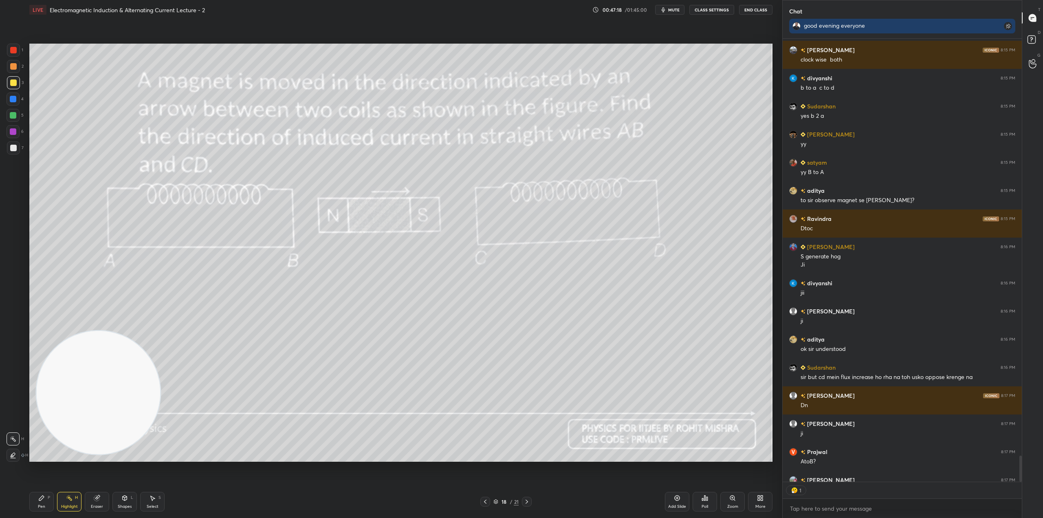
scroll to position [440, 237]
click at [496, 501] on icon at bounding box center [496, 500] width 4 height 2
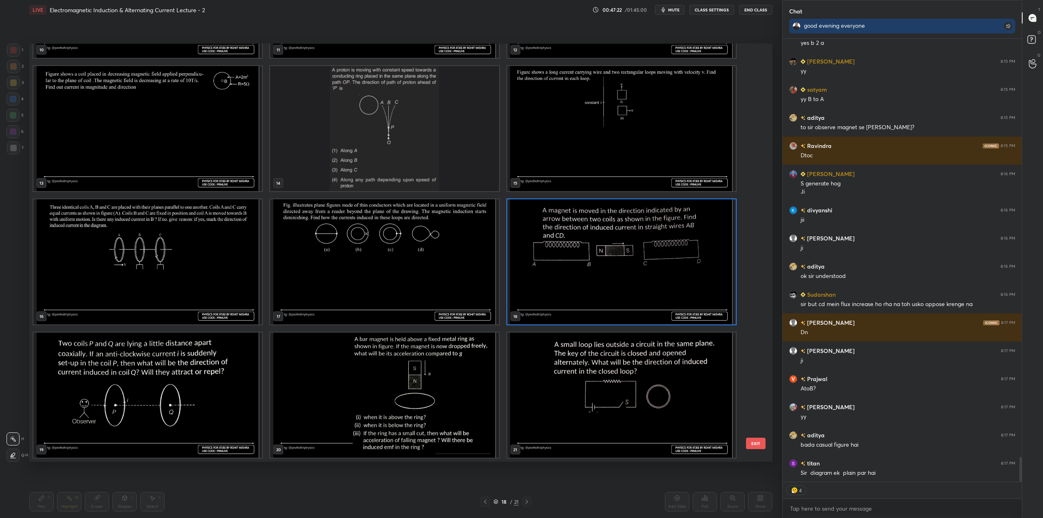
scroll to position [7503, 0]
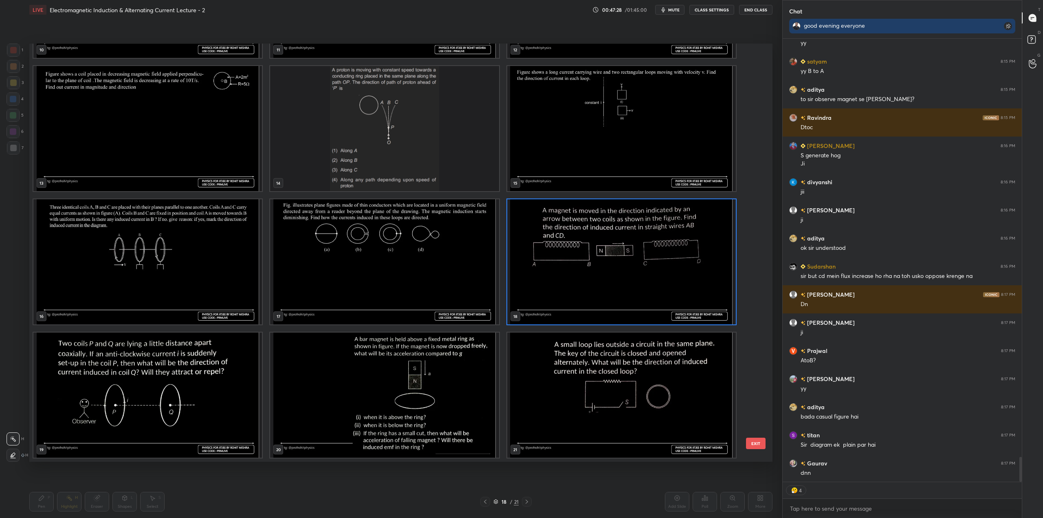
click at [183, 405] on img "grid" at bounding box center [147, 394] width 228 height 125
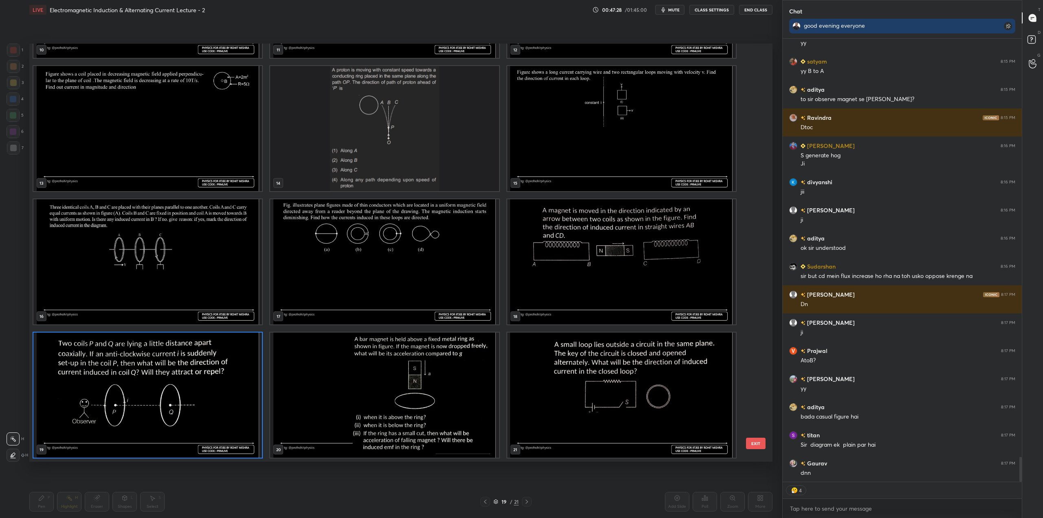
click at [183, 405] on img "grid" at bounding box center [147, 394] width 228 height 125
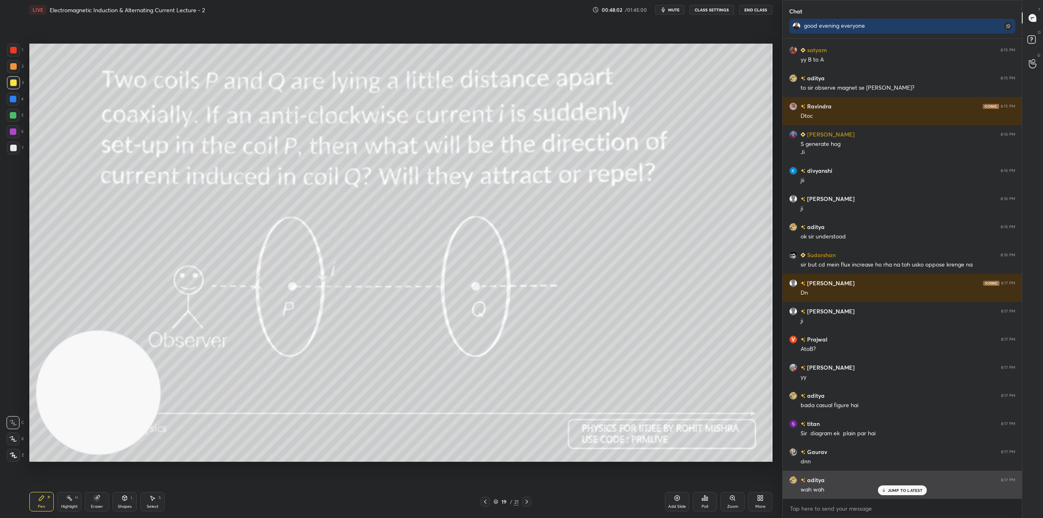
scroll to position [7542, 0]
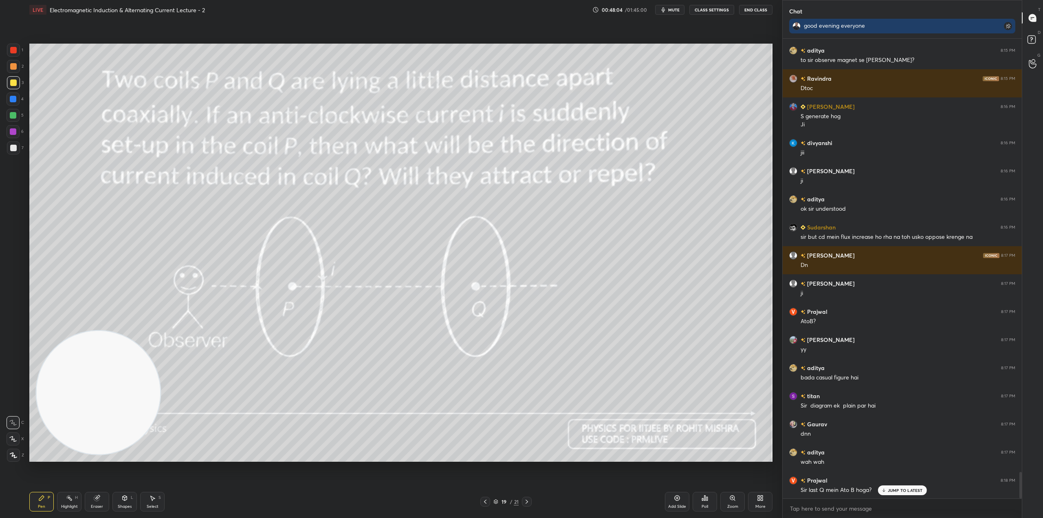
click at [908, 493] on div "JUMP TO LATEST" at bounding box center [901, 490] width 49 height 10
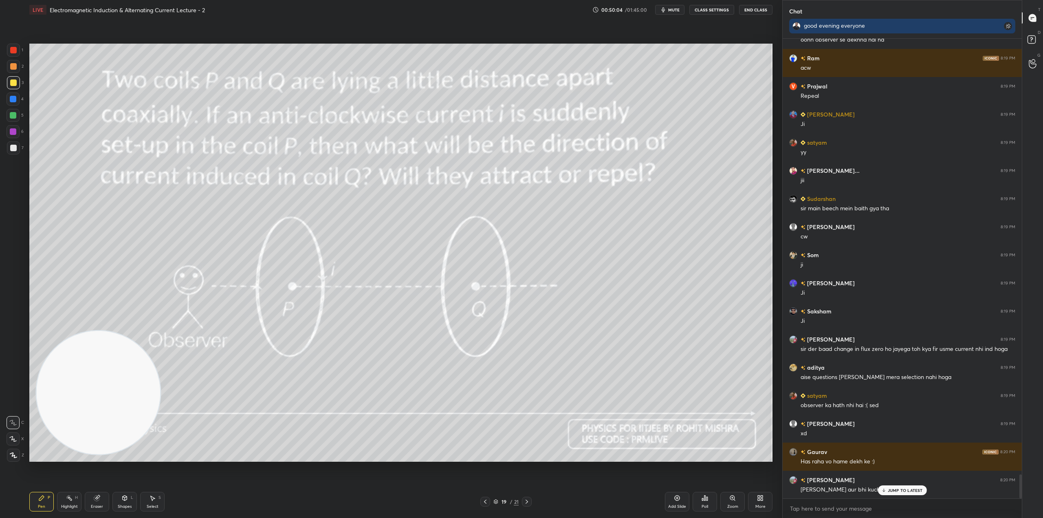
scroll to position [8404, 0]
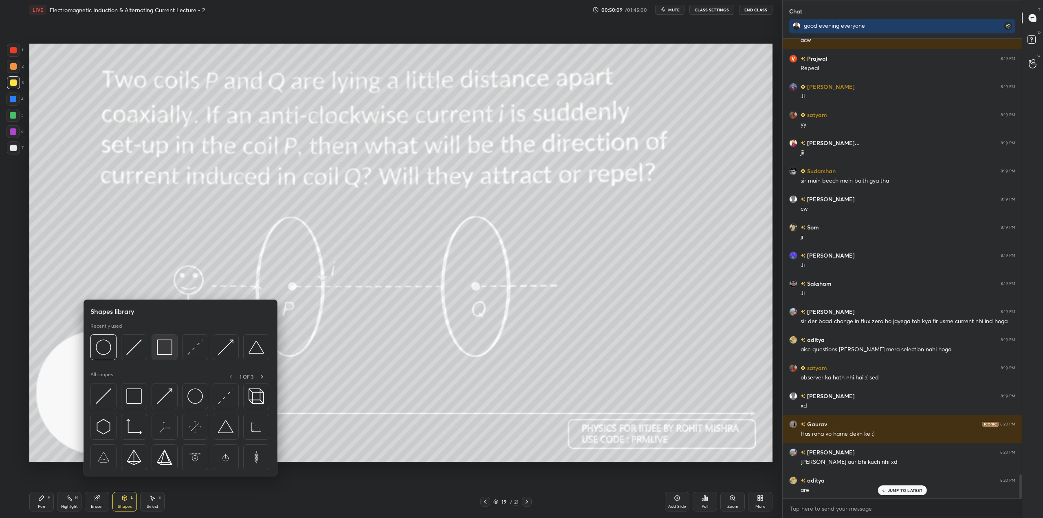
click at [165, 346] on img at bounding box center [164, 346] width 15 height 15
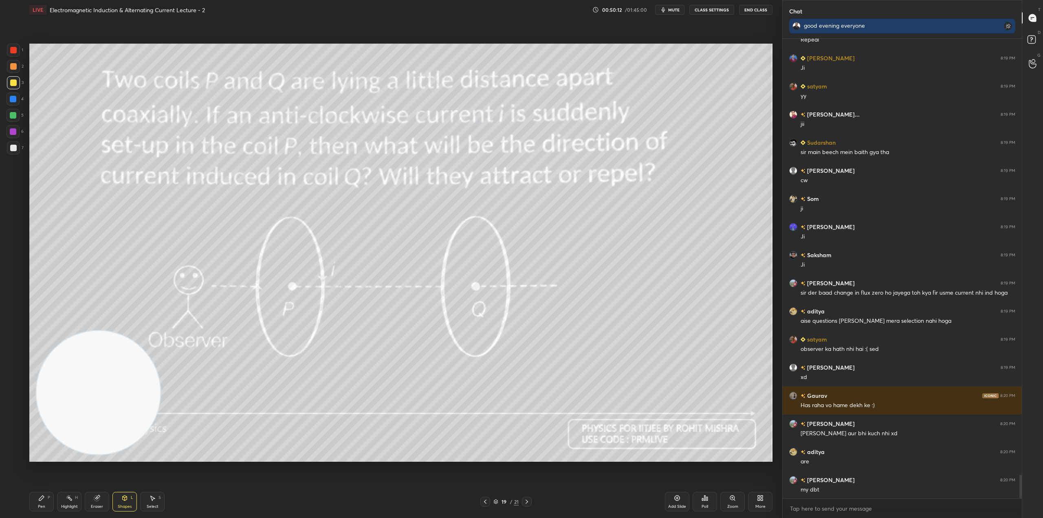
scroll to position [8460, 0]
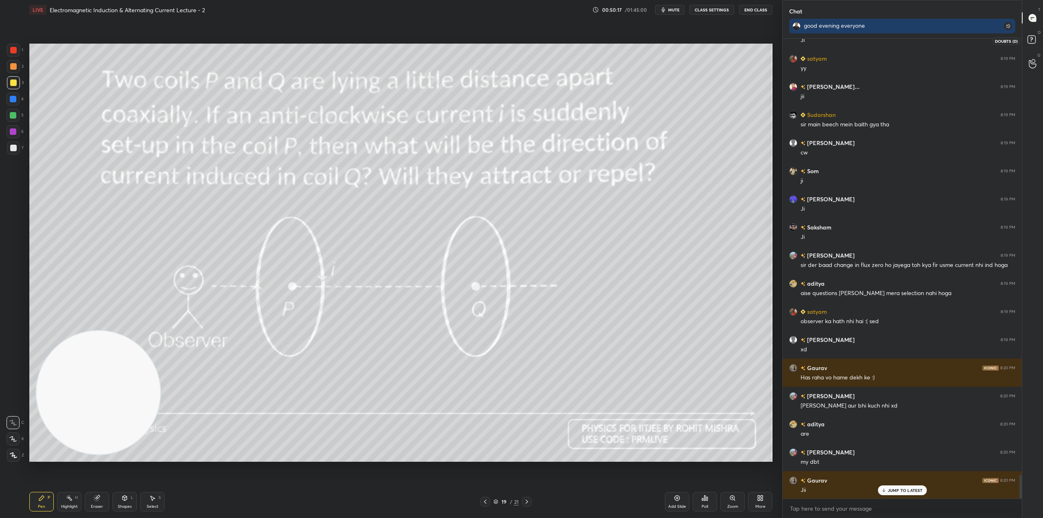
click at [1035, 41] on icon at bounding box center [1032, 40] width 15 height 15
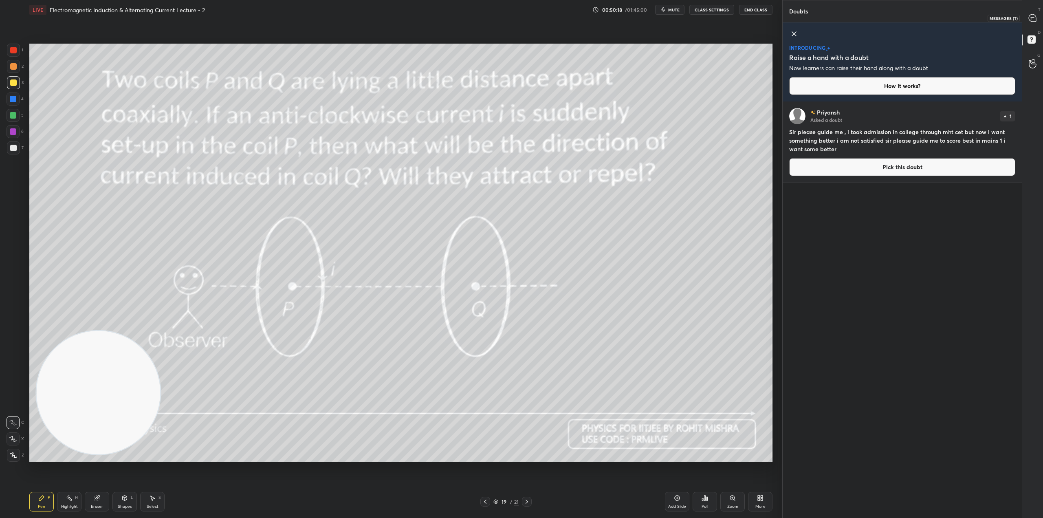
click at [1036, 18] on icon at bounding box center [1032, 18] width 9 height 9
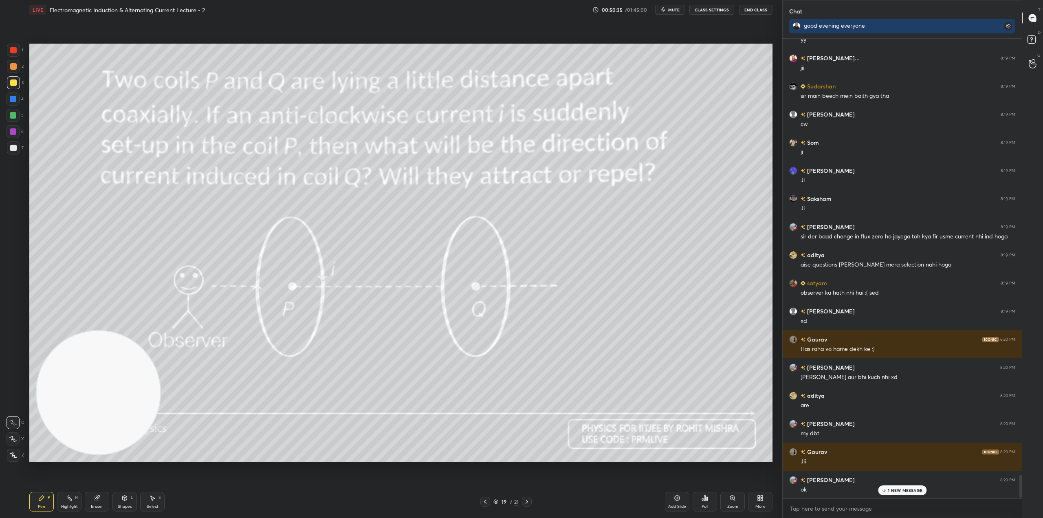
scroll to position [8776, 0]
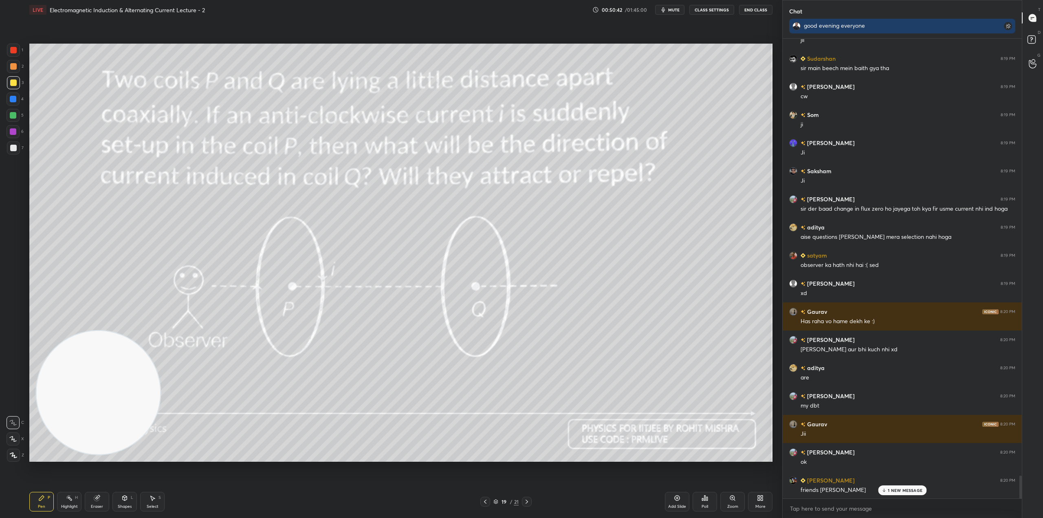
click at [495, 502] on icon at bounding box center [495, 501] width 5 height 5
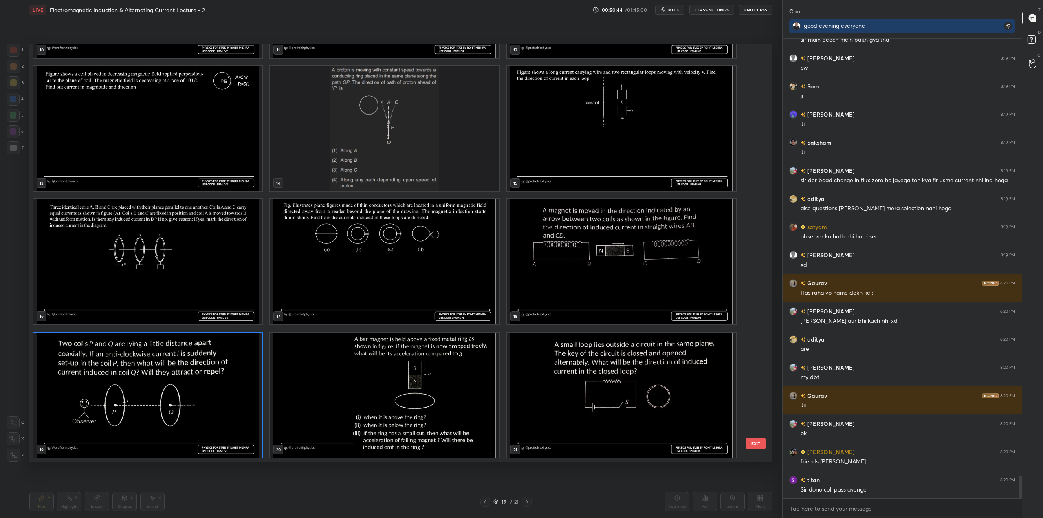
scroll to position [8832, 0]
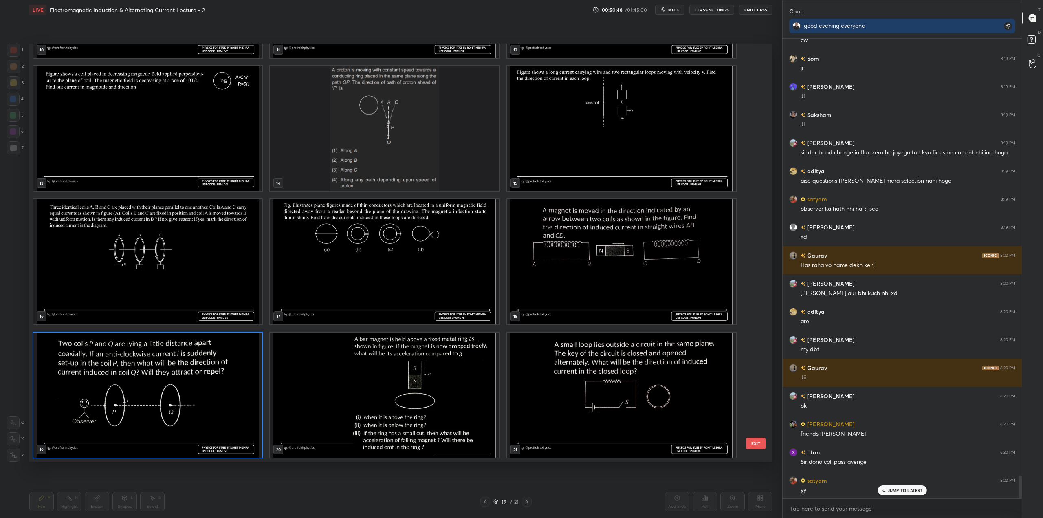
click at [389, 270] on img "grid" at bounding box center [384, 261] width 228 height 125
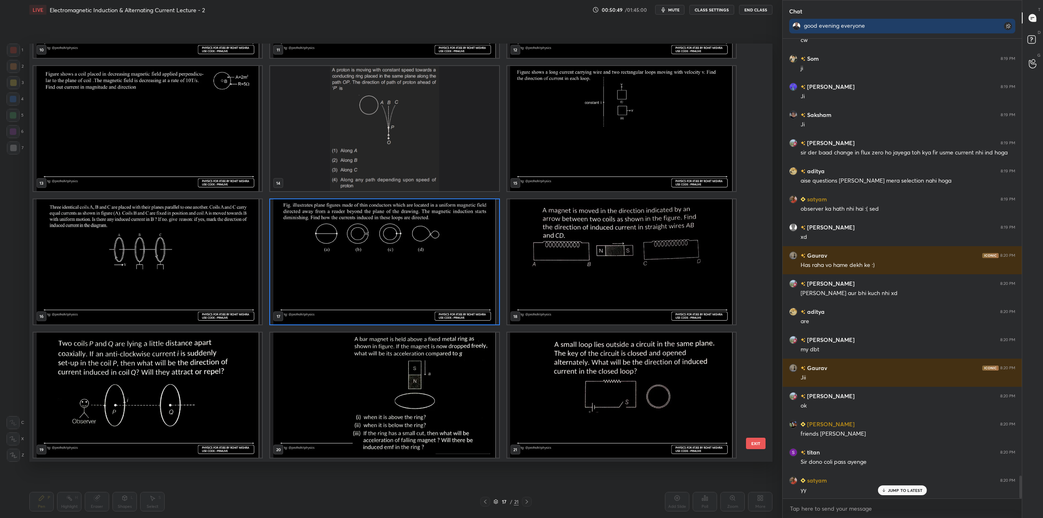
click at [389, 270] on img "grid" at bounding box center [384, 261] width 228 height 125
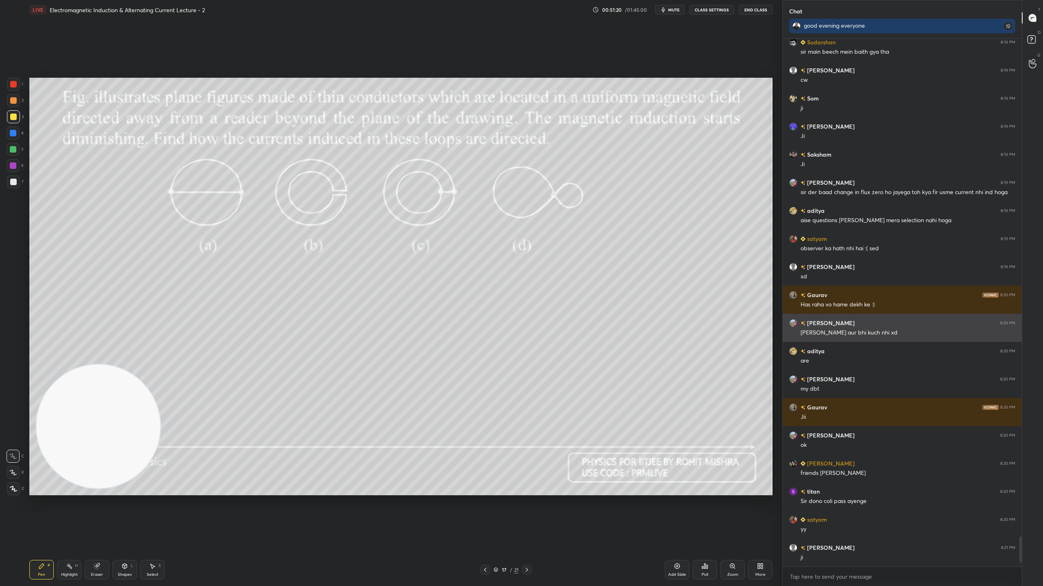
scroll to position [8820, 0]
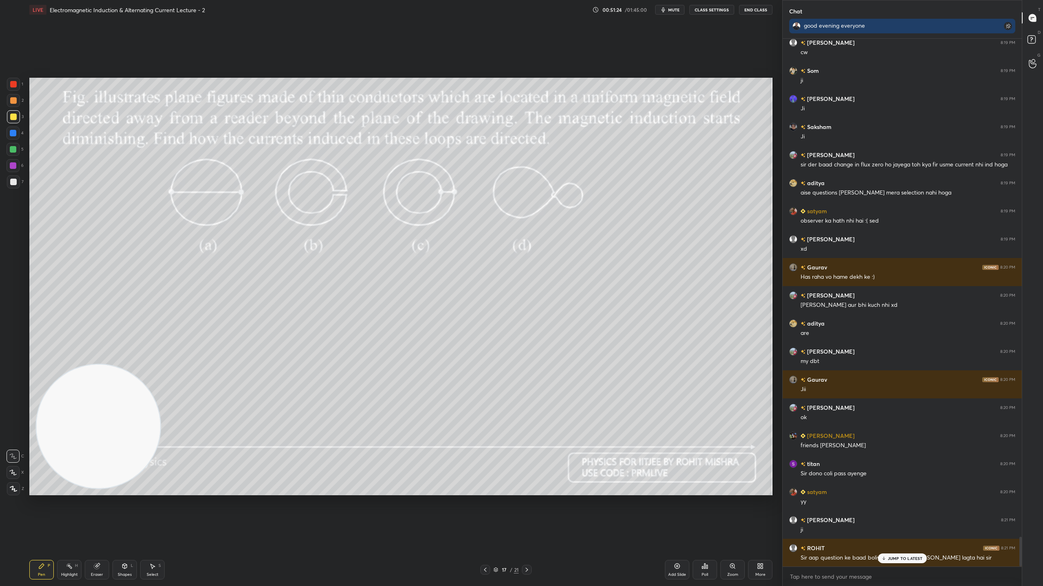
click at [907, 517] on p "JUMP TO LATEST" at bounding box center [904, 558] width 35 height 5
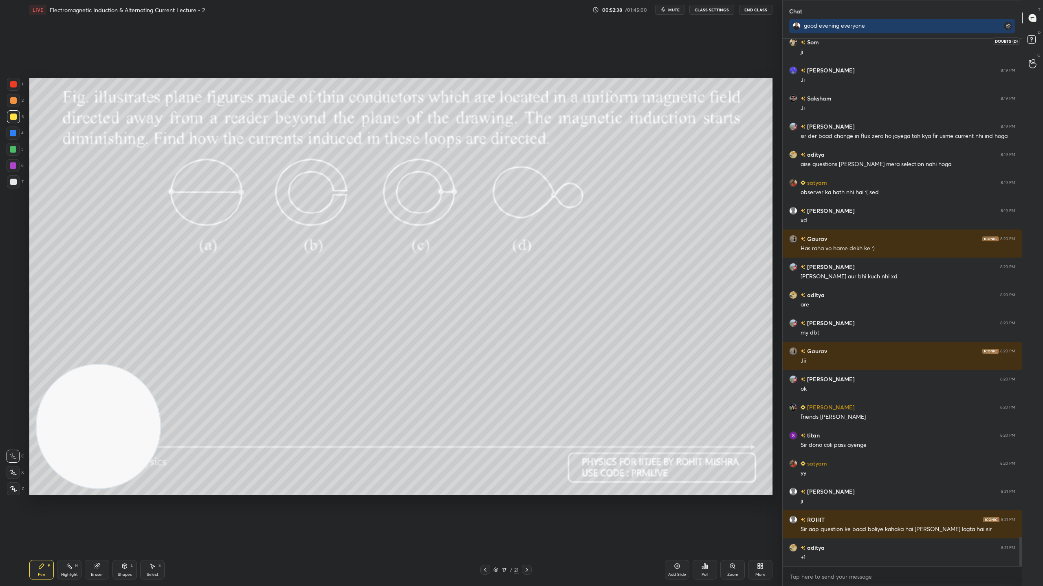
click at [1027, 42] on rect at bounding box center [1031, 40] width 8 height 8
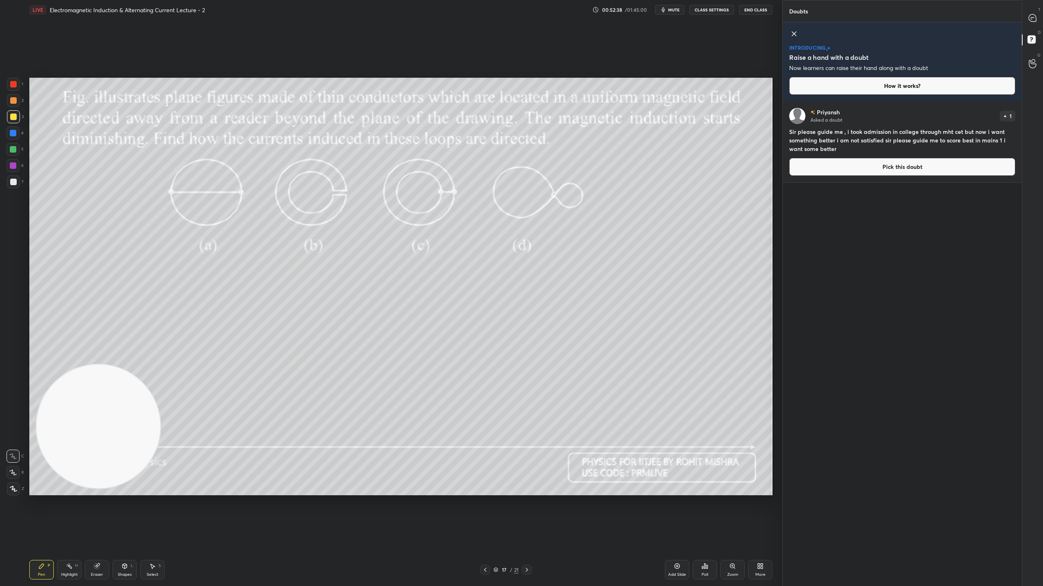
scroll to position [482, 237]
click at [1028, 17] on icon at bounding box center [1031, 17] width 7 height 7
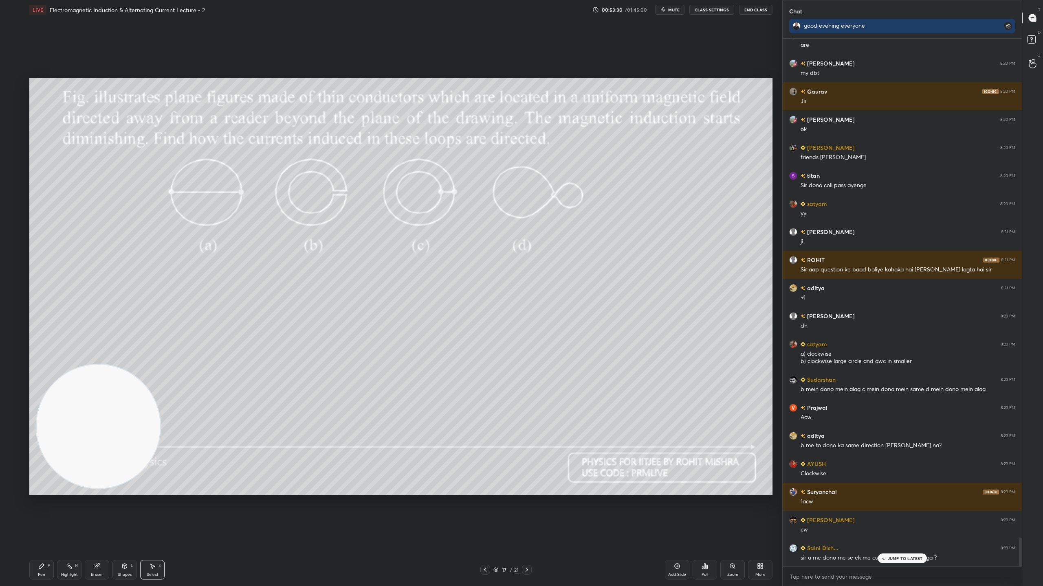
scroll to position [9136, 0]
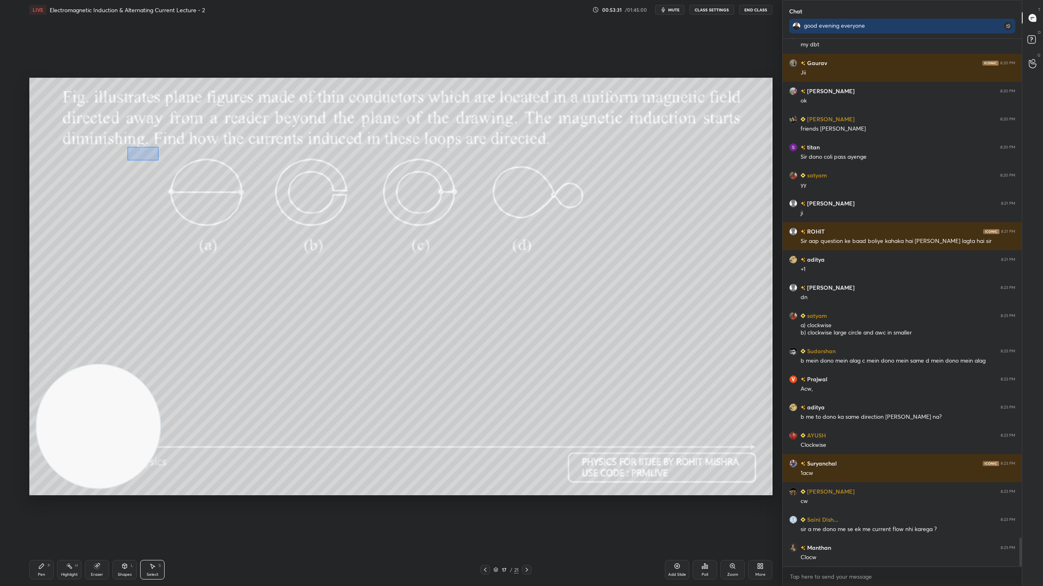
drag, startPoint x: 158, startPoint y: 160, endPoint x: 219, endPoint y: 178, distance: 62.7
click at [220, 178] on div "0 ° Undo Copy Duplicate Duplicate to new slide Delete" at bounding box center [400, 287] width 743 height 418
drag, startPoint x: 157, startPoint y: 166, endPoint x: 139, endPoint y: 171, distance: 19.2
click at [139, 171] on div "0 ° Undo Copy Duplicate Duplicate to new slide Delete" at bounding box center [400, 287] width 743 height 418
click at [146, 205] on div "0 ° Undo Copy Duplicate Duplicate to new slide Delete" at bounding box center [400, 287] width 743 height 418
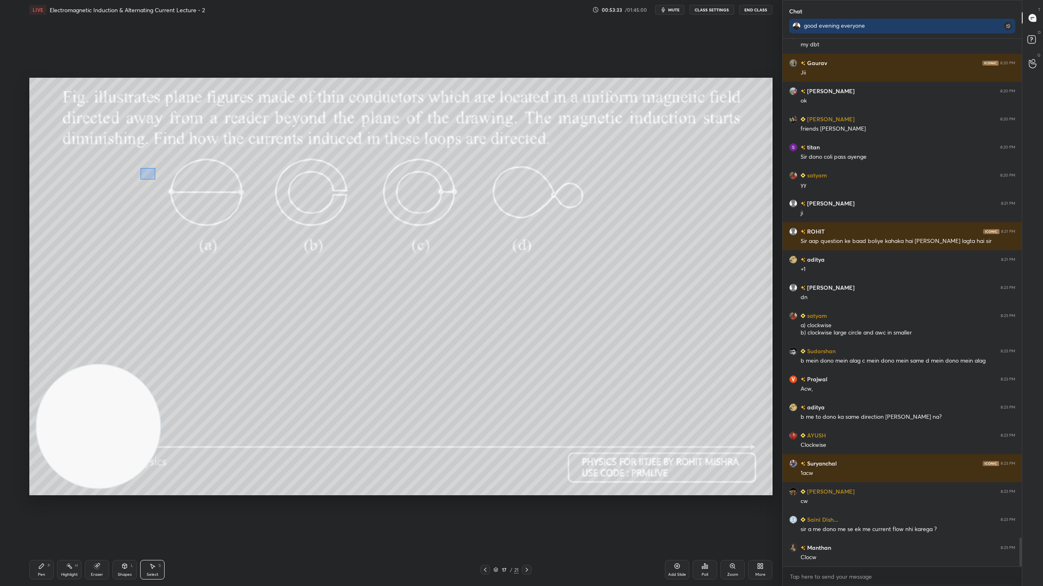
drag, startPoint x: 141, startPoint y: 168, endPoint x: 172, endPoint y: 181, distance: 34.3
click at [173, 181] on div "0 ° Undo Copy Duplicate Duplicate to new slide Delete" at bounding box center [400, 287] width 743 height 418
drag, startPoint x: 151, startPoint y: 169, endPoint x: 152, endPoint y: 173, distance: 4.6
click at [152, 173] on div "0 ° Undo Copy Duplicate Duplicate to new slide Delete" at bounding box center [400, 287] width 743 height 418
click at [146, 193] on div "0 ° Undo Copy Duplicate Duplicate to new slide Delete" at bounding box center [400, 287] width 743 height 418
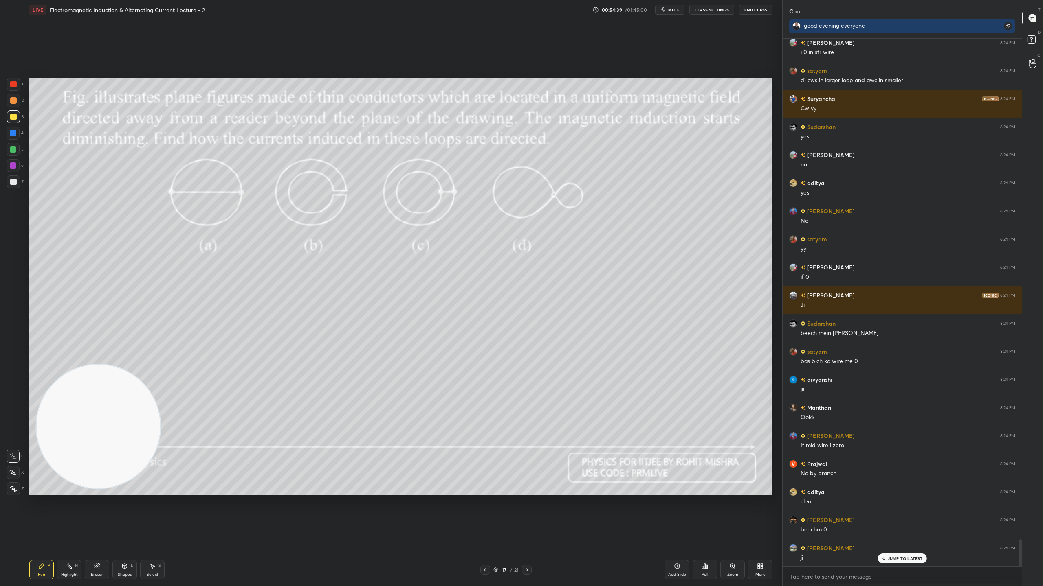
scroll to position [9699, 0]
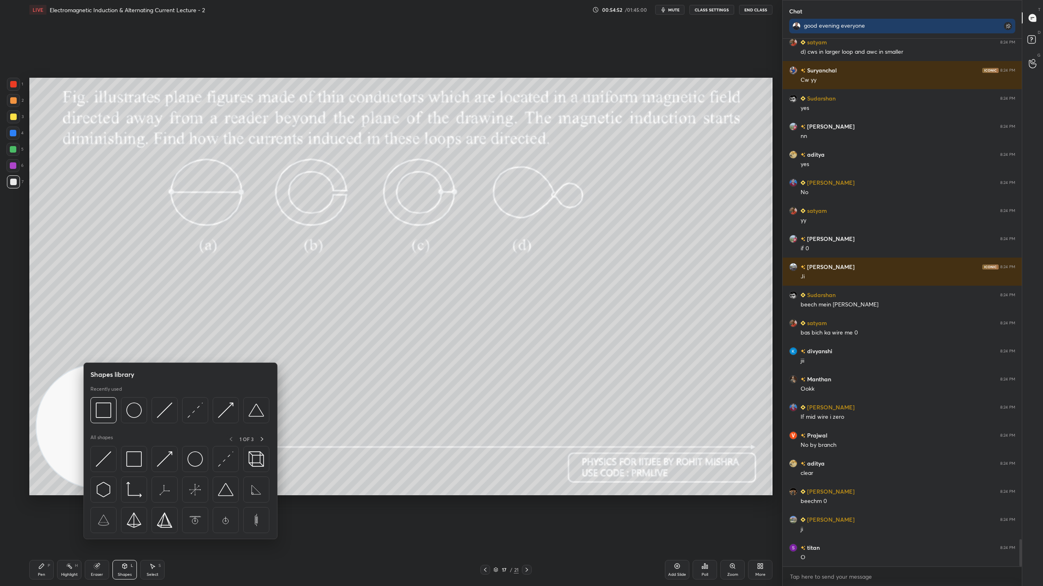
drag, startPoint x: 102, startPoint y: 410, endPoint x: 105, endPoint y: 406, distance: 4.3
click at [102, 411] on img at bounding box center [103, 410] width 15 height 15
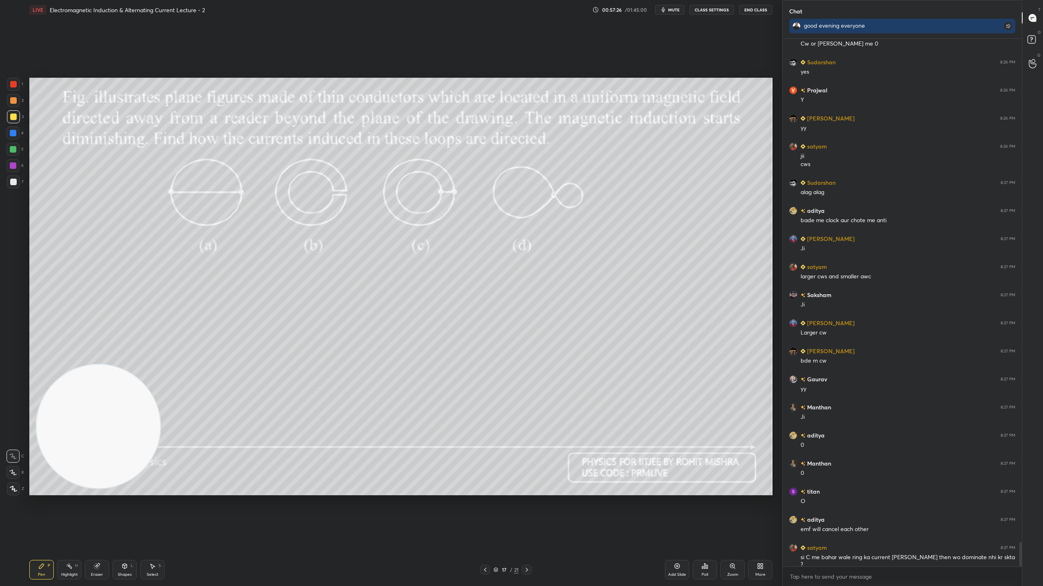
scroll to position [10922, 0]
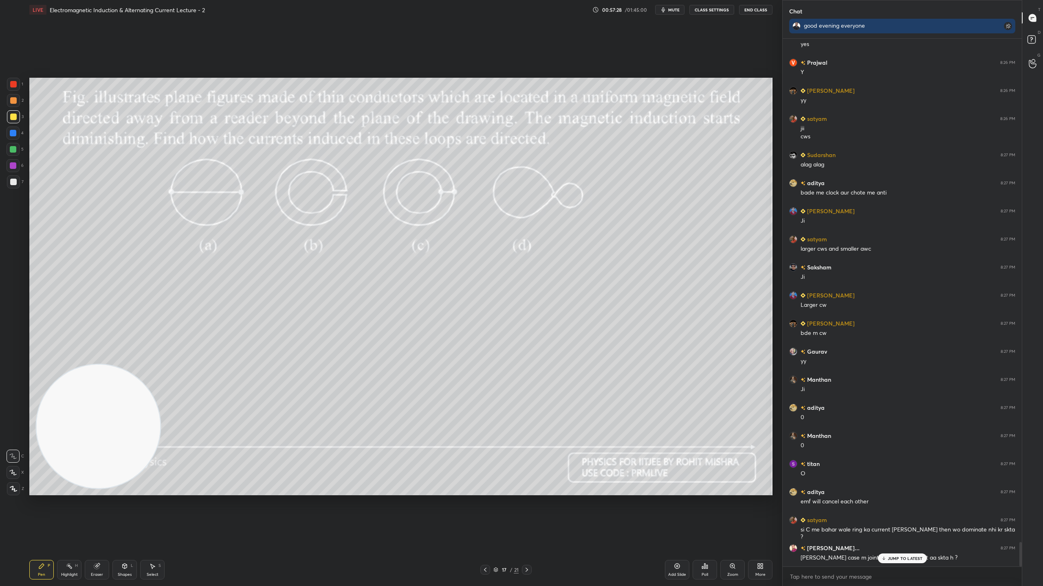
click at [902, 517] on p "JUMP TO LATEST" at bounding box center [904, 558] width 35 height 5
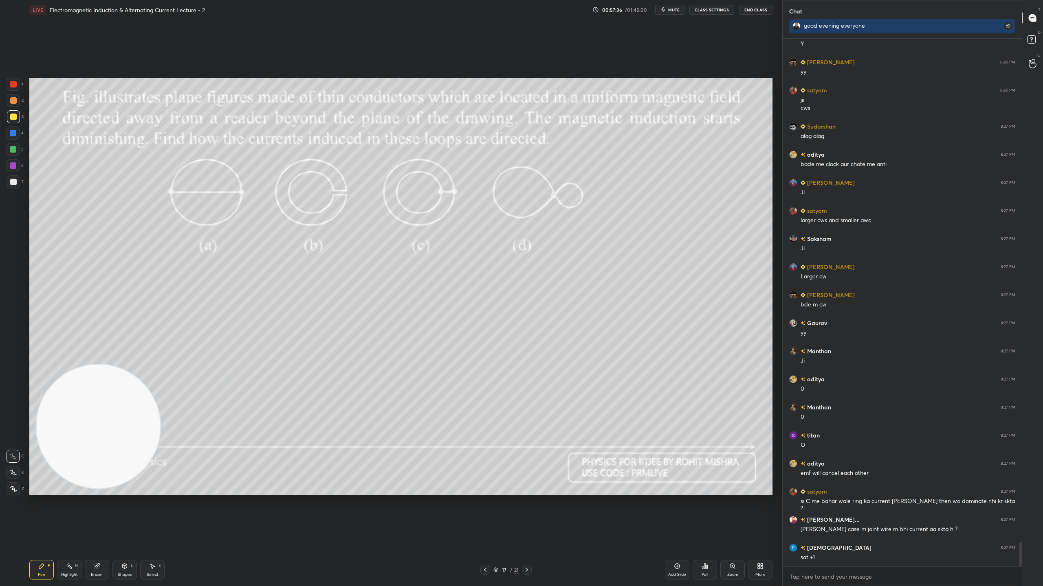
scroll to position [10978, 0]
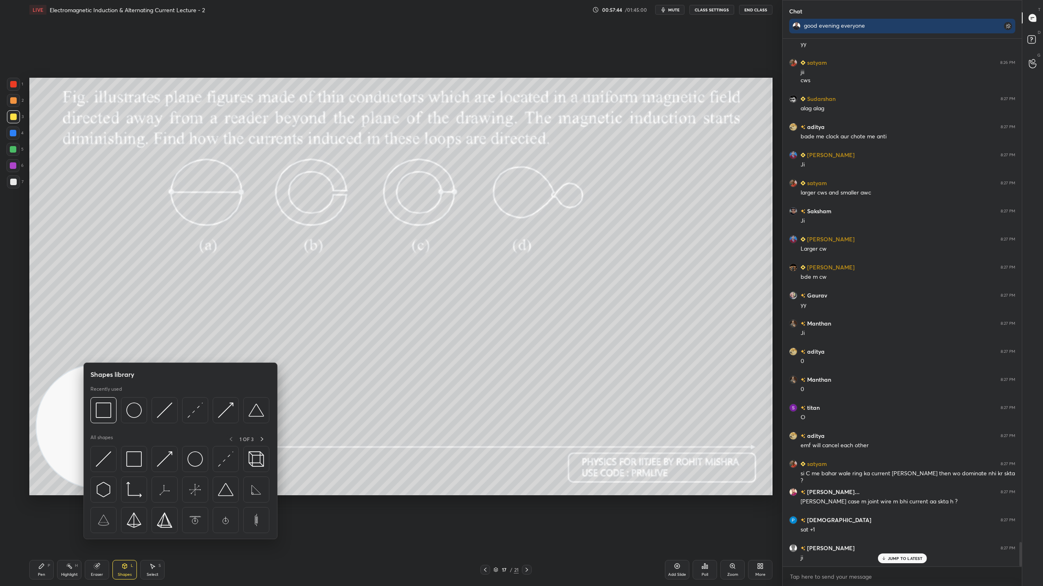
click at [136, 411] on img at bounding box center [133, 410] width 15 height 15
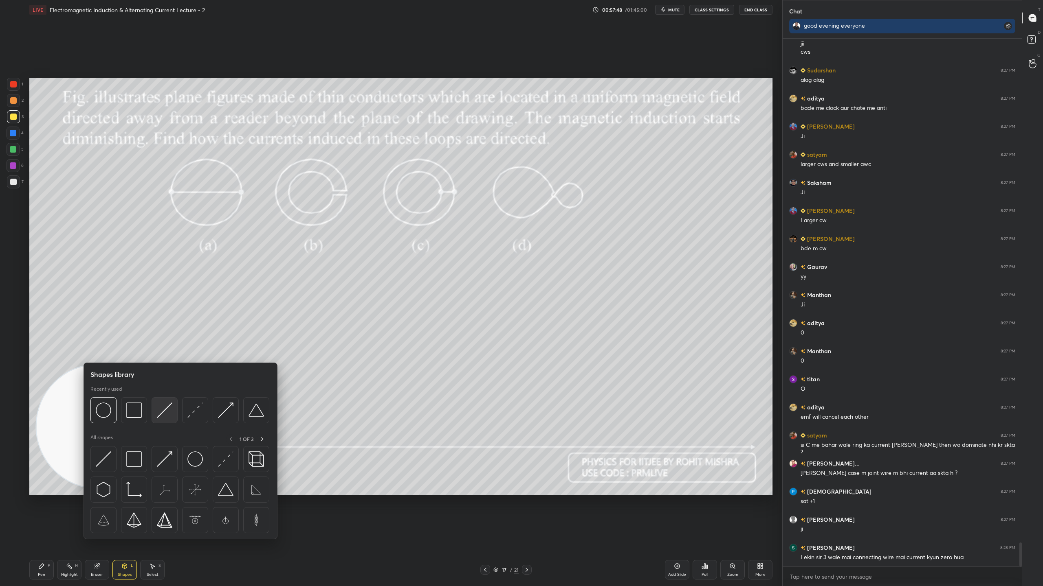
click at [162, 413] on img at bounding box center [164, 410] width 15 height 15
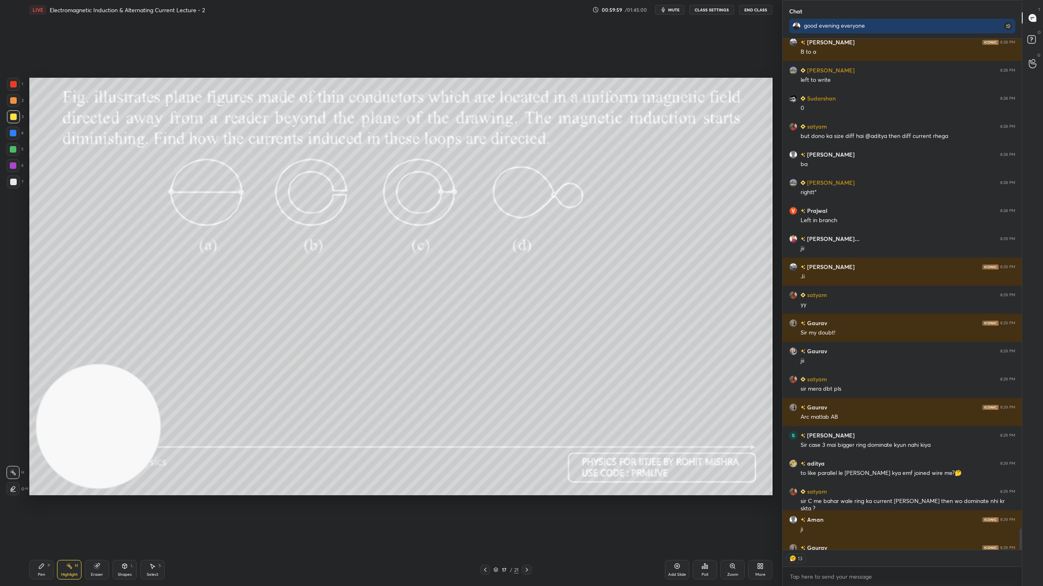
scroll to position [11846, 0]
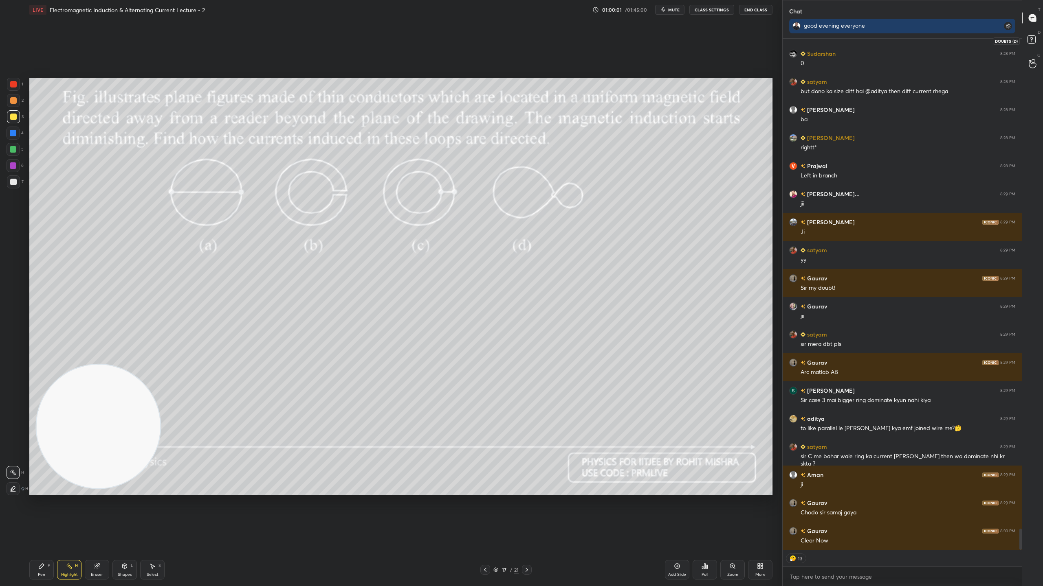
click at [1035, 39] on rect at bounding box center [1031, 40] width 8 height 8
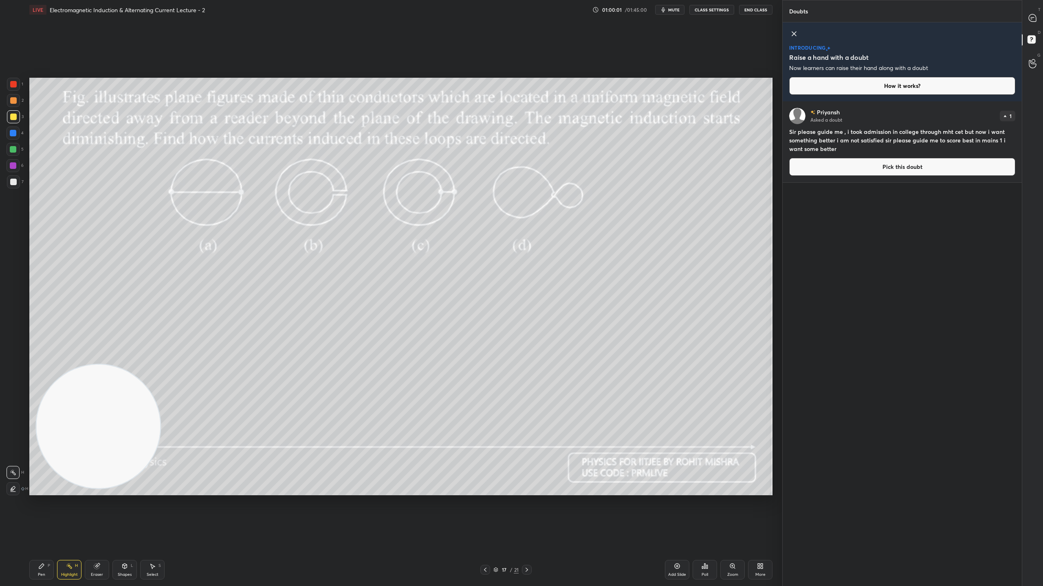
scroll to position [2, 2]
click at [1034, 18] on icon at bounding box center [1031, 17] width 7 height 7
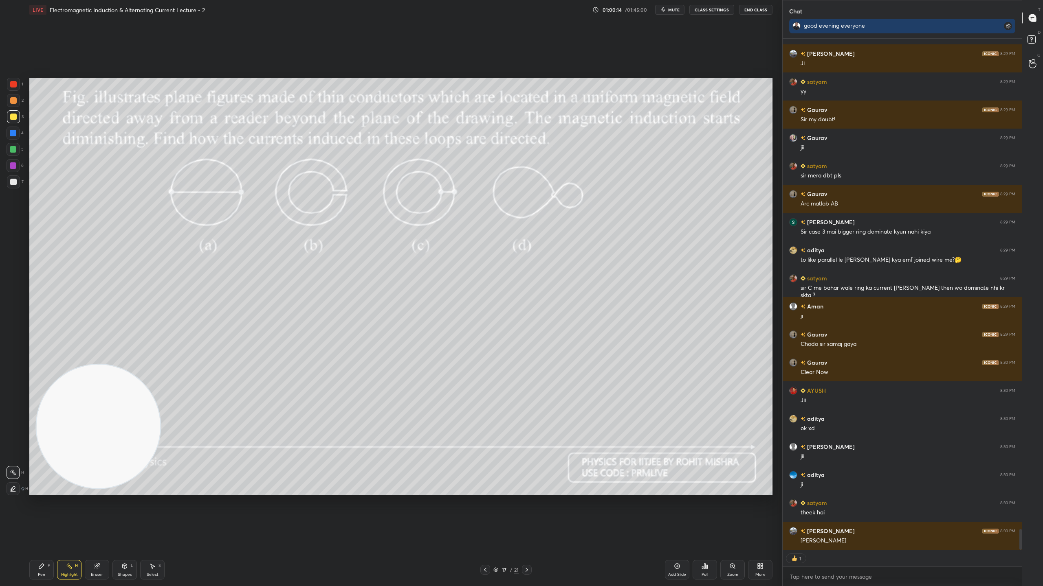
scroll to position [12042, 0]
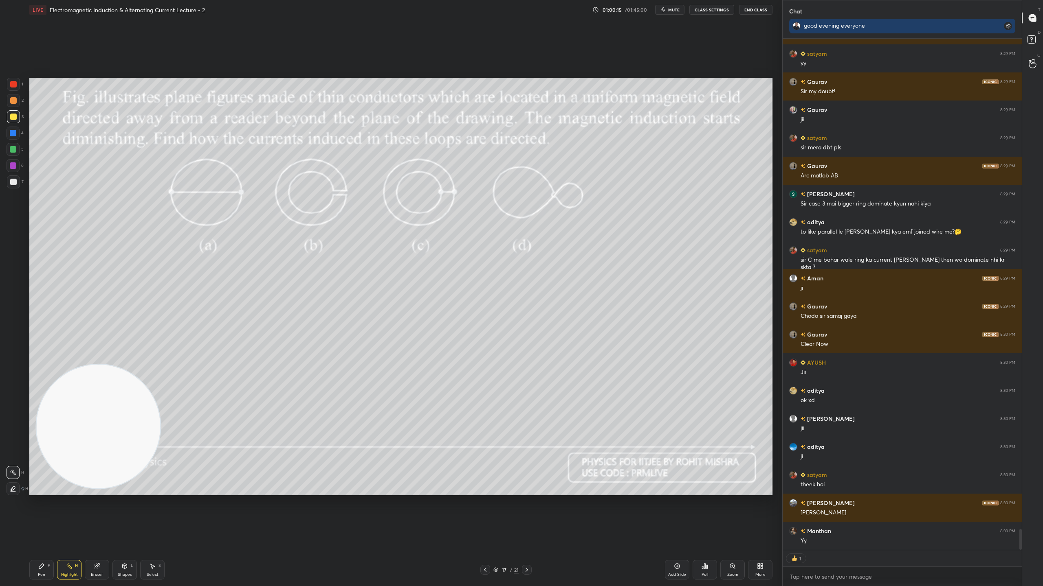
click at [497, 517] on icon at bounding box center [495, 570] width 5 height 5
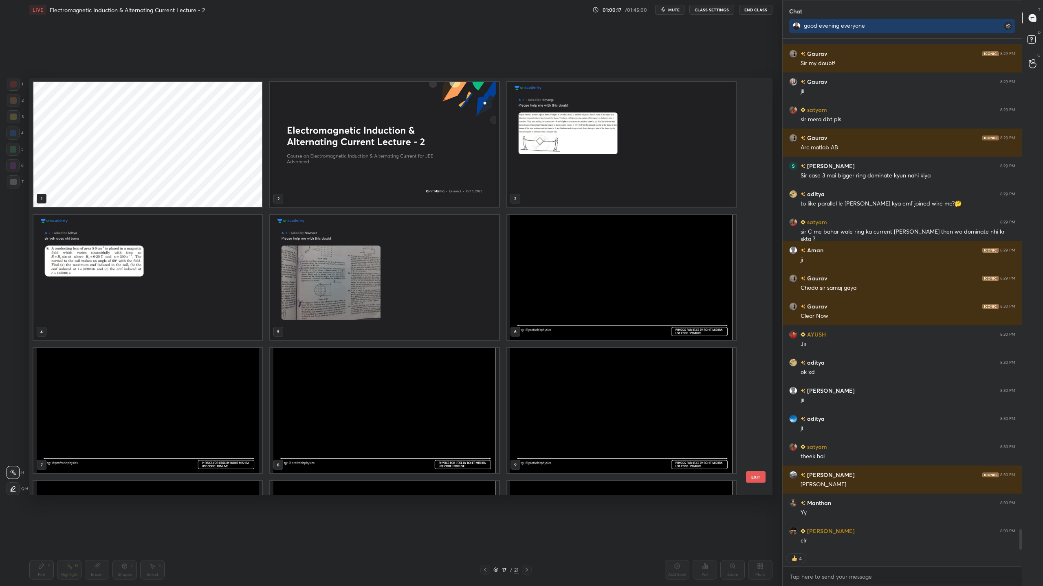
scroll to position [12098, 0]
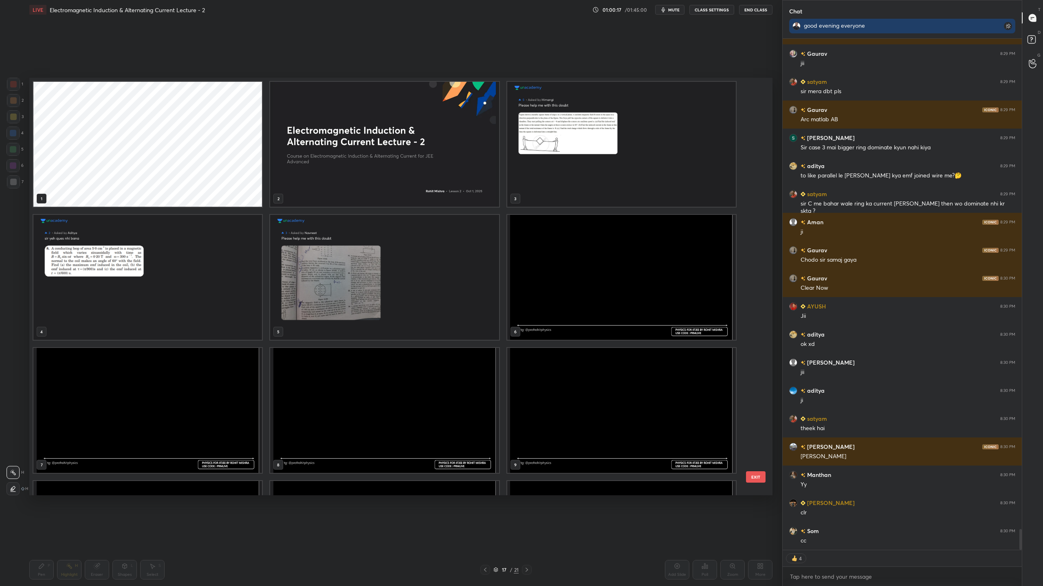
click at [557, 290] on img "grid" at bounding box center [621, 277] width 228 height 125
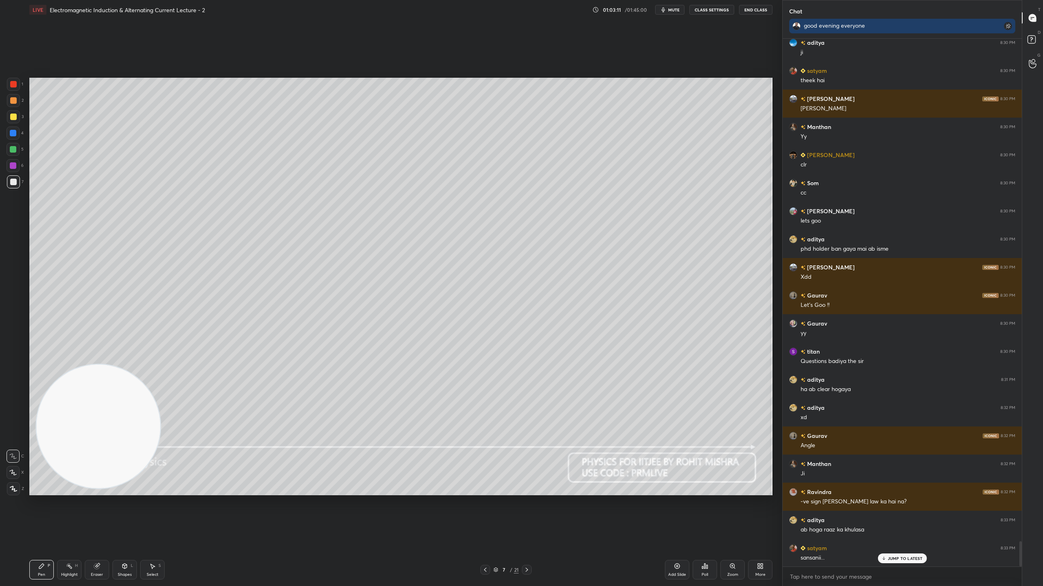
scroll to position [10632, 0]
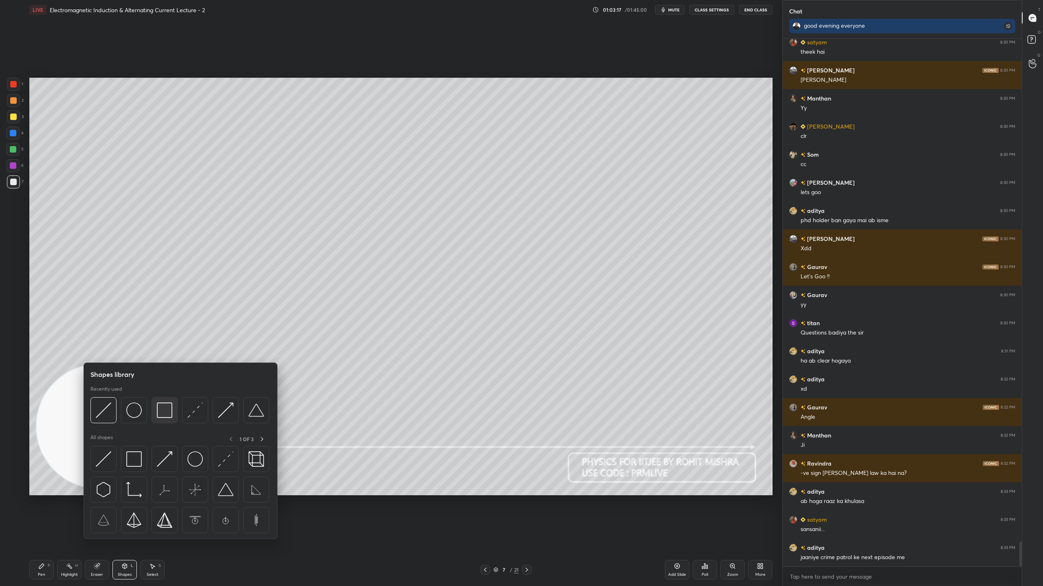
click at [169, 410] on img at bounding box center [164, 410] width 15 height 15
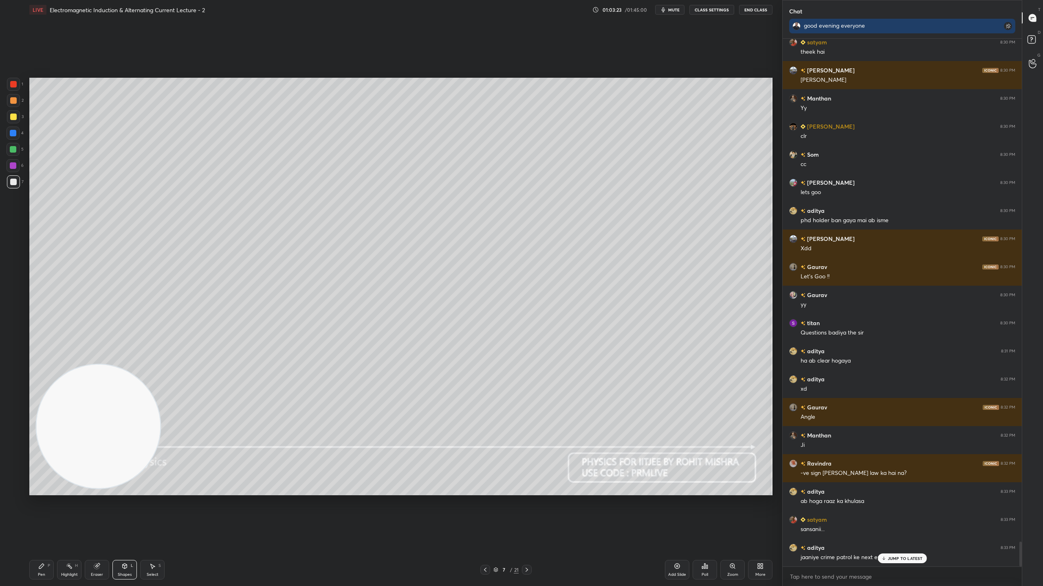
scroll to position [10660, 0]
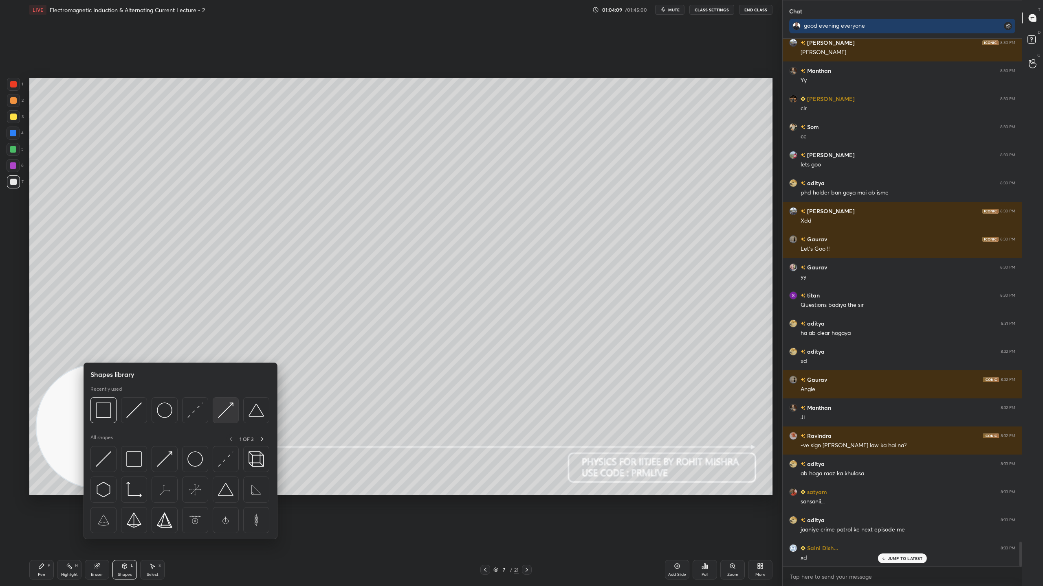
click at [226, 412] on img at bounding box center [225, 410] width 15 height 15
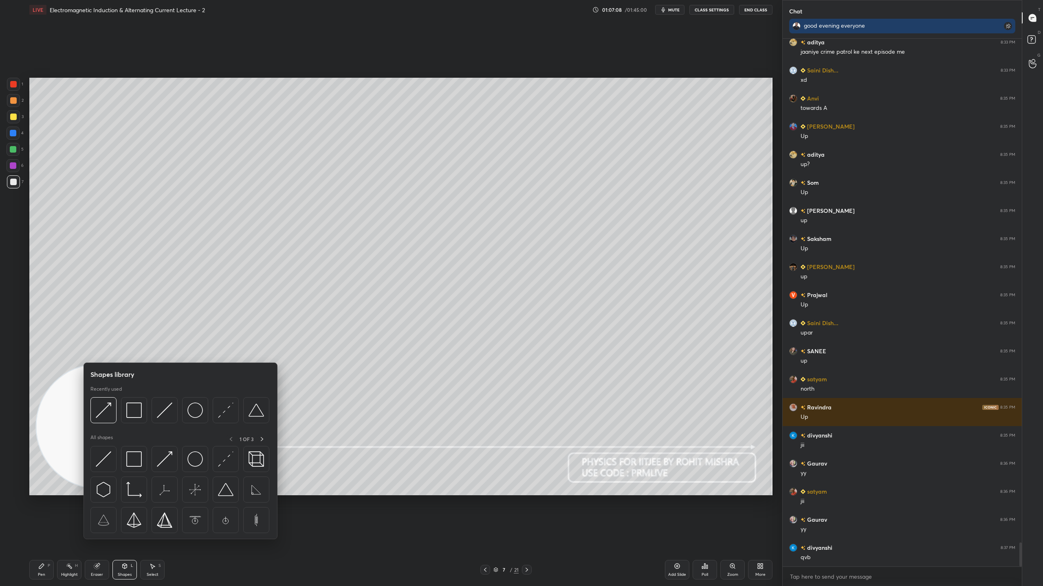
scroll to position [11146, 0]
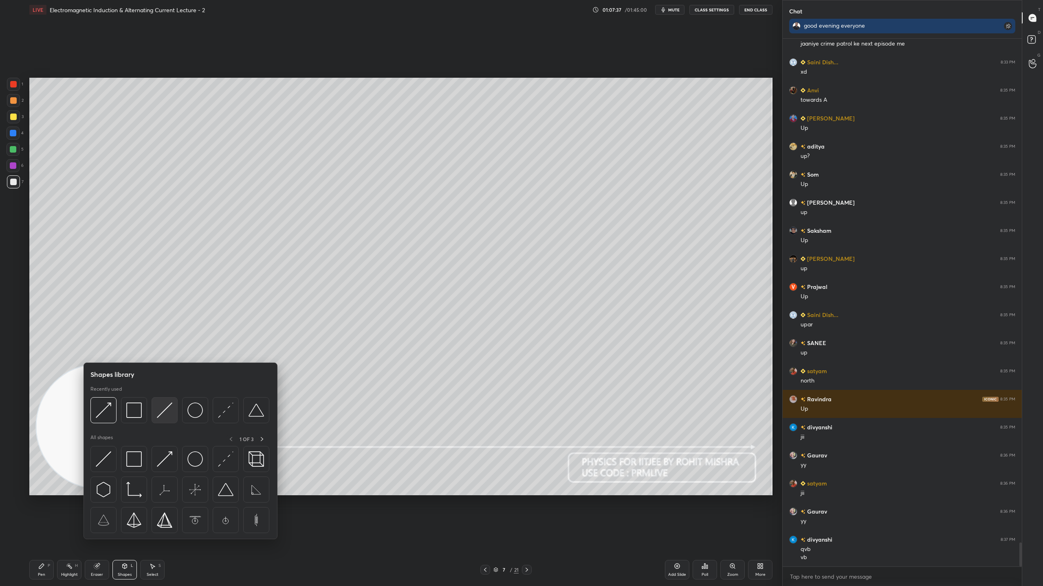
click at [165, 408] on img at bounding box center [164, 410] width 15 height 15
click at [164, 412] on img at bounding box center [164, 410] width 15 height 15
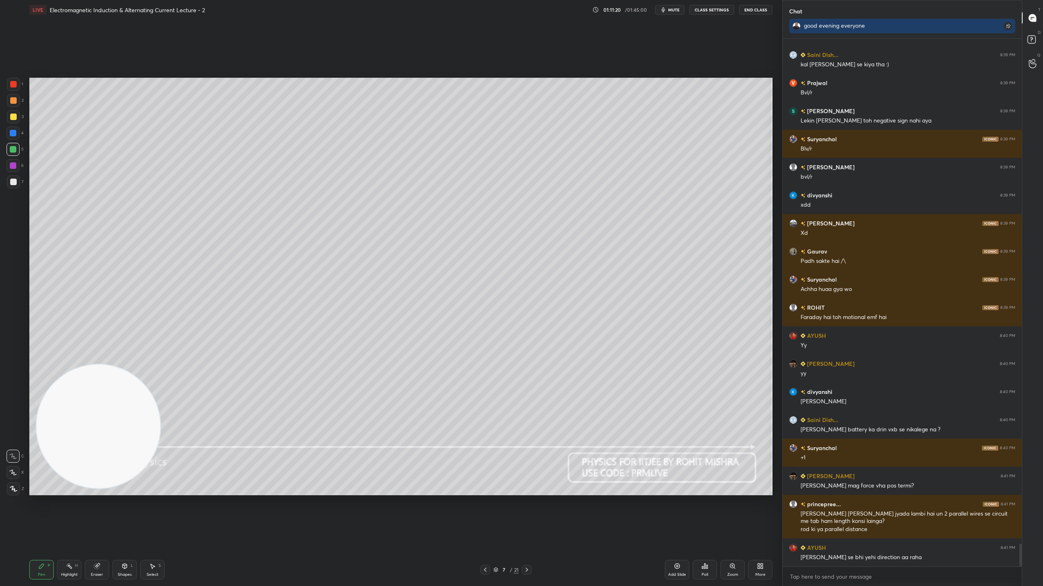
scroll to position [11695, 0]
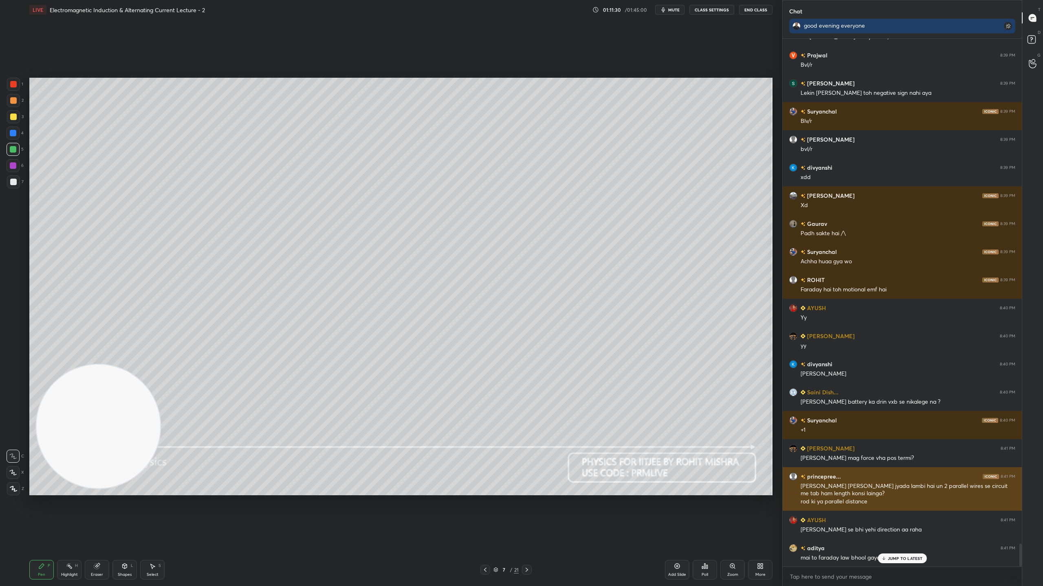
click at [820, 488] on div "[PERSON_NAME] [PERSON_NAME] jyada lambi hai un 2 parallel wires se circuit me t…" at bounding box center [907, 490] width 215 height 15
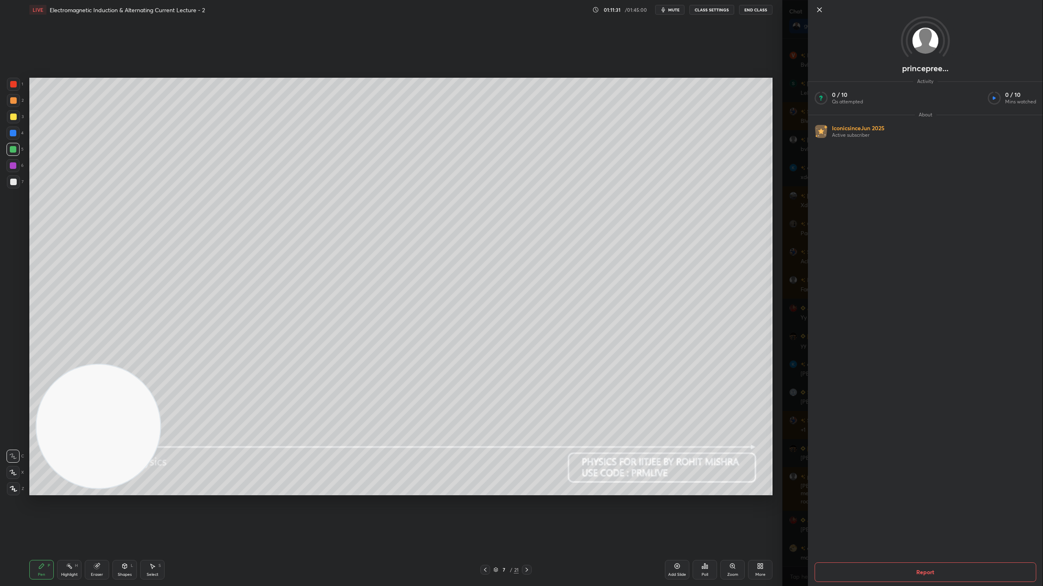
click at [818, 10] on icon at bounding box center [819, 10] width 10 height 10
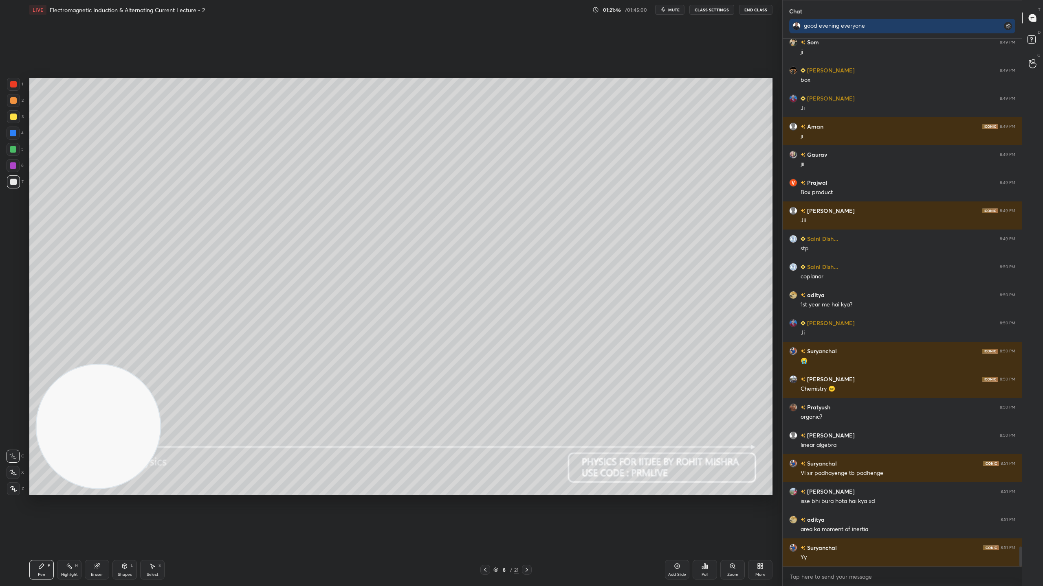
scroll to position [13467, 0]
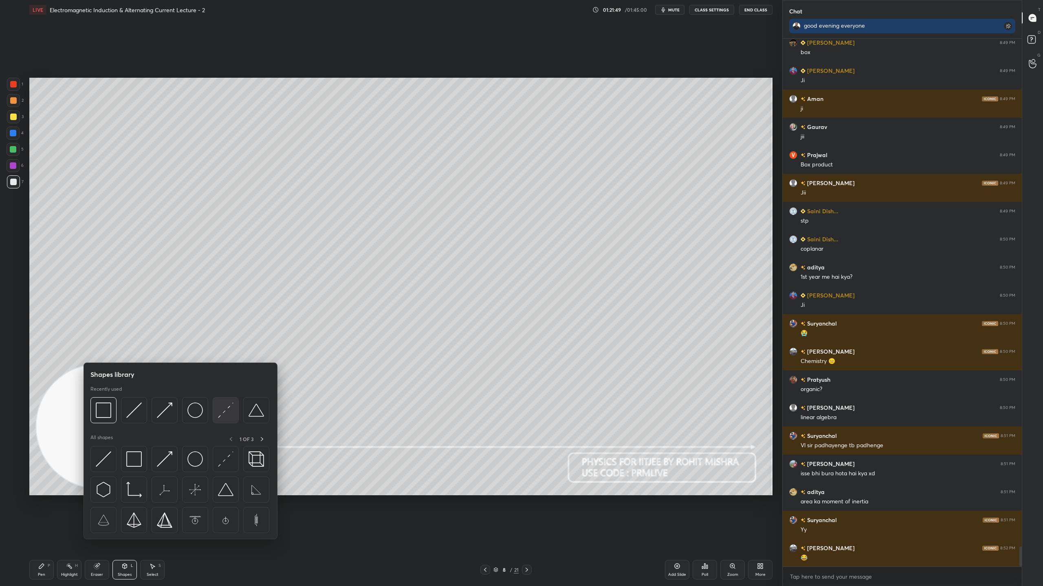
click at [226, 411] on img at bounding box center [225, 410] width 15 height 15
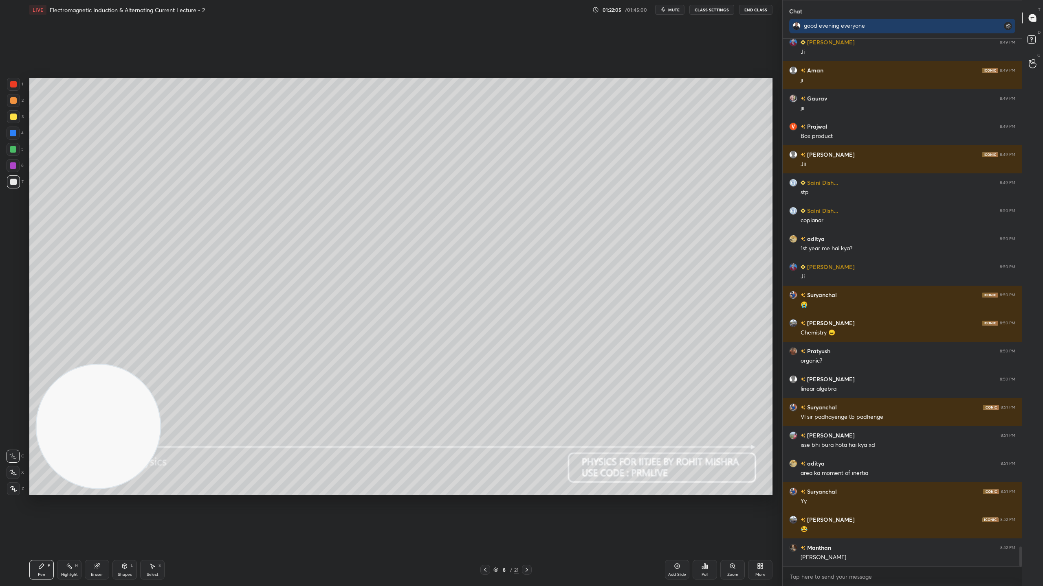
scroll to position [13524, 0]
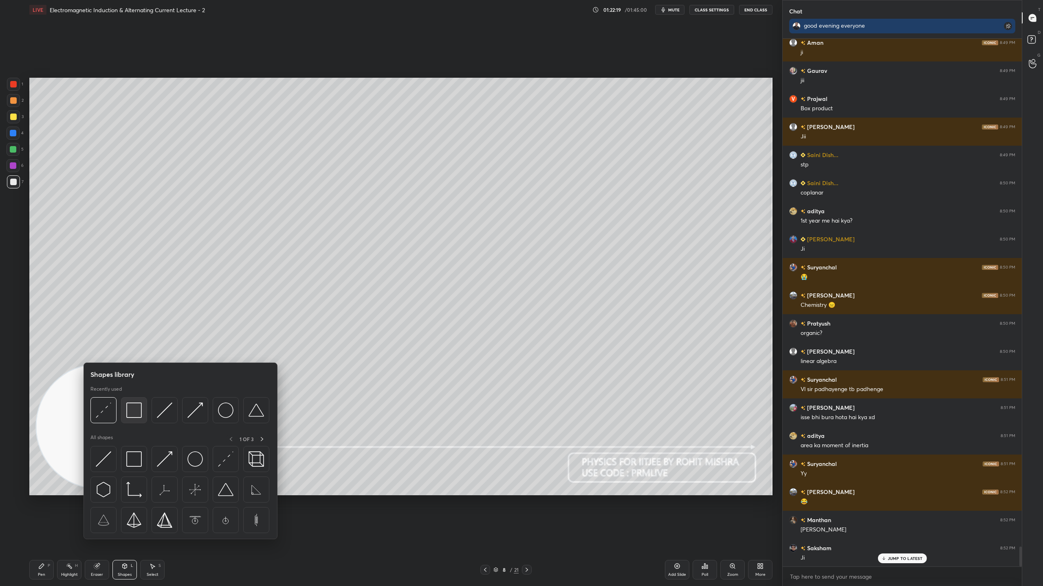
click at [135, 409] on img at bounding box center [133, 410] width 15 height 15
click at [166, 406] on img at bounding box center [164, 410] width 15 height 15
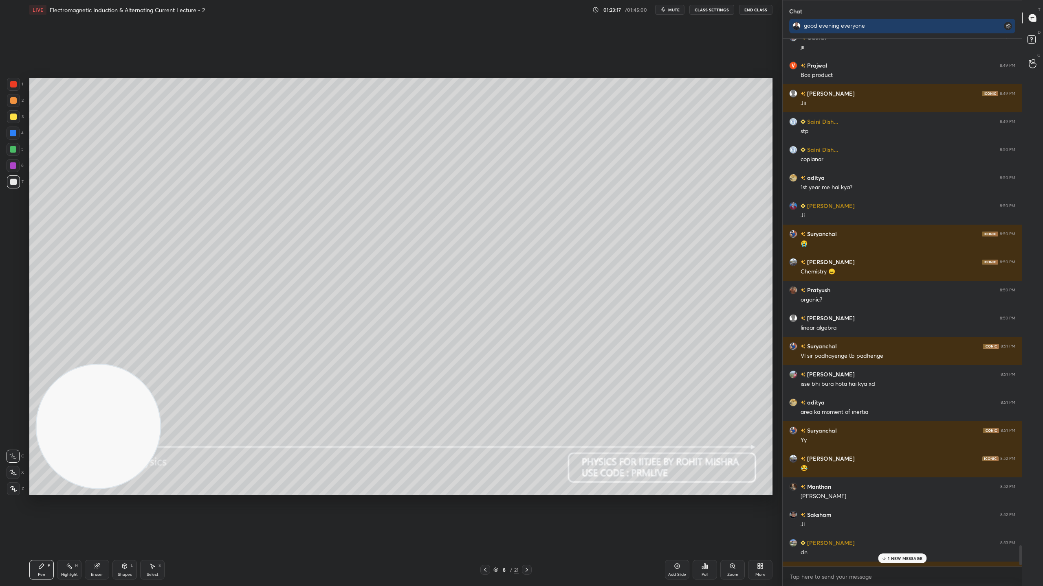
scroll to position [13580, 0]
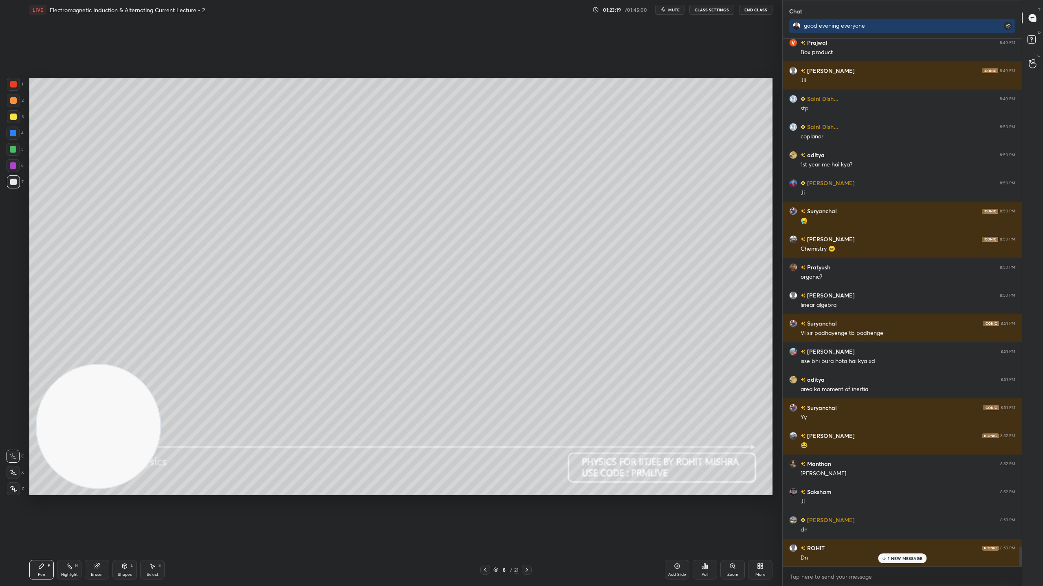
click at [896, 517] on p "1 NEW MESSAGE" at bounding box center [904, 558] width 35 height 5
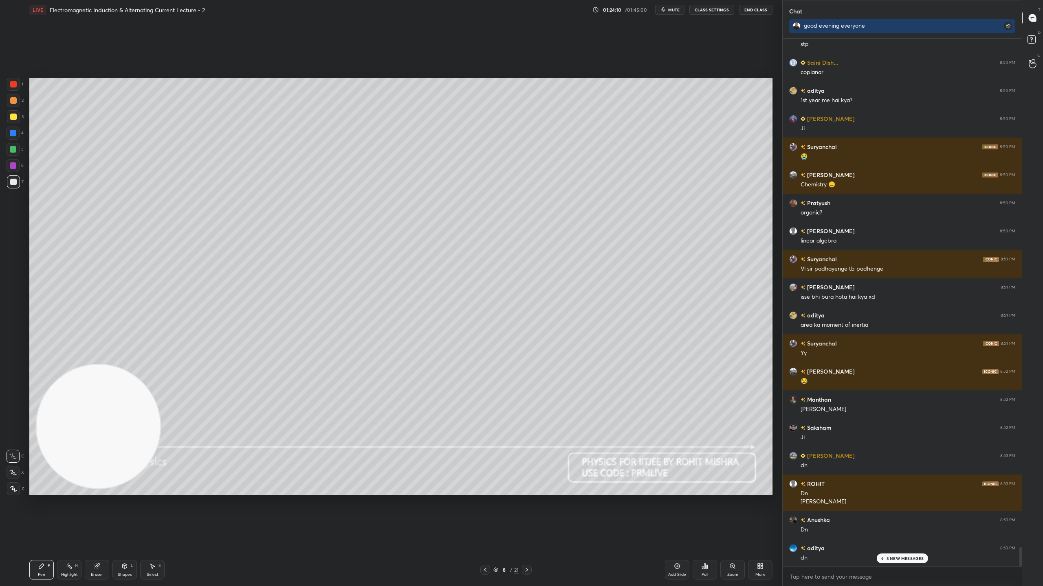
scroll to position [13673, 0]
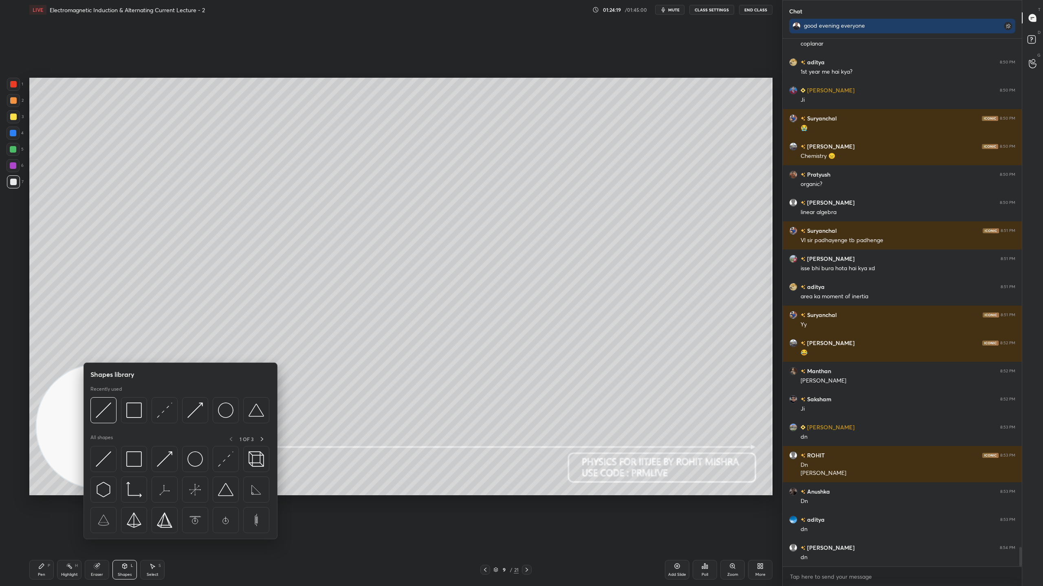
click at [134, 410] on img at bounding box center [133, 410] width 15 height 15
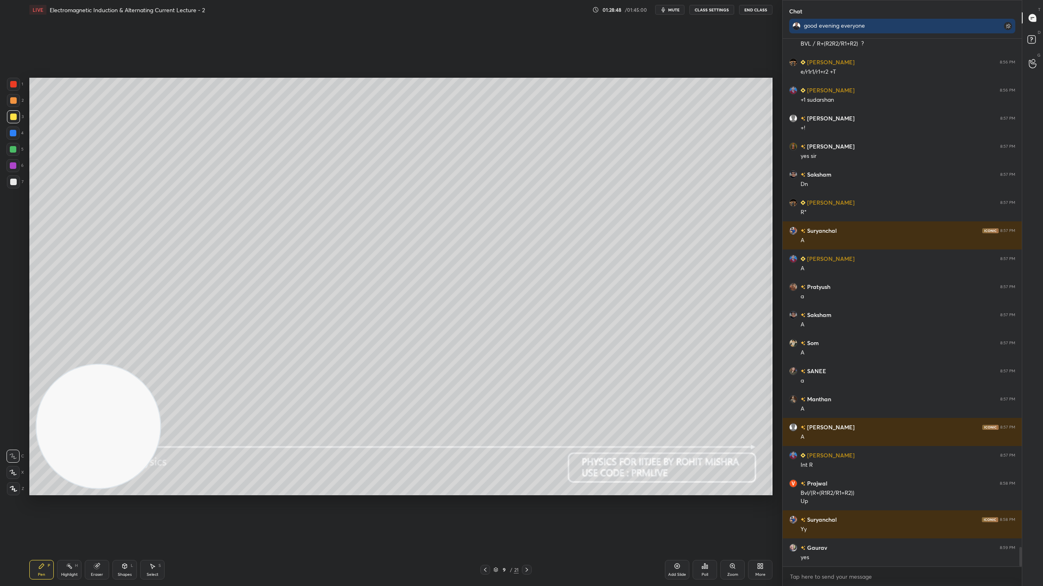
scroll to position [13732, 0]
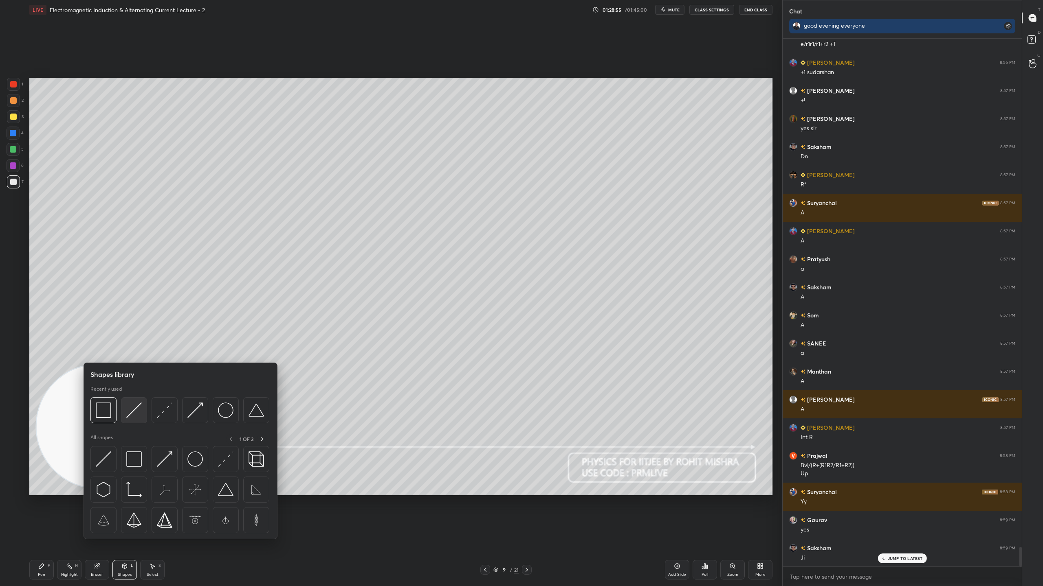
click at [139, 409] on img at bounding box center [133, 410] width 15 height 15
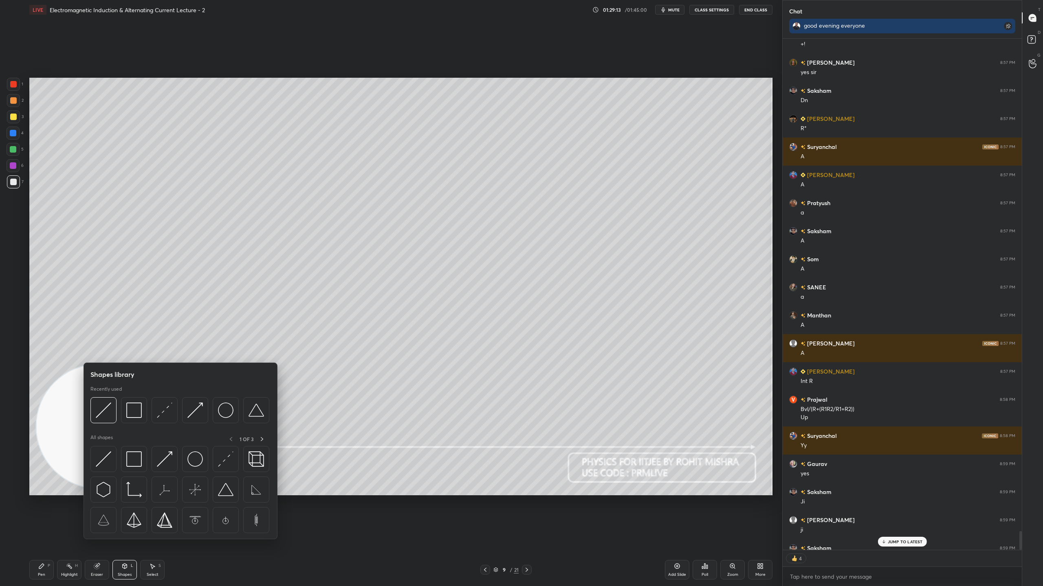
scroll to position [526, 237]
click at [136, 410] on img at bounding box center [133, 410] width 15 height 15
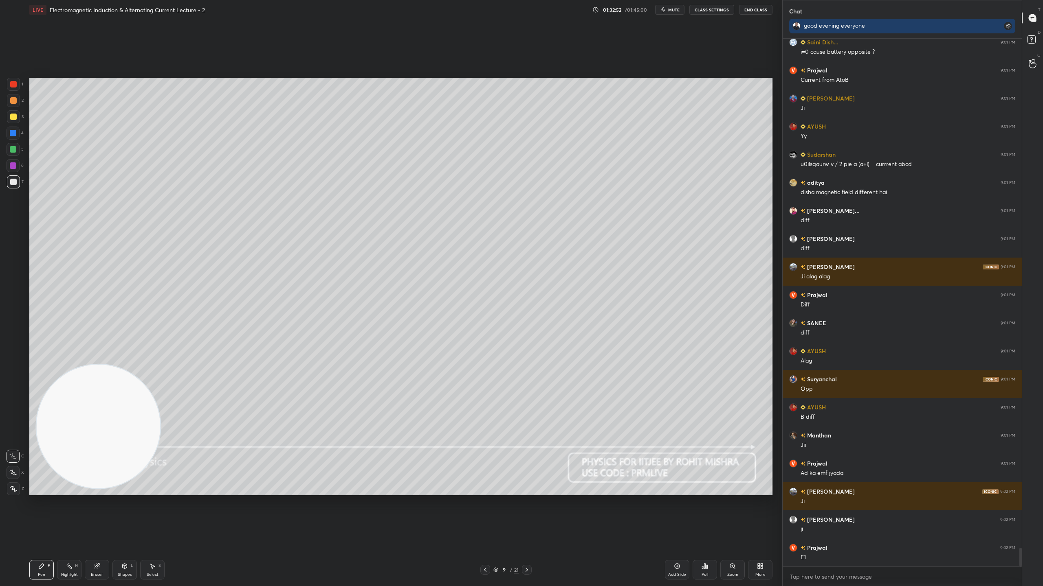
scroll to position [14463, 0]
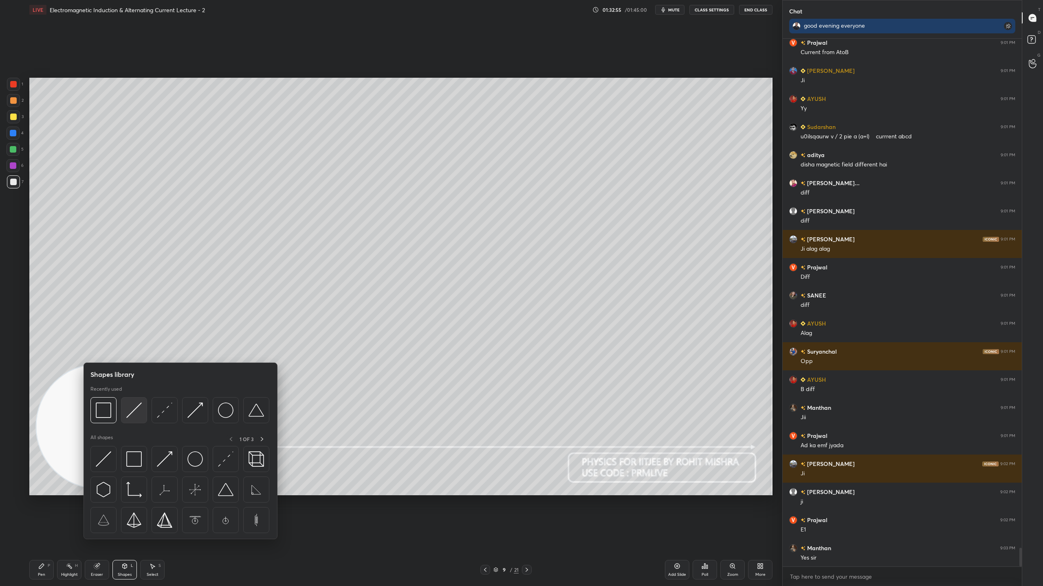
click at [131, 410] on img at bounding box center [133, 410] width 15 height 15
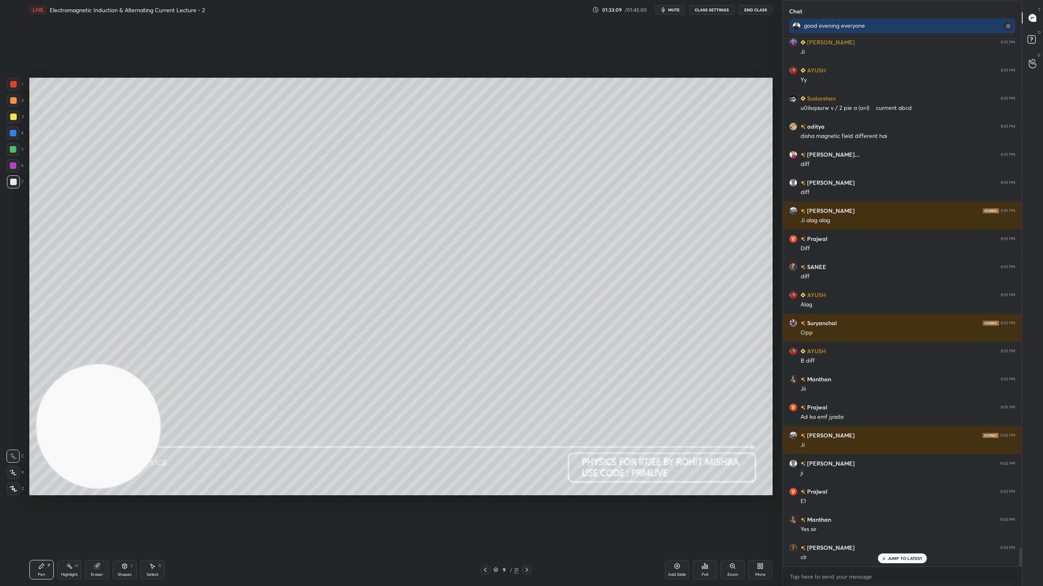
scroll to position [14519, 0]
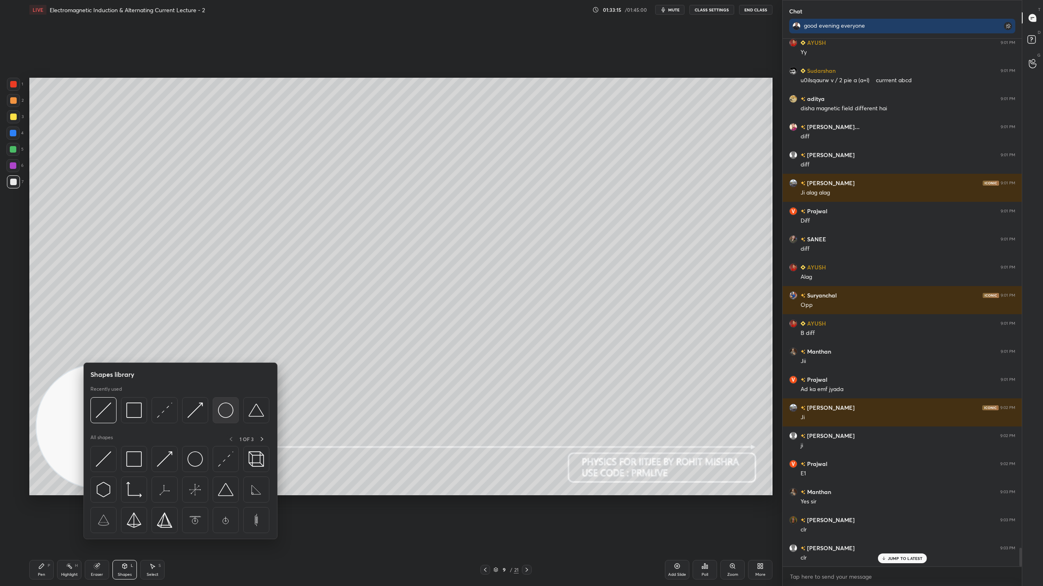
click at [224, 411] on img at bounding box center [225, 410] width 15 height 15
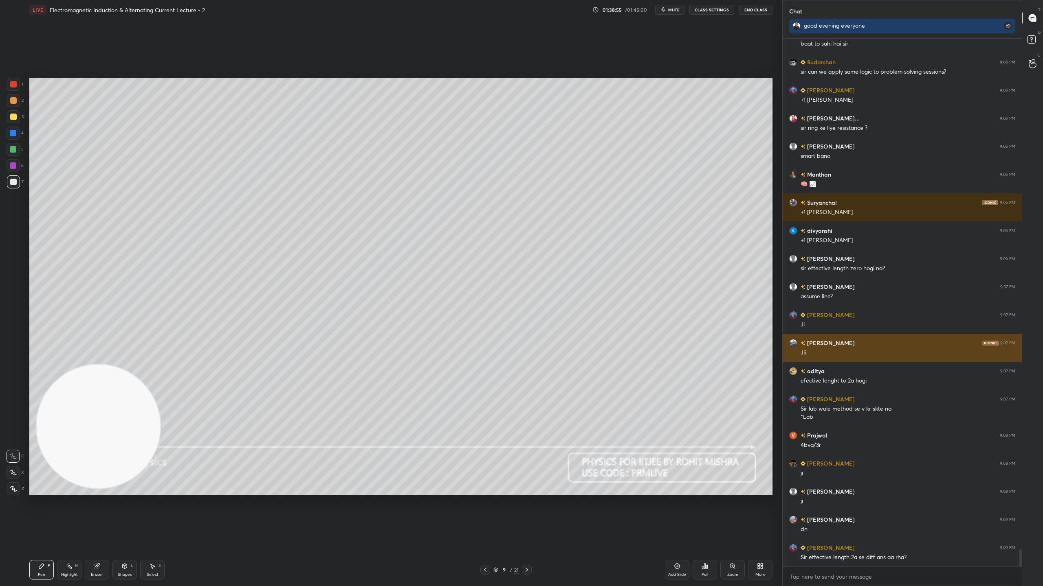
scroll to position [15940, 0]
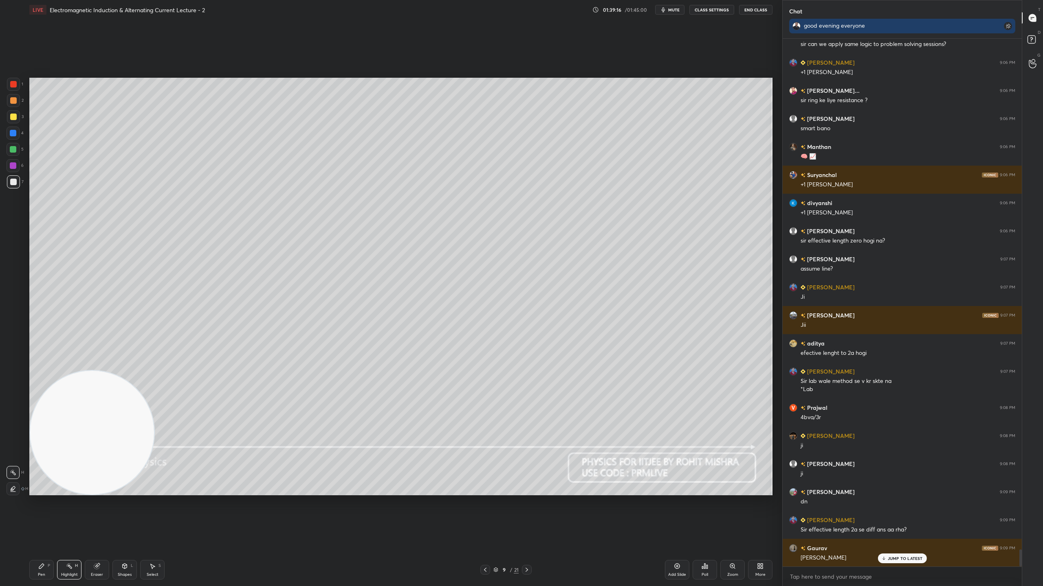
drag, startPoint x: 141, startPoint y: 433, endPoint x: 136, endPoint y: 474, distance: 41.8
click at [92, 463] on video at bounding box center [92, 433] width 124 height 124
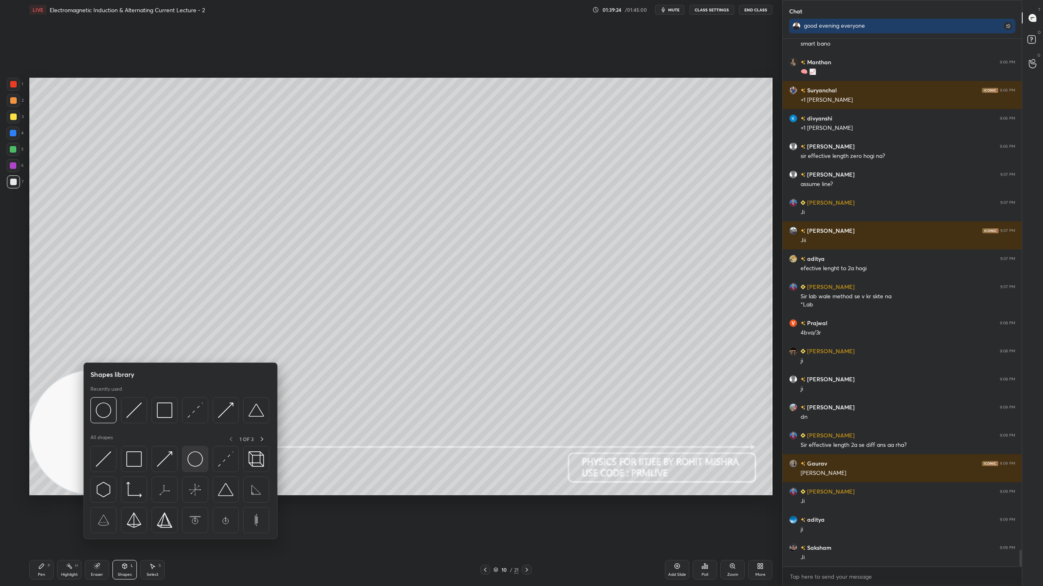
scroll to position [16053, 0]
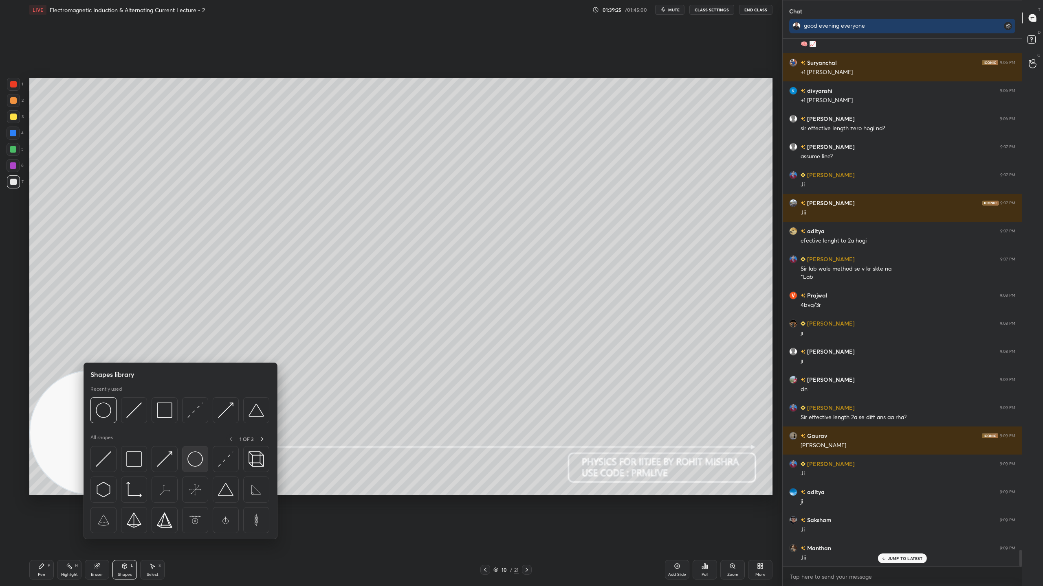
click at [197, 458] on img at bounding box center [194, 459] width 15 height 15
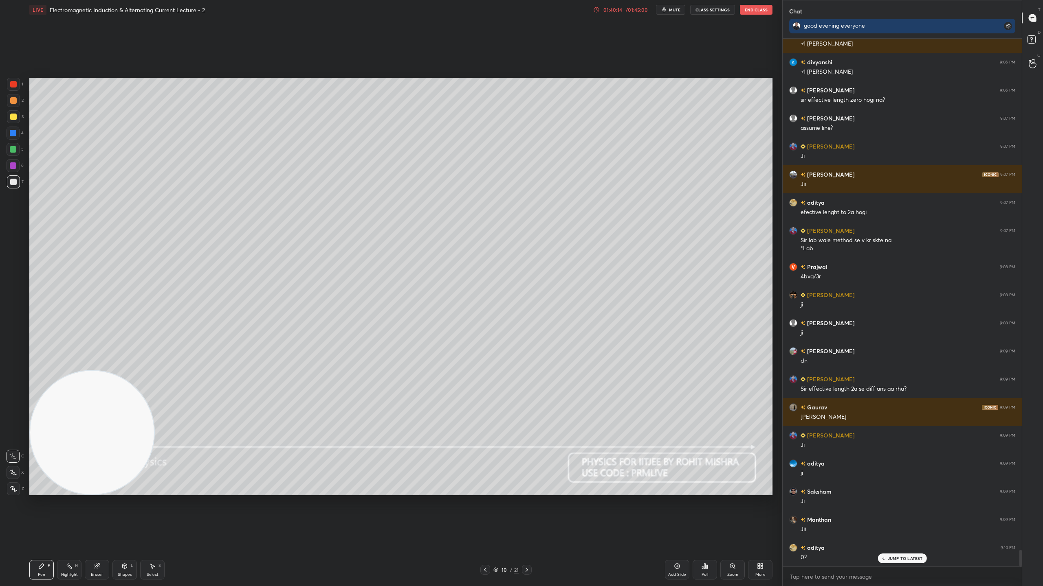
scroll to position [16109, 0]
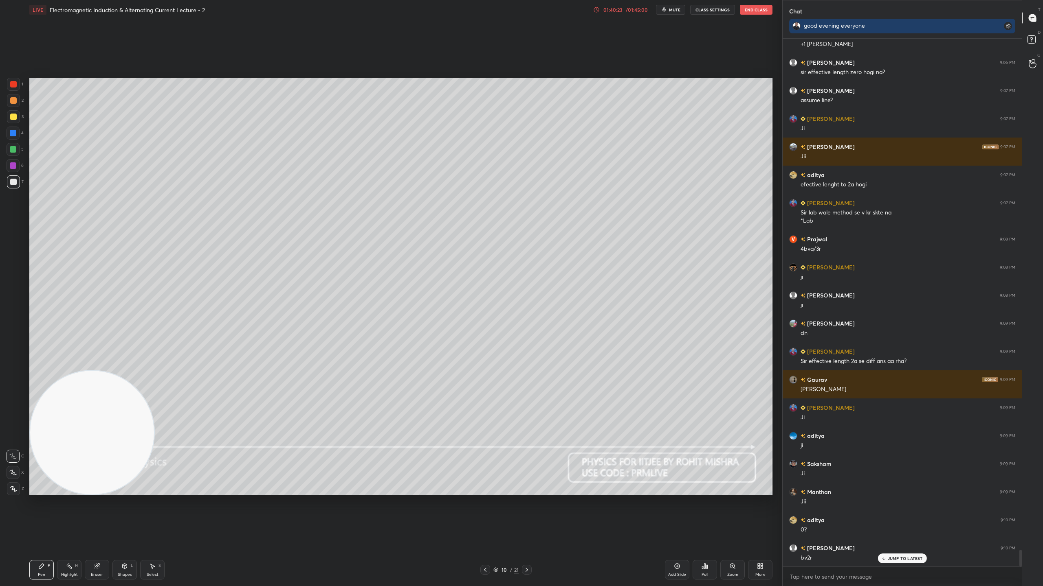
click at [648, 7] on div "/ 01:45:00" at bounding box center [636, 9] width 25 height 5
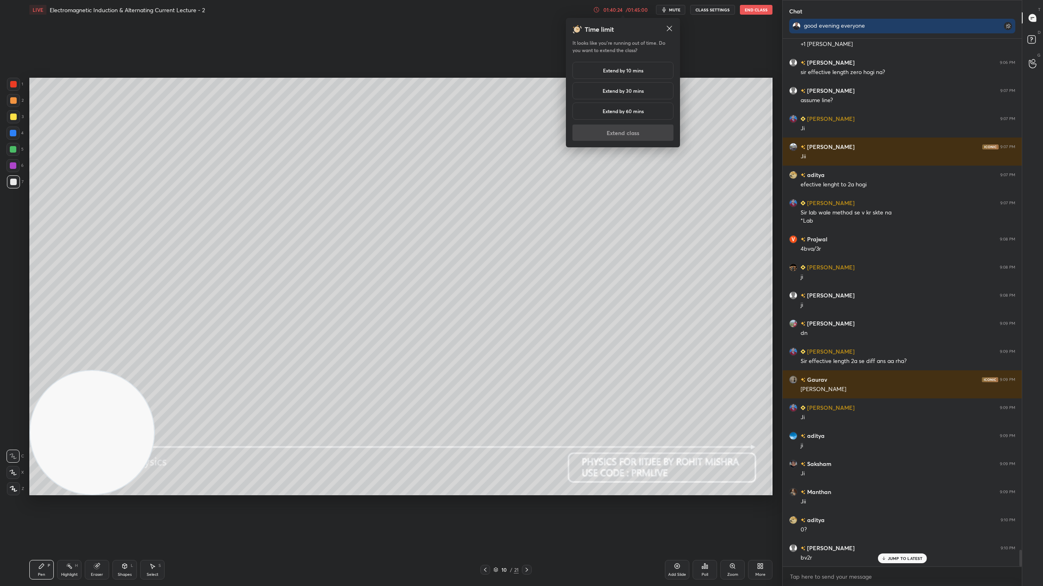
click at [638, 74] on div "Extend by 10 mins" at bounding box center [622, 70] width 101 height 17
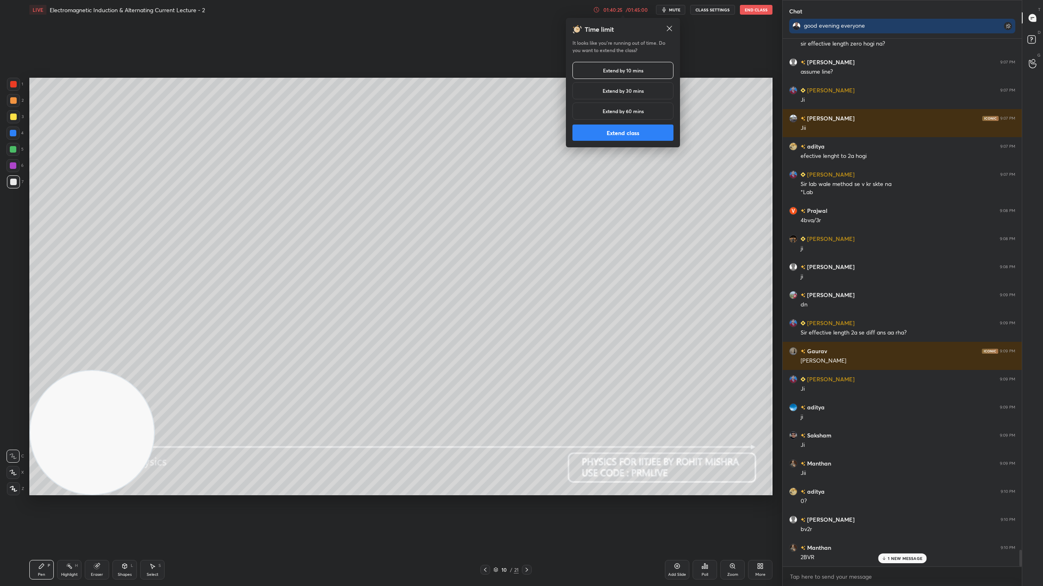
click at [649, 136] on button "Extend class" at bounding box center [622, 133] width 101 height 16
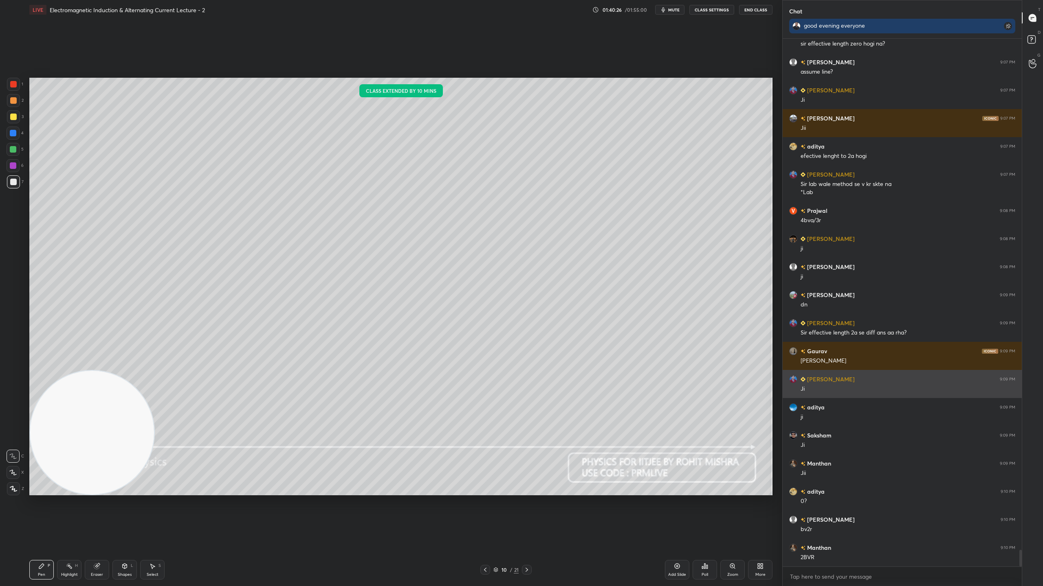
drag, startPoint x: 870, startPoint y: 386, endPoint x: 819, endPoint y: 397, distance: 52.0
click at [819, 397] on div "[PERSON_NAME] 9:09 PM [PERSON_NAME]" at bounding box center [901, 384] width 239 height 28
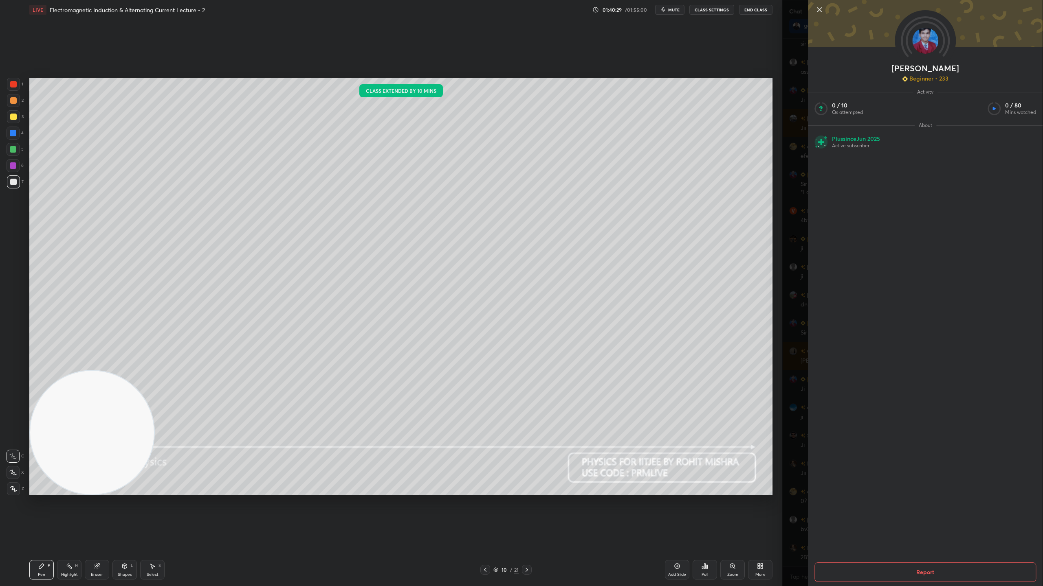
click at [819, 10] on icon at bounding box center [819, 10] width 10 height 10
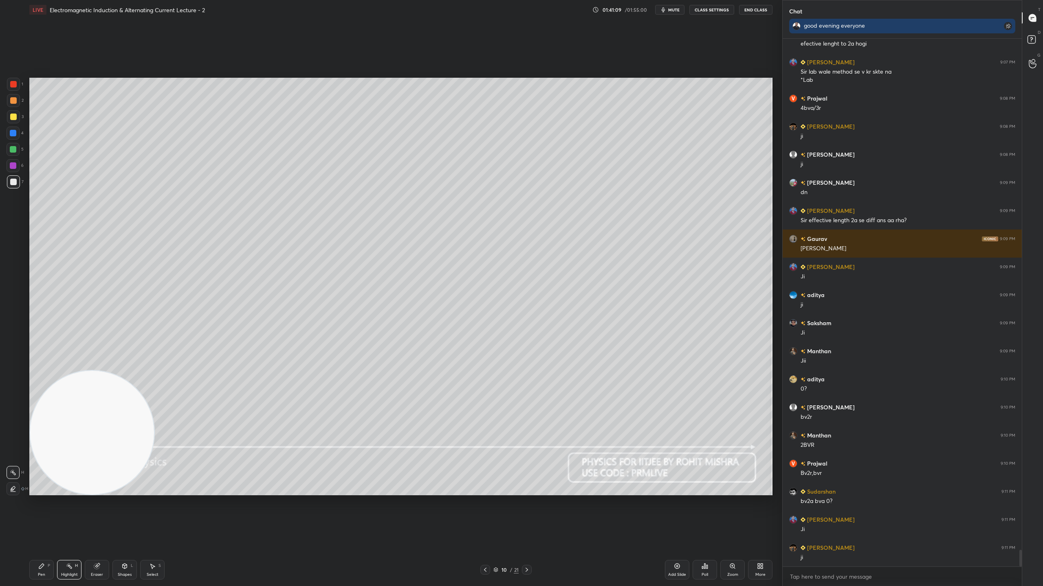
scroll to position [16277, 0]
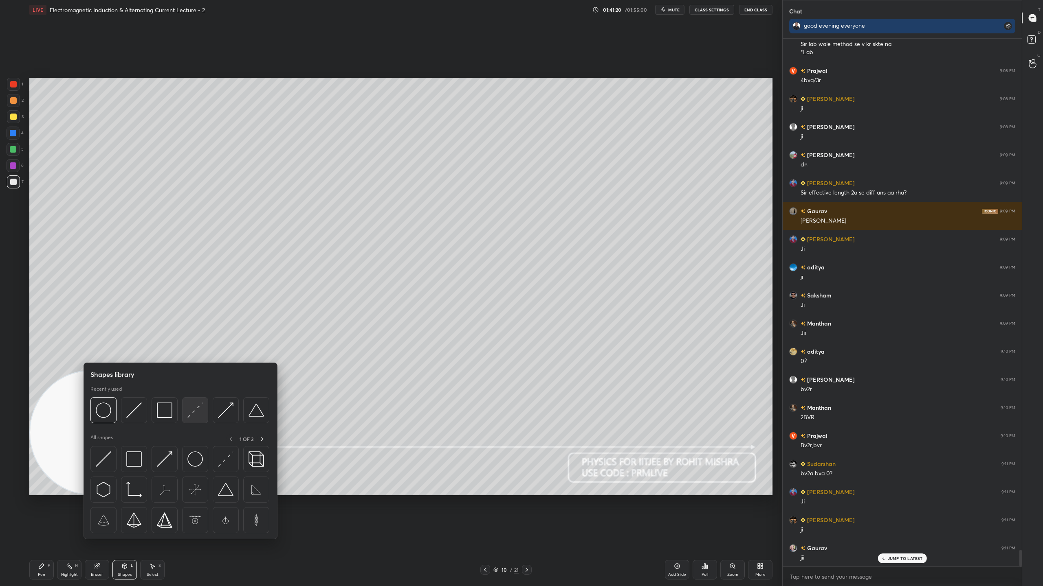
click at [197, 406] on img at bounding box center [194, 410] width 15 height 15
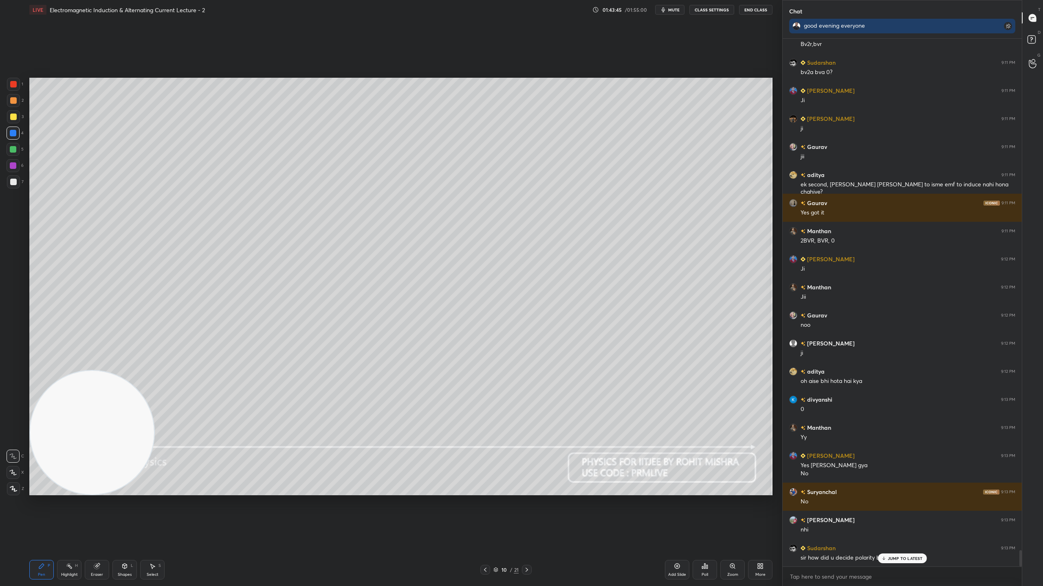
scroll to position [16699, 0]
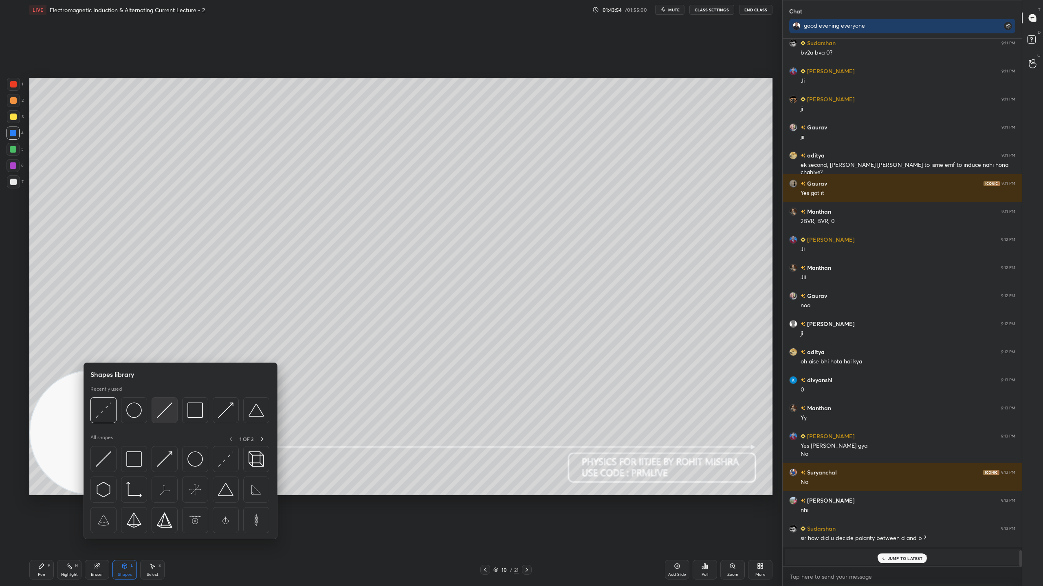
click at [165, 411] on img at bounding box center [164, 410] width 15 height 15
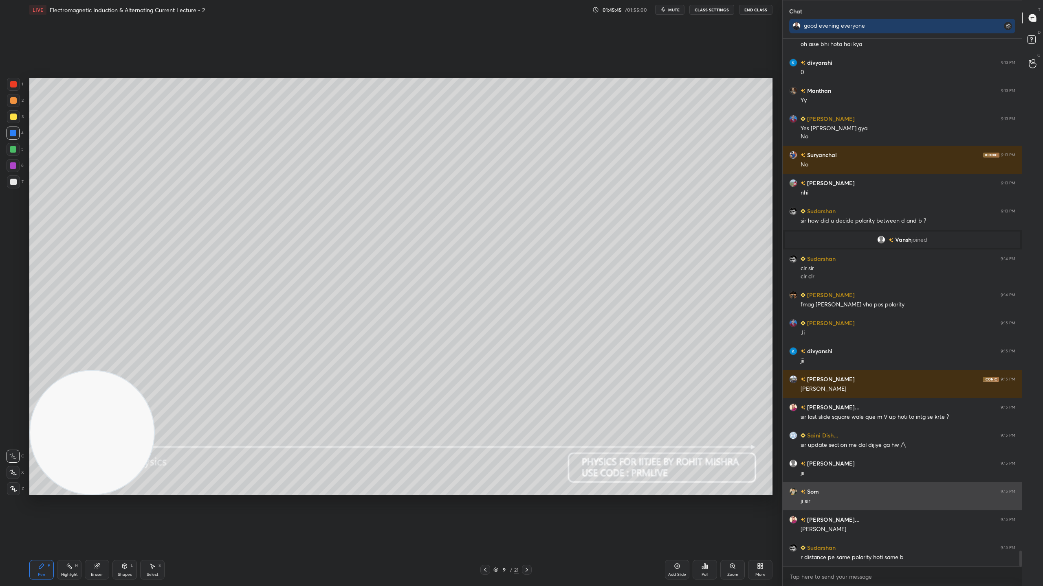
scroll to position [17044, 0]
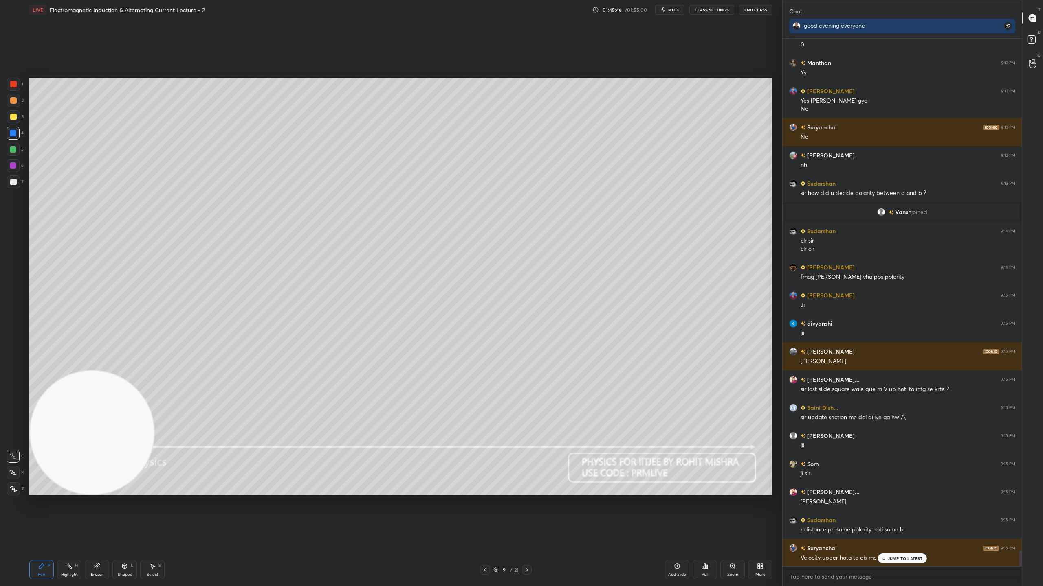
click at [905, 517] on p "JUMP TO LATEST" at bounding box center [904, 558] width 35 height 5
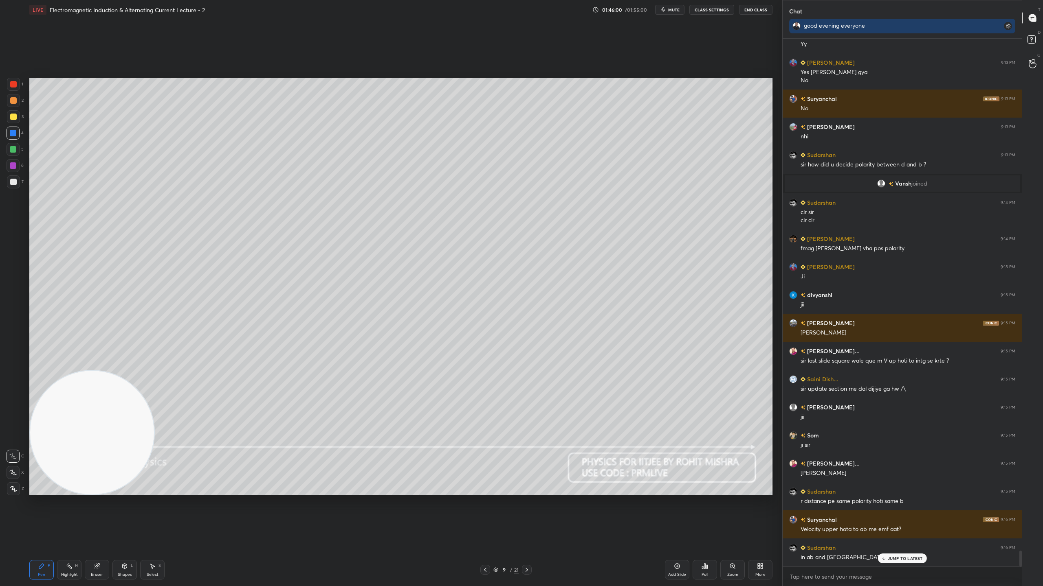
scroll to position [17100, 0]
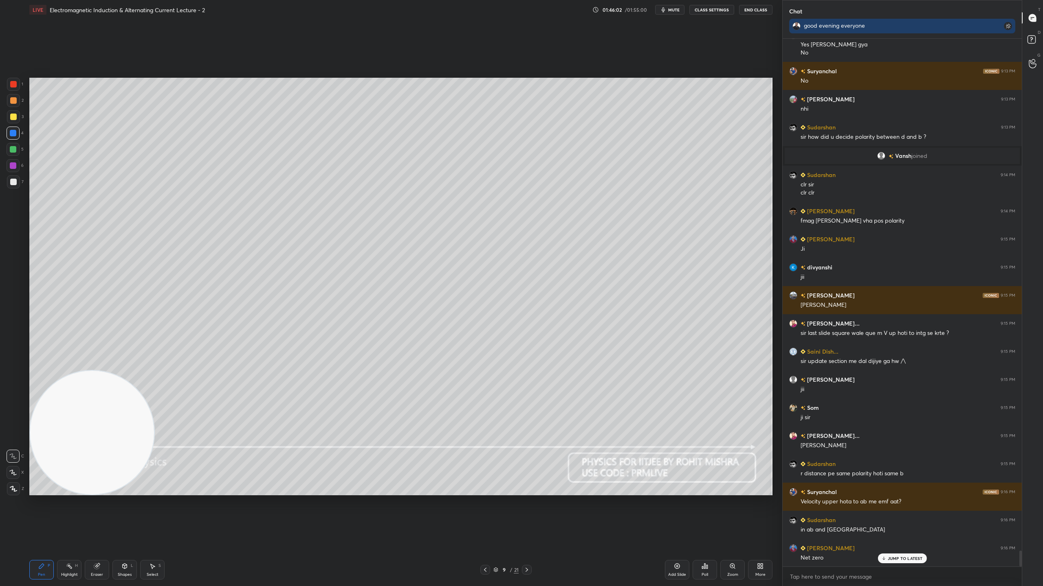
click at [912, 517] on p "JUMP TO LATEST" at bounding box center [904, 558] width 35 height 5
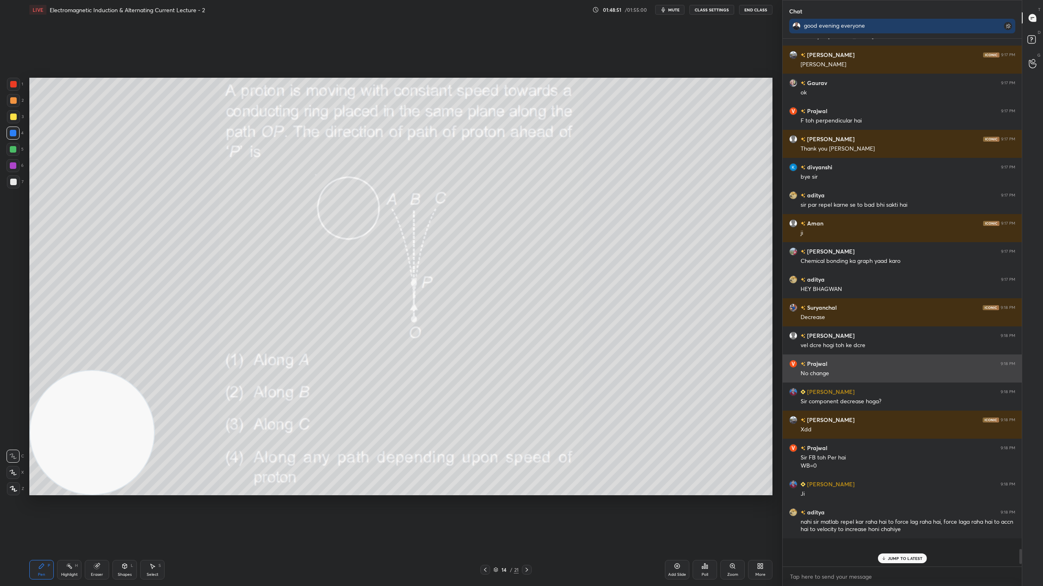
scroll to position [17983, 0]
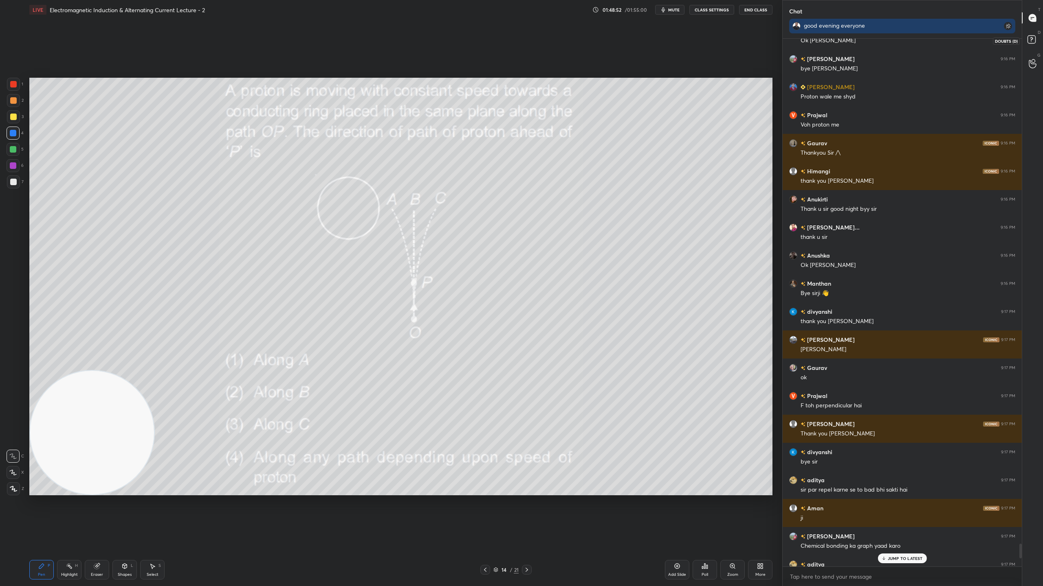
click at [1033, 39] on rect at bounding box center [1031, 40] width 8 height 8
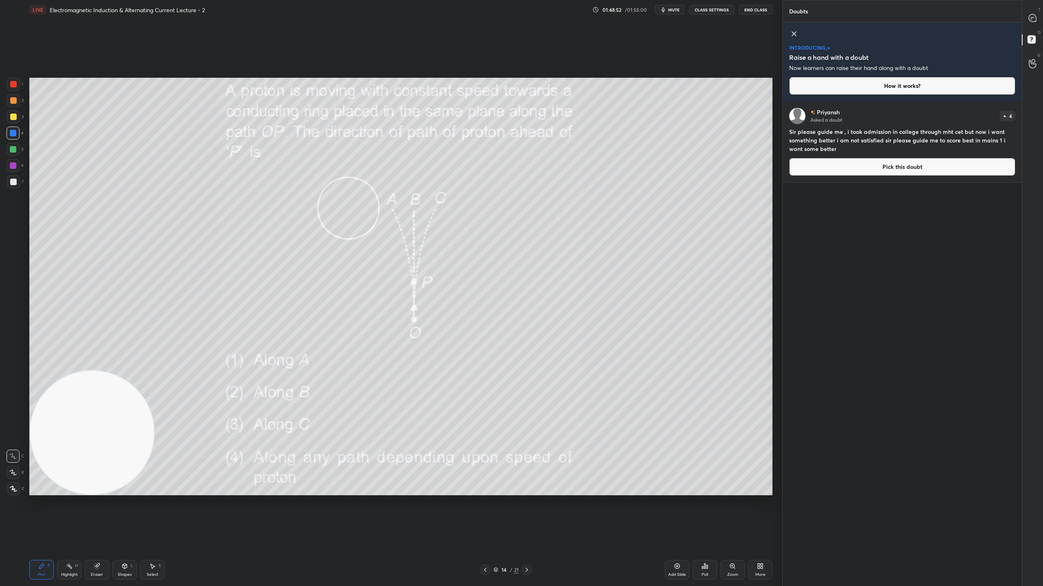
scroll to position [482, 237]
drag, startPoint x: 1033, startPoint y: 15, endPoint x: 902, endPoint y: 141, distance: 181.2
click at [948, 130] on div "Doubts Enable hand raising Enable raise hand to speak to learners. Once enabled…" at bounding box center [912, 293] width 261 height 586
click at [879, 166] on button "Pick this doubt" at bounding box center [902, 167] width 226 height 18
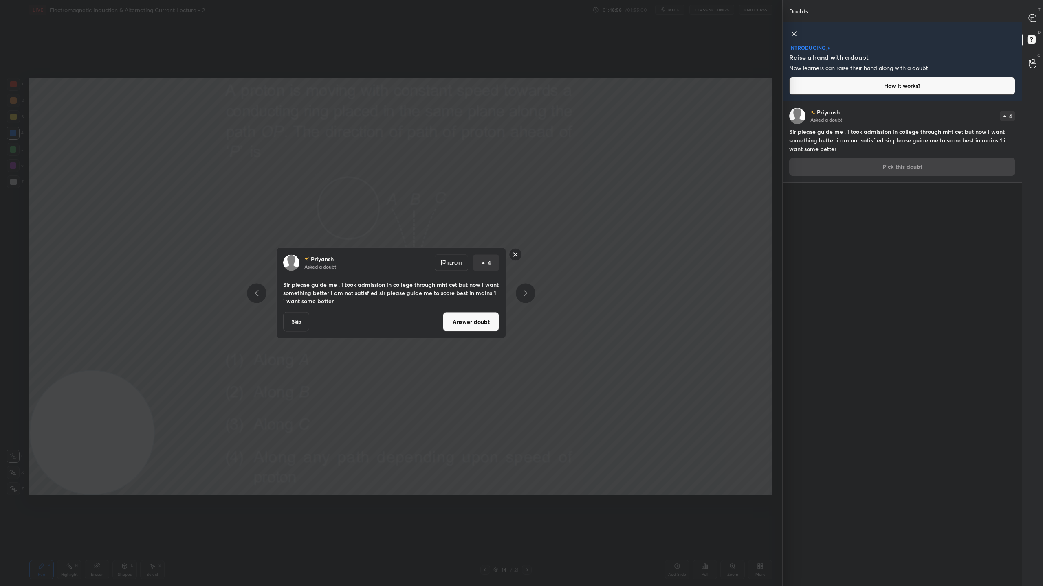
click at [476, 323] on button "Answer doubt" at bounding box center [471, 322] width 56 height 20
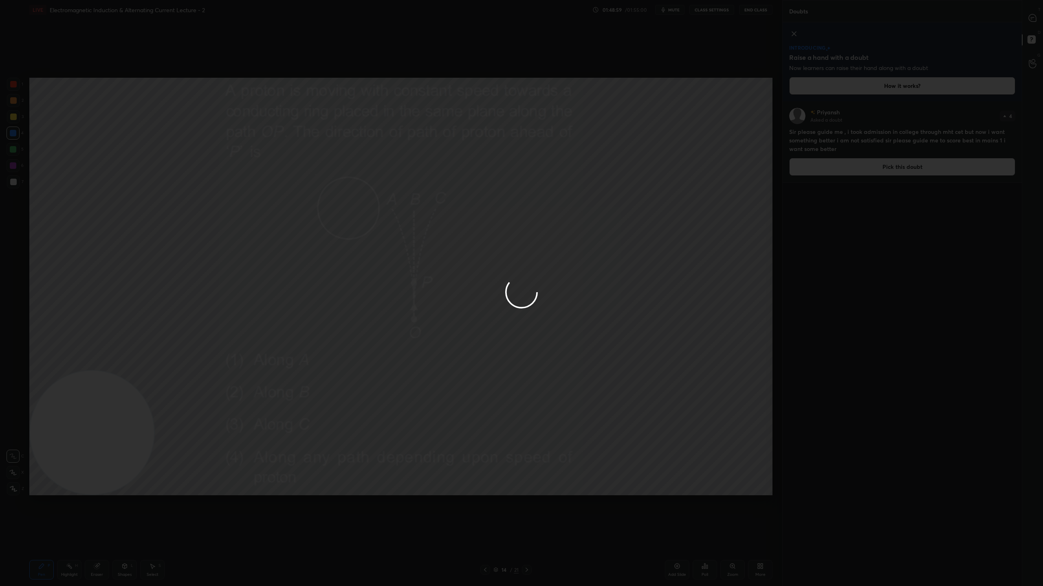
click at [1034, 15] on div at bounding box center [521, 293] width 1043 height 586
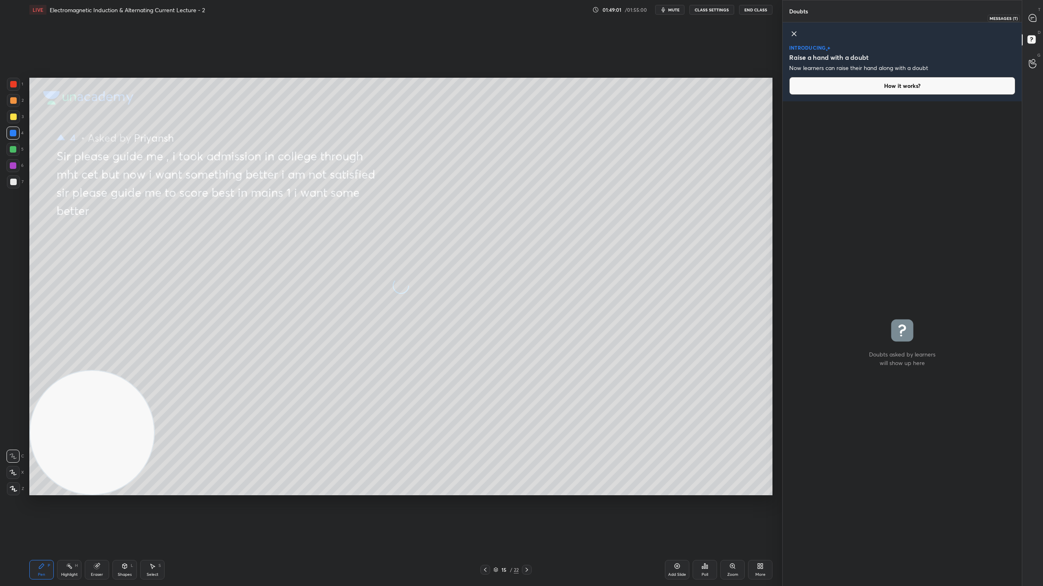
click at [1031, 18] on icon at bounding box center [1031, 17] width 7 height 7
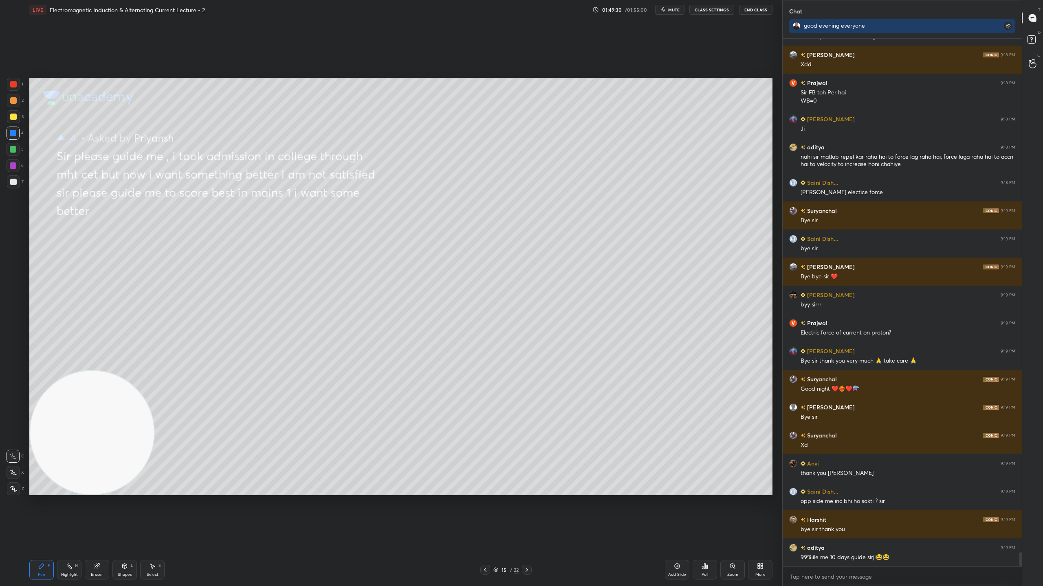
scroll to position [18924, 0]
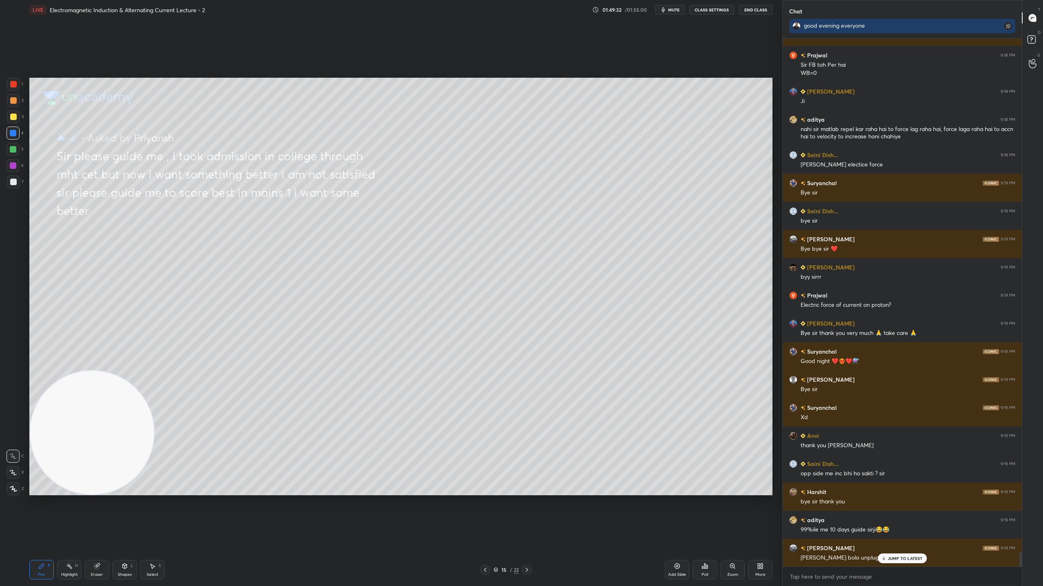
drag, startPoint x: 893, startPoint y: 561, endPoint x: 719, endPoint y: 538, distance: 175.5
click at [880, 517] on div "JUMP TO LATEST" at bounding box center [901, 559] width 49 height 10
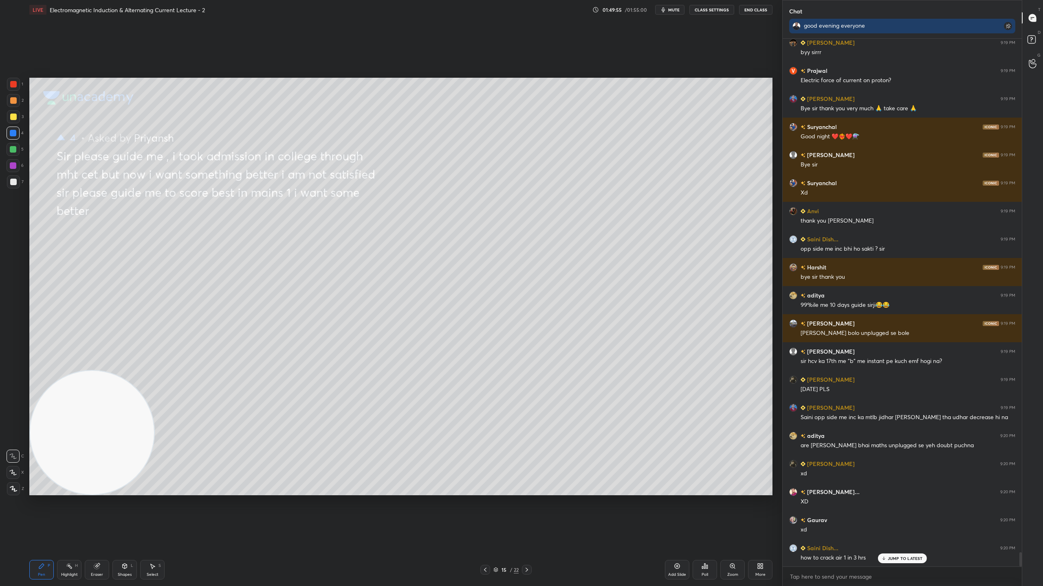
scroll to position [19177, 0]
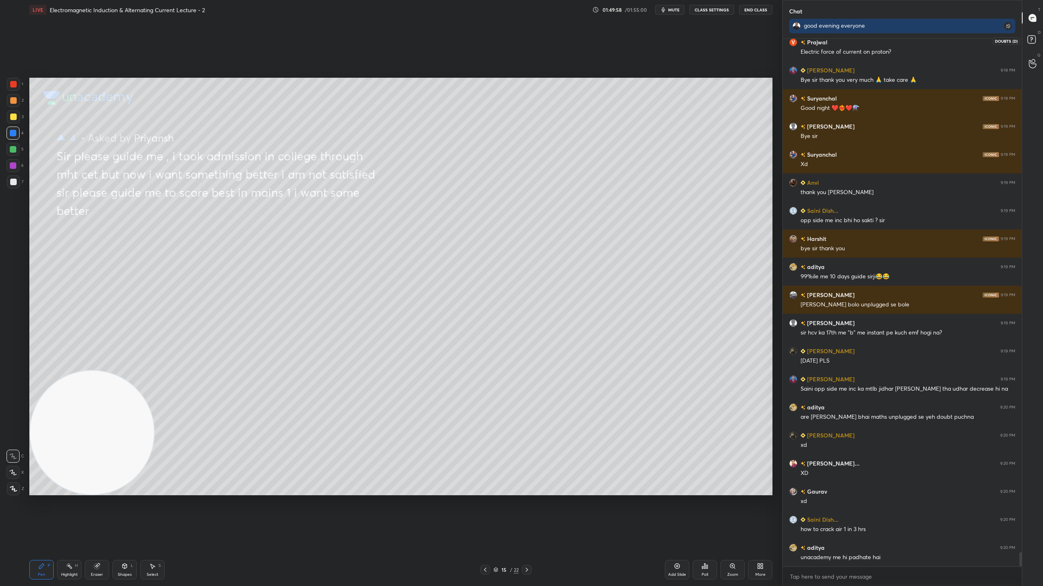
drag, startPoint x: 1035, startPoint y: 40, endPoint x: 1034, endPoint y: 33, distance: 6.9
click at [1034, 39] on rect at bounding box center [1031, 40] width 8 height 8
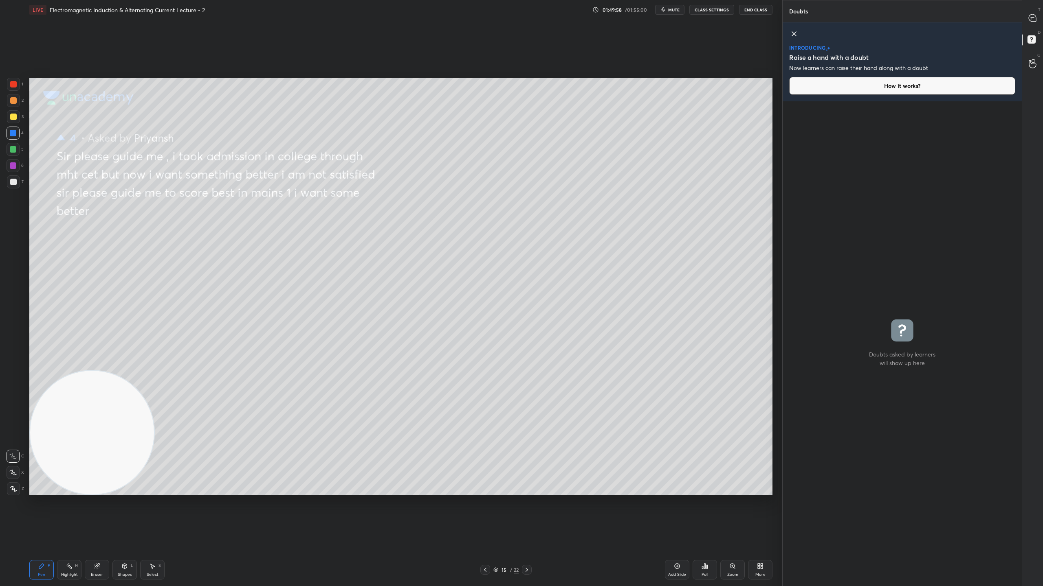
scroll to position [482, 237]
click at [794, 30] on icon at bounding box center [794, 34] width 10 height 10
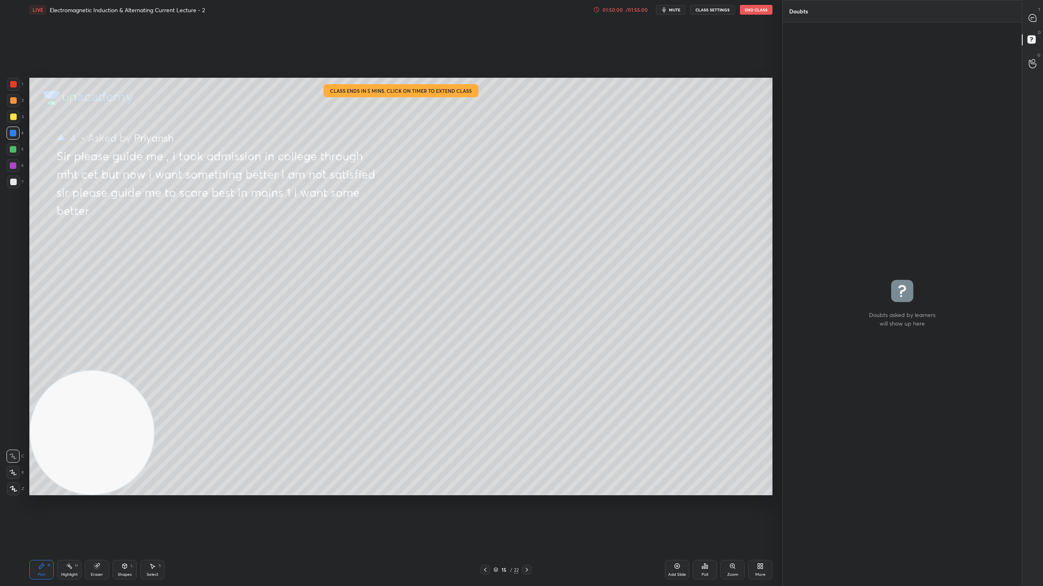
scroll to position [562, 237]
click at [1034, 15] on icon at bounding box center [1031, 17] width 7 height 7
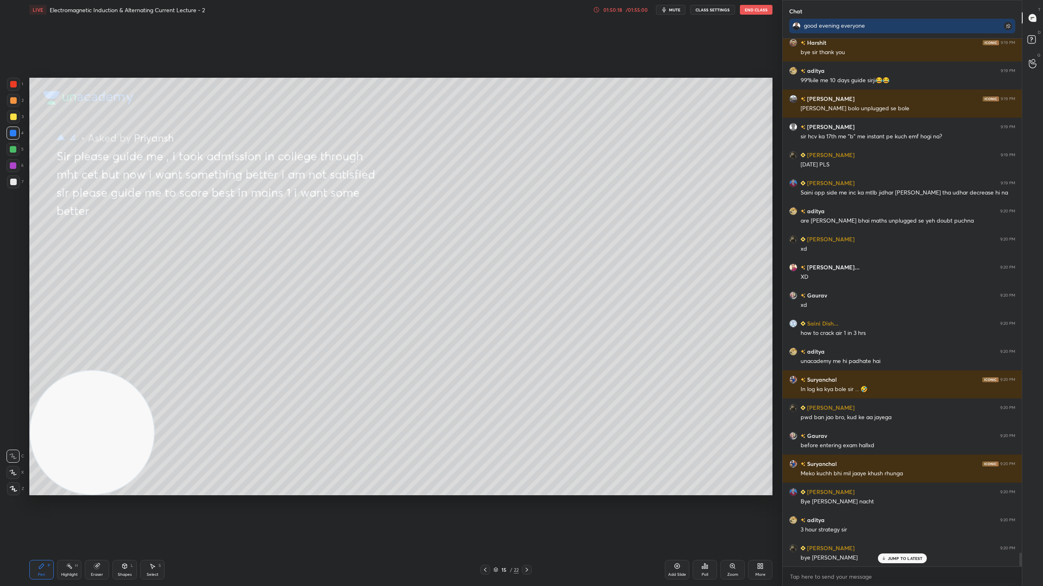
scroll to position [19402, 0]
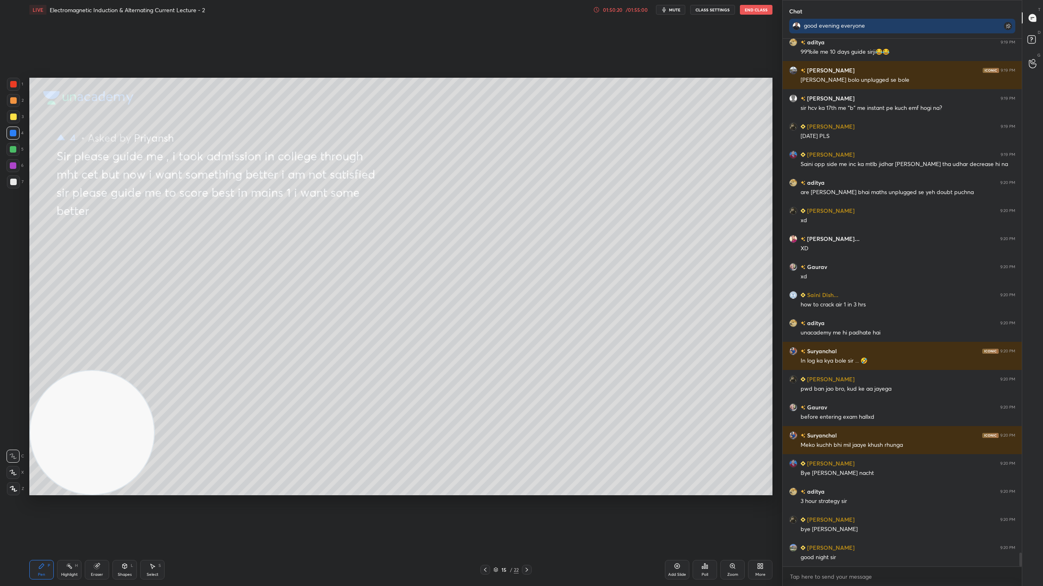
click at [760, 9] on button "End Class" at bounding box center [756, 10] width 33 height 10
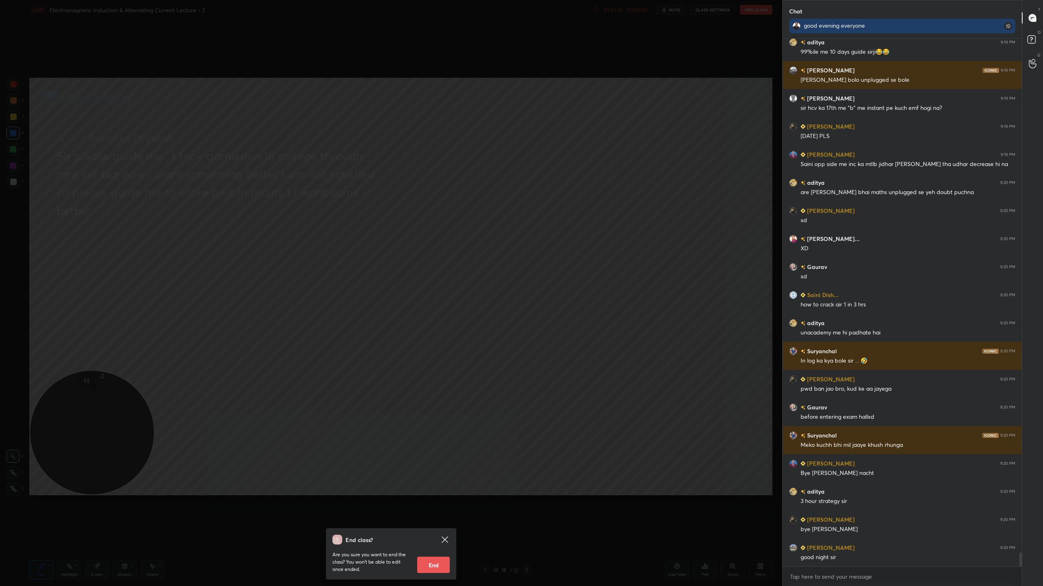
scroll to position [19430, 0]
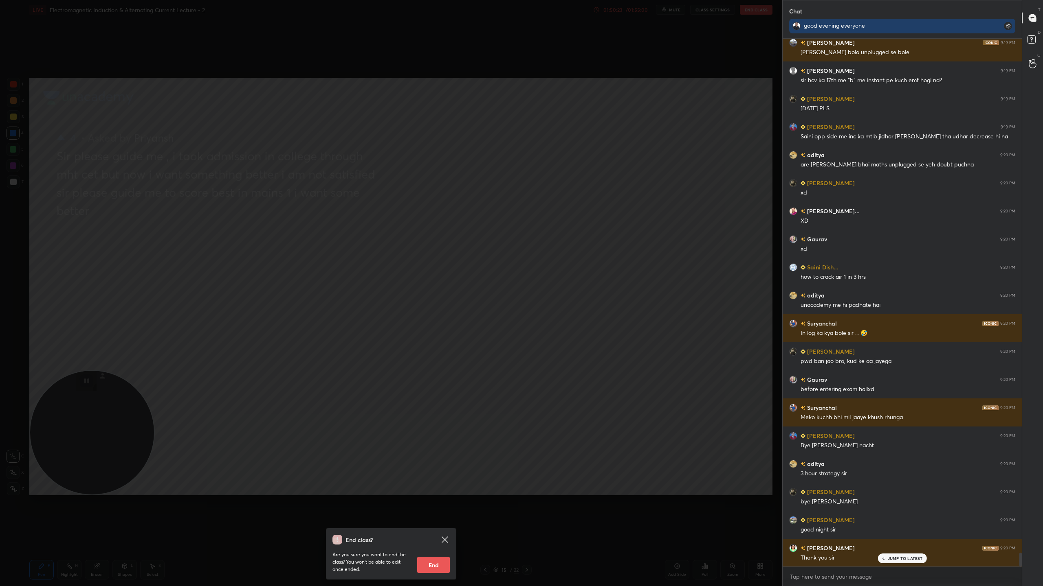
click at [430, 517] on button "End" at bounding box center [433, 565] width 33 height 16
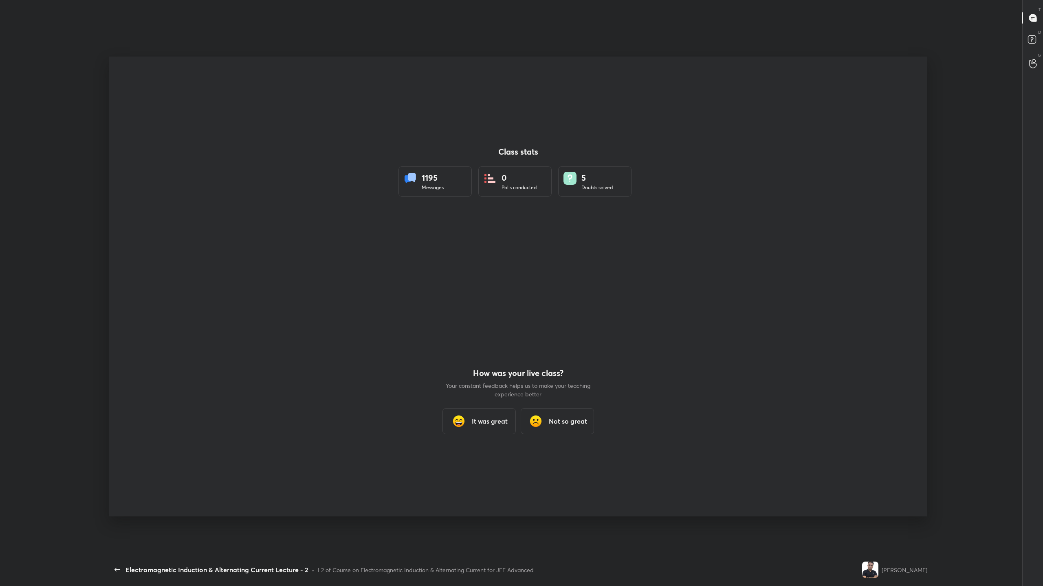
scroll to position [534, 906]
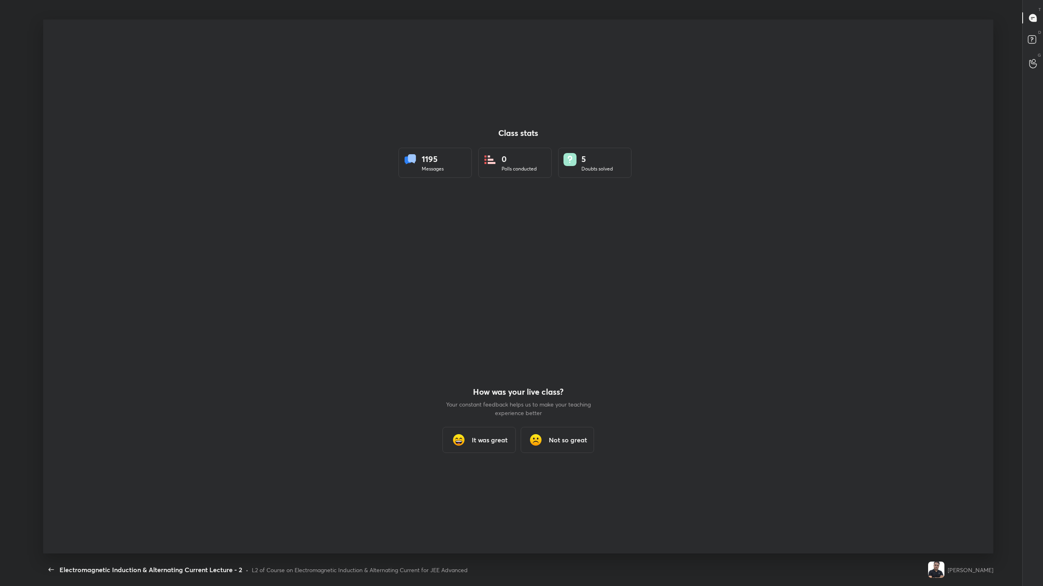
click at [493, 437] on h3 "It was great" at bounding box center [490, 440] width 36 height 10
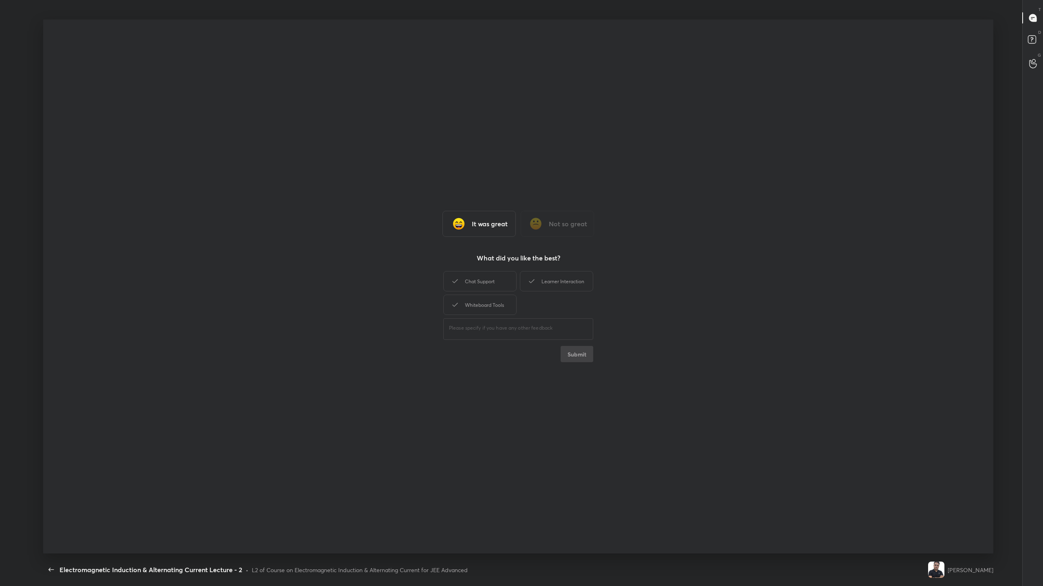
click at [499, 223] on h3 "It was great" at bounding box center [490, 224] width 36 height 10
click at [493, 229] on div "It was great" at bounding box center [478, 224] width 73 height 26
click at [563, 277] on div "Learner Interaction" at bounding box center [556, 281] width 73 height 20
click at [491, 303] on div "Whiteboard Tools" at bounding box center [479, 305] width 73 height 20
click at [585, 354] on button "Submit" at bounding box center [576, 354] width 33 height 16
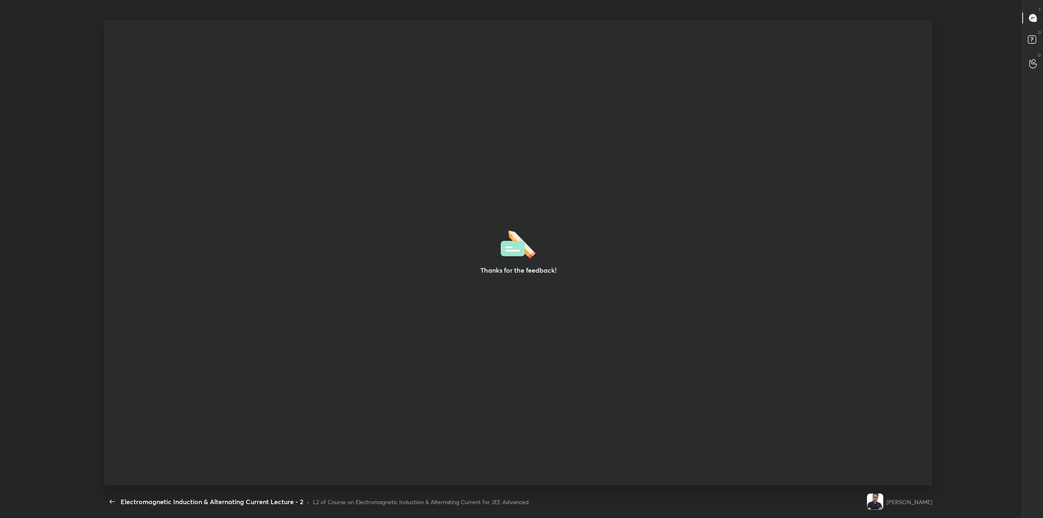
scroll to position [40260, 39690]
type textarea "x"
